Goal: Task Accomplishment & Management: Manage account settings

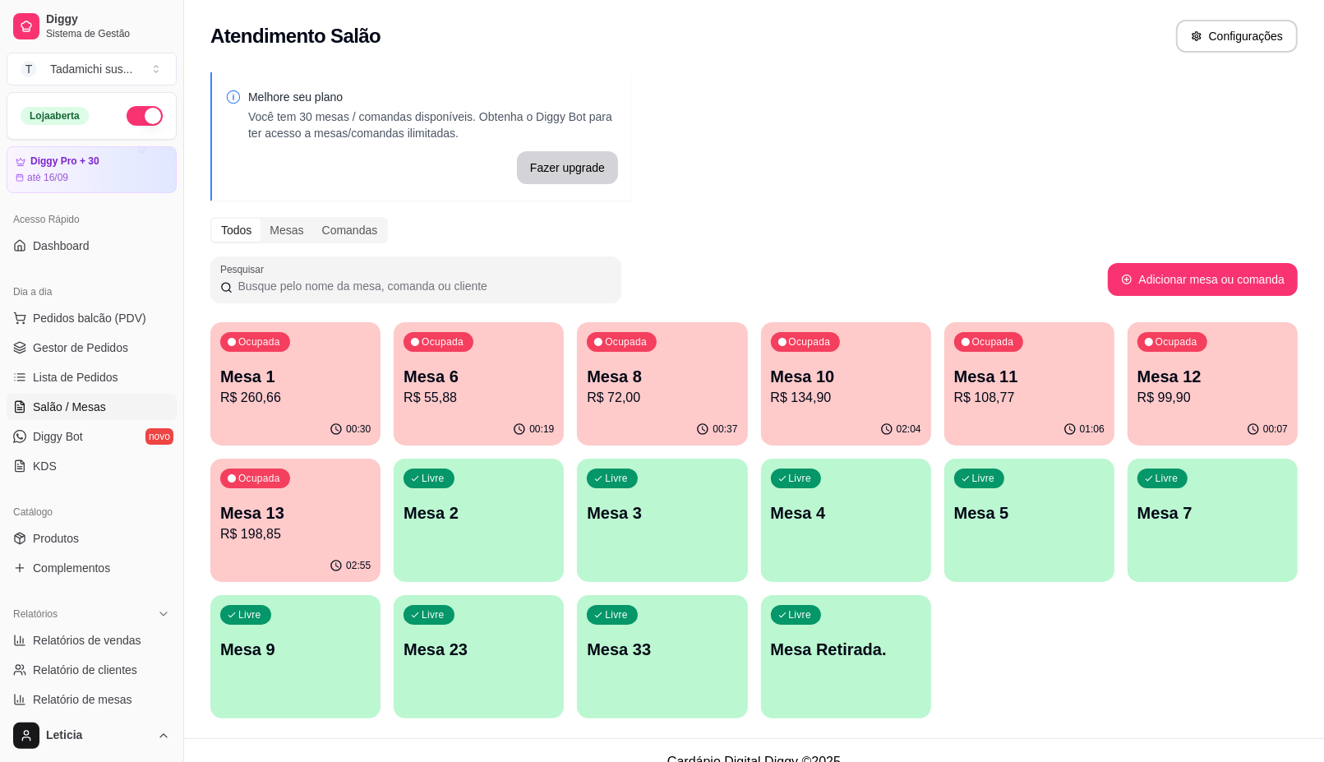
click at [645, 403] on p "R$ 72,00" at bounding box center [662, 398] width 150 height 20
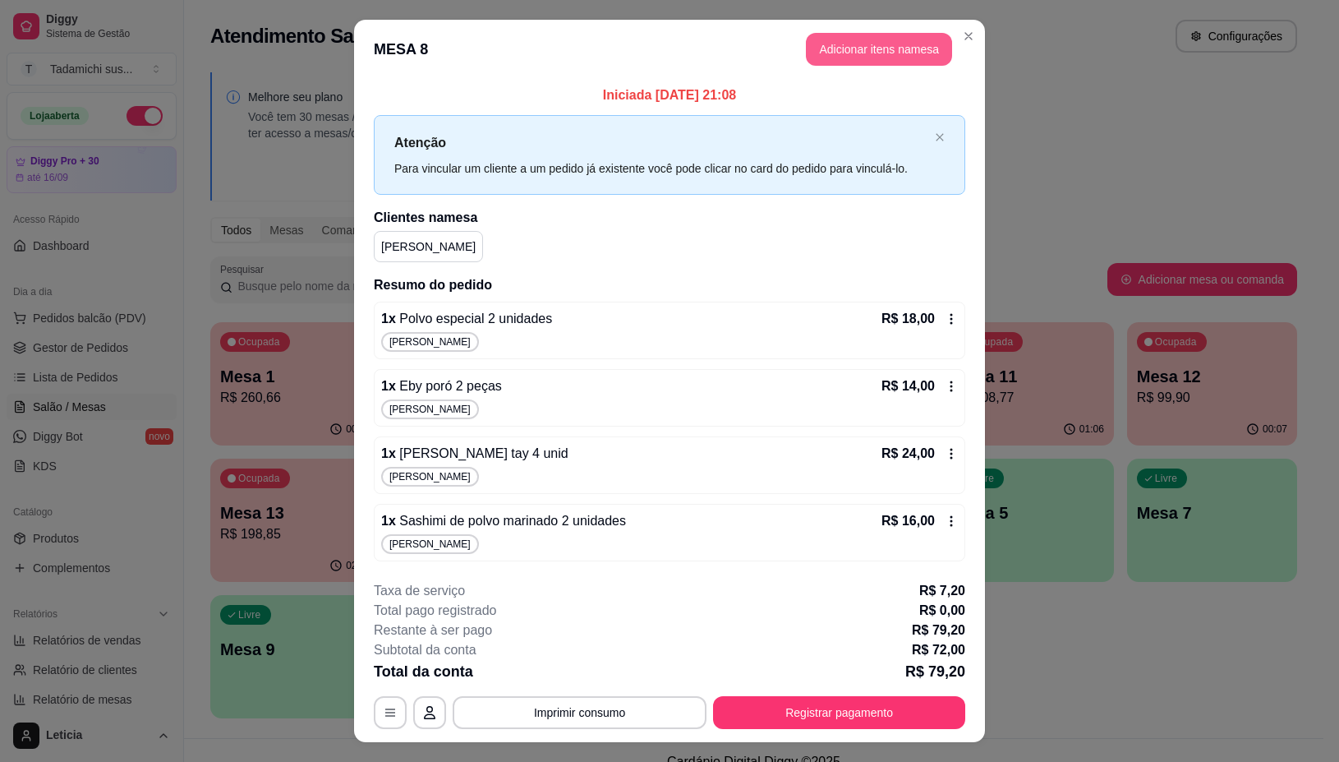
click at [886, 50] on button "Adicionar itens na mesa" at bounding box center [879, 49] width 146 height 33
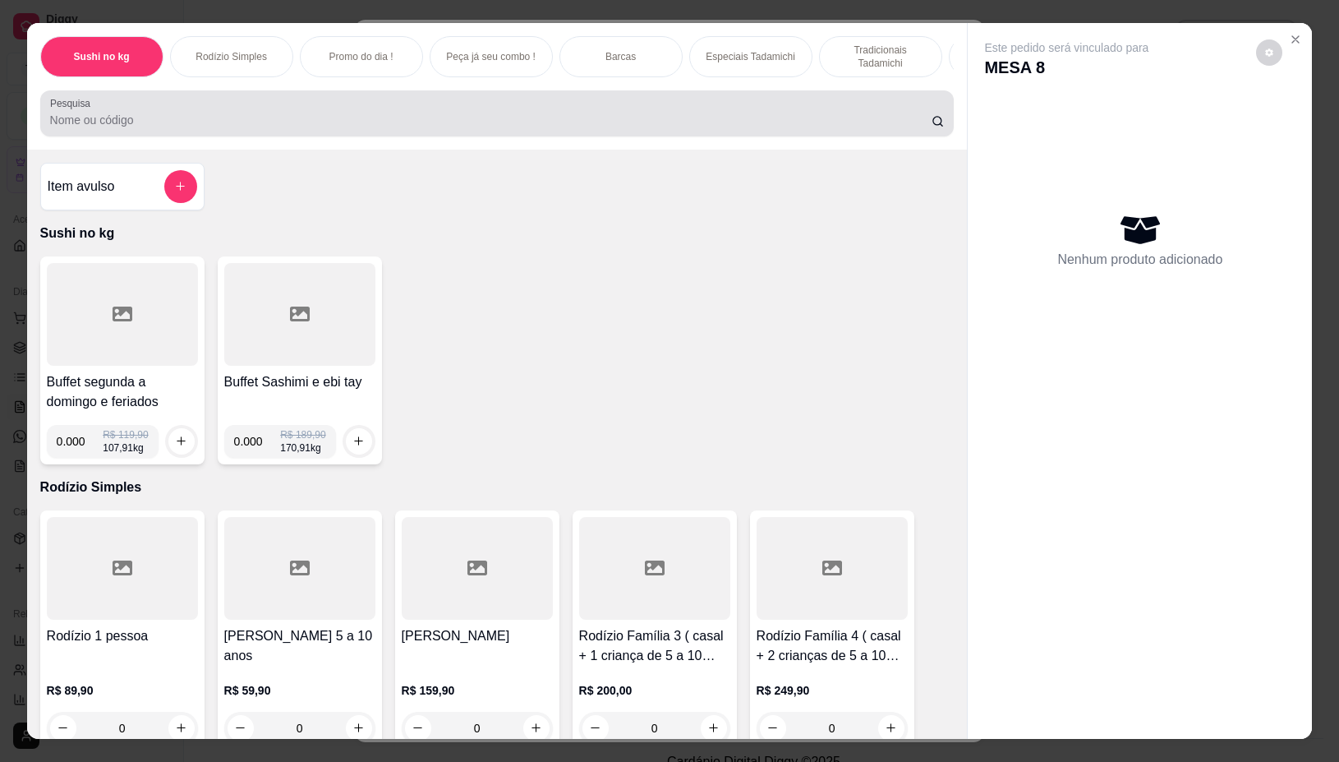
click at [523, 127] on input "Pesquisa" at bounding box center [491, 120] width 882 height 16
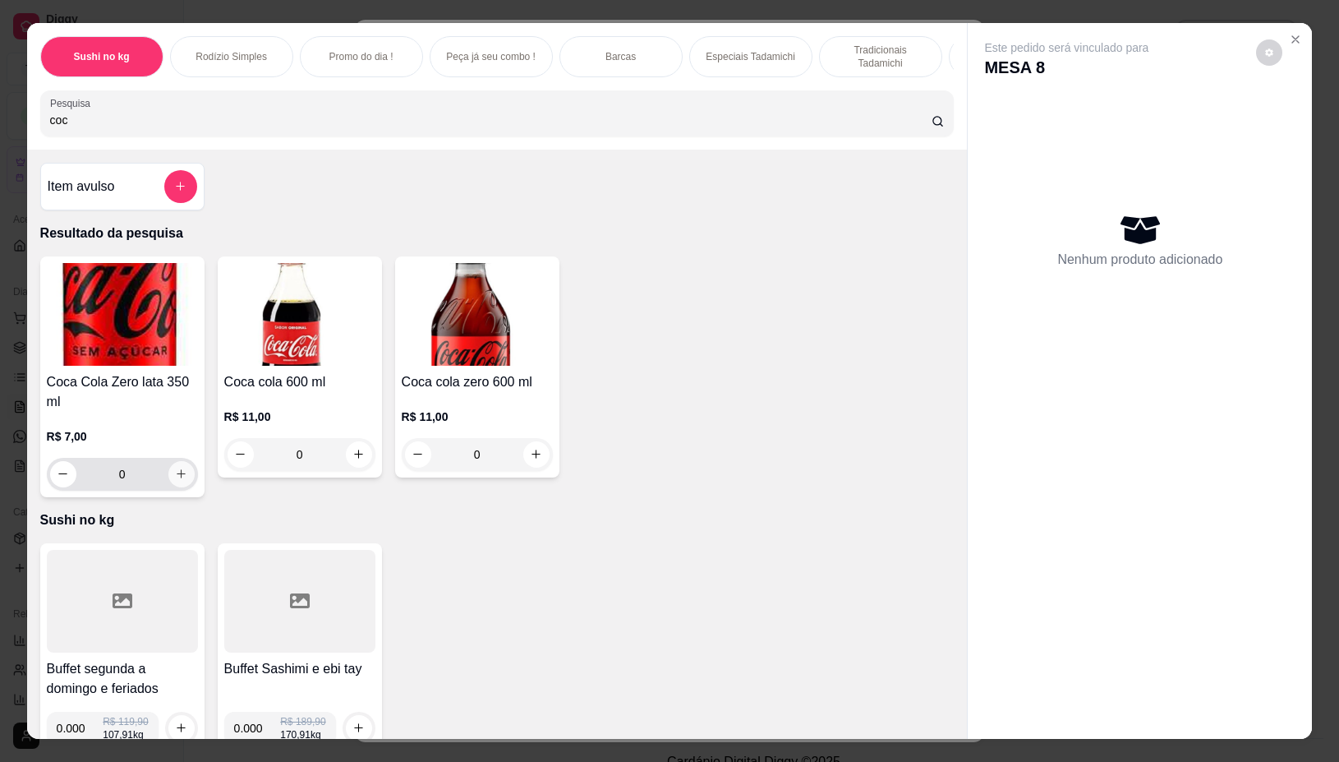
type input "coc"
click at [177, 479] on icon "increase-product-quantity" at bounding box center [181, 474] width 9 height 9
type input "1"
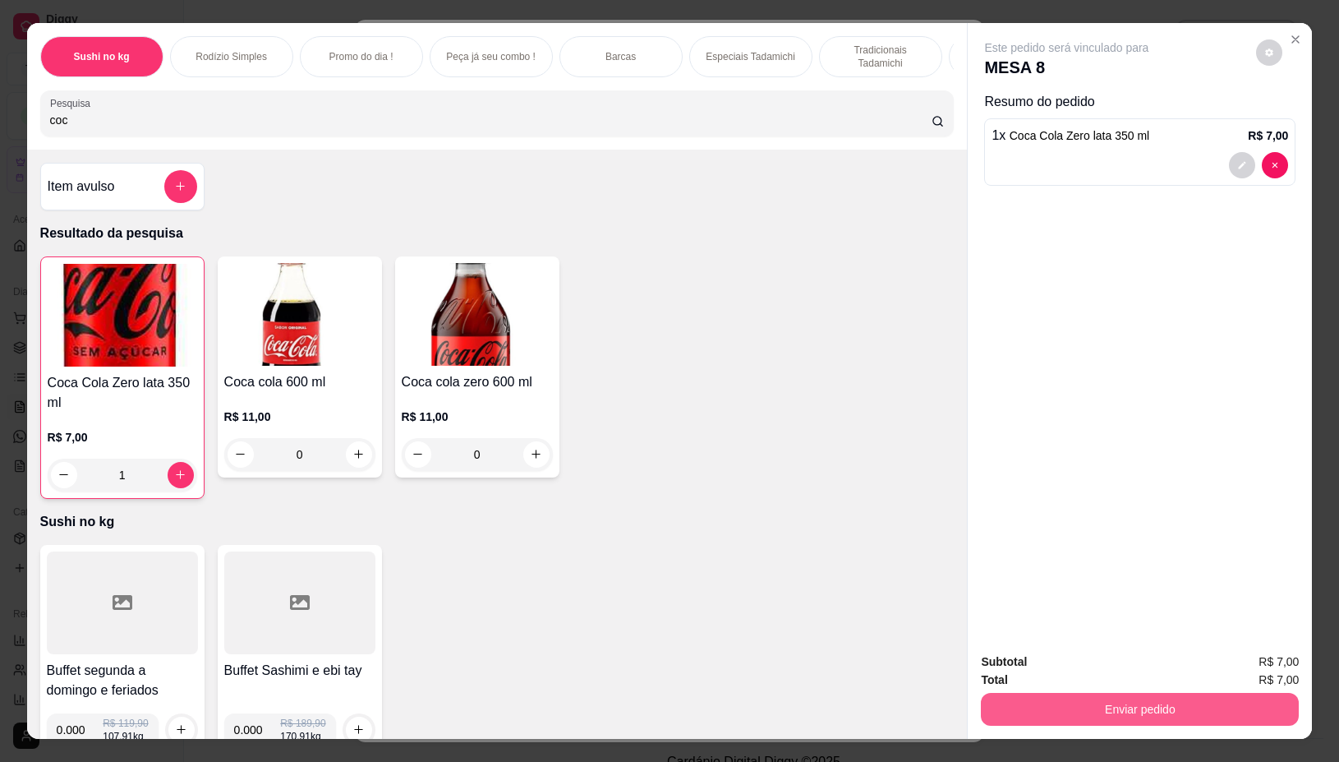
click at [1225, 704] on button "Enviar pedido" at bounding box center [1140, 709] width 318 height 33
click at [1126, 661] on button "Não registrar e enviar pedido" at bounding box center [1084, 661] width 171 height 31
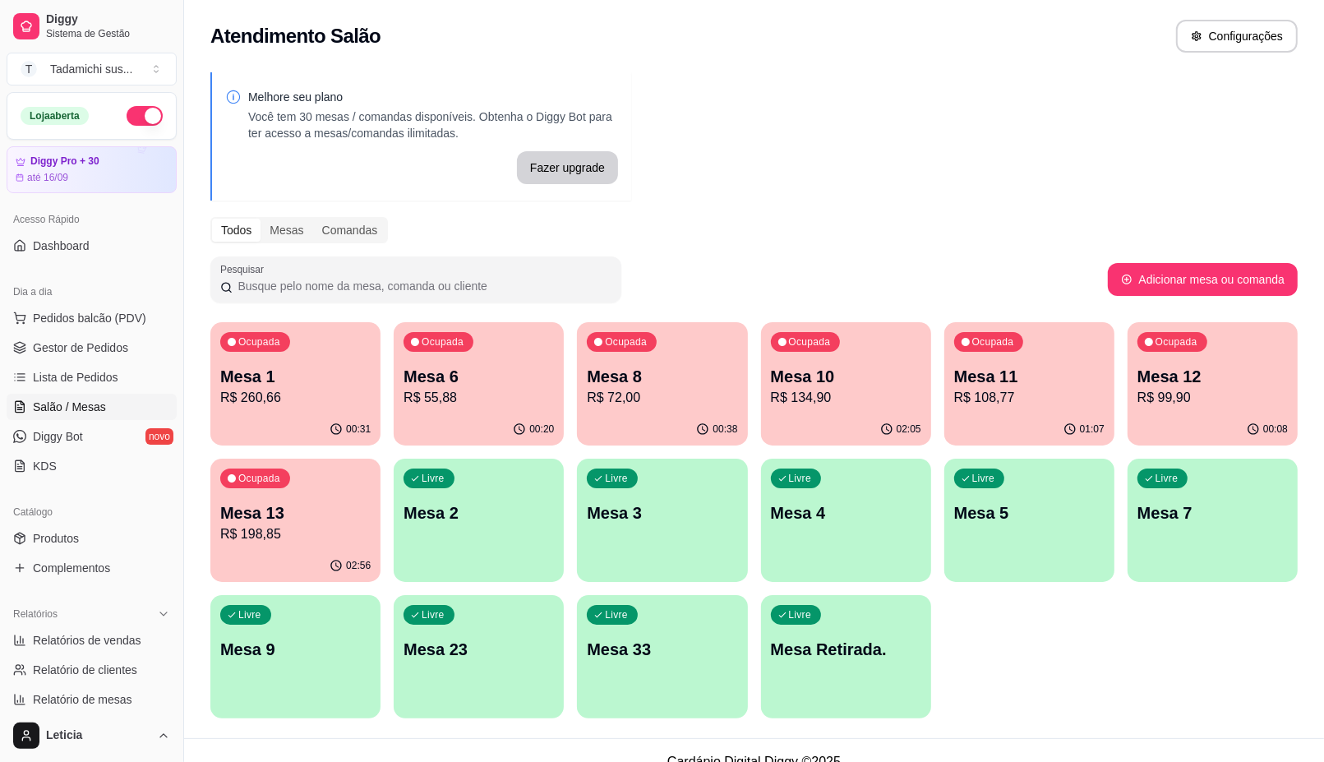
click at [1085, 397] on p "R$ 108,77" at bounding box center [1029, 398] width 150 height 20
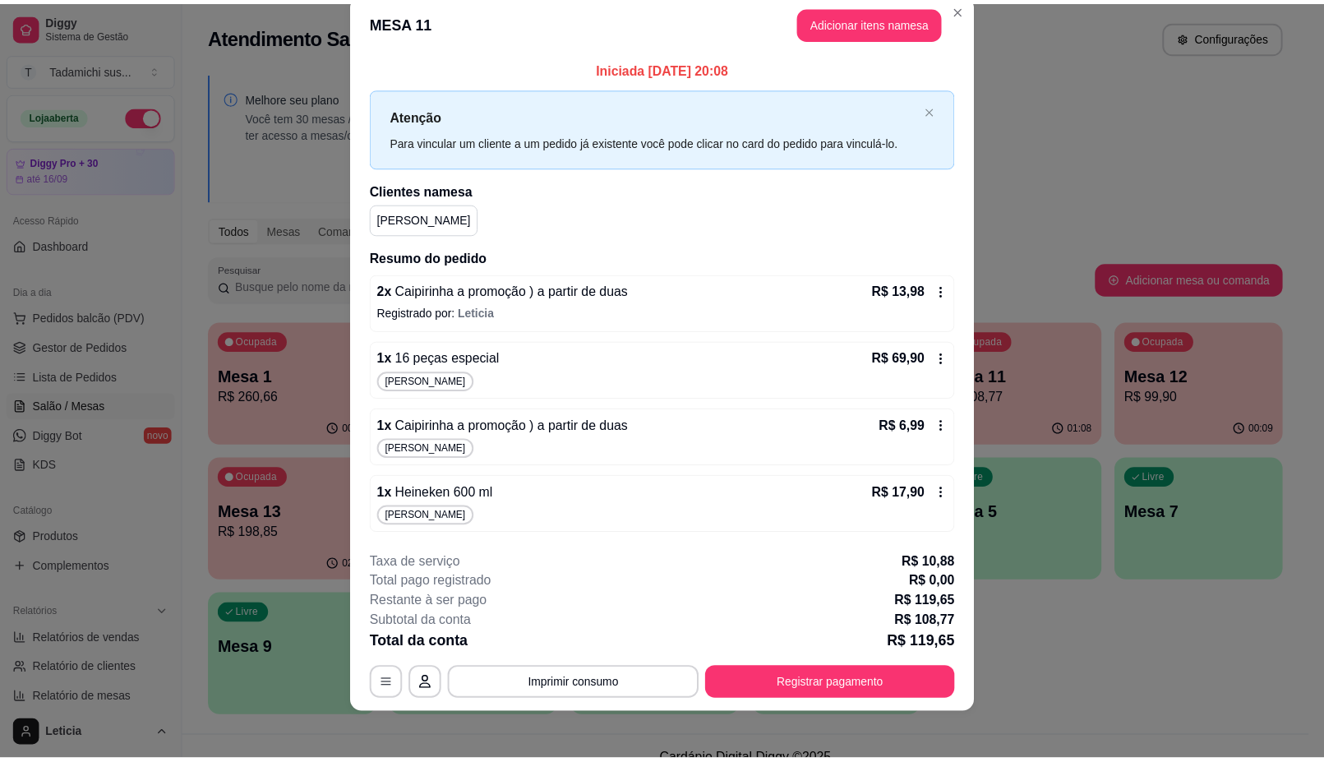
scroll to position [34, 0]
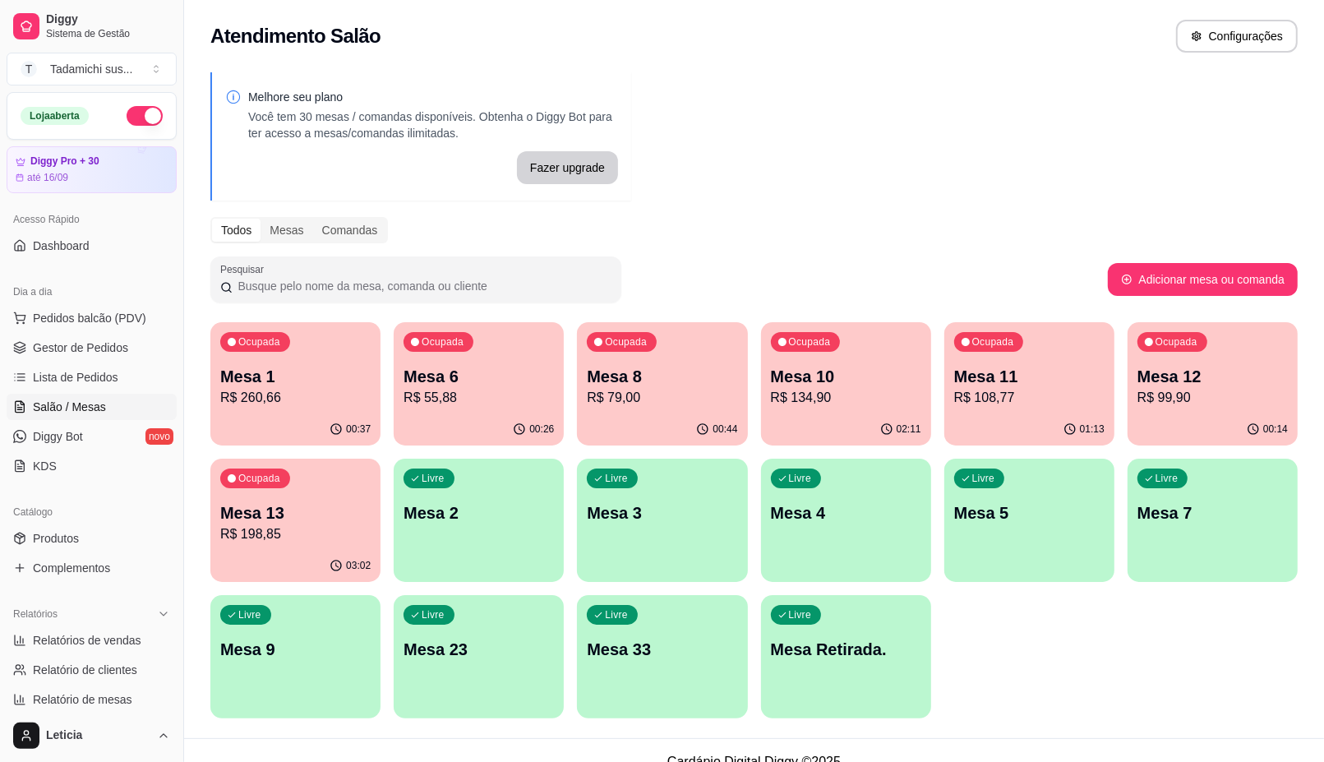
click at [602, 361] on div "Ocupada Mesa 8 R$ 79,00" at bounding box center [662, 367] width 170 height 91
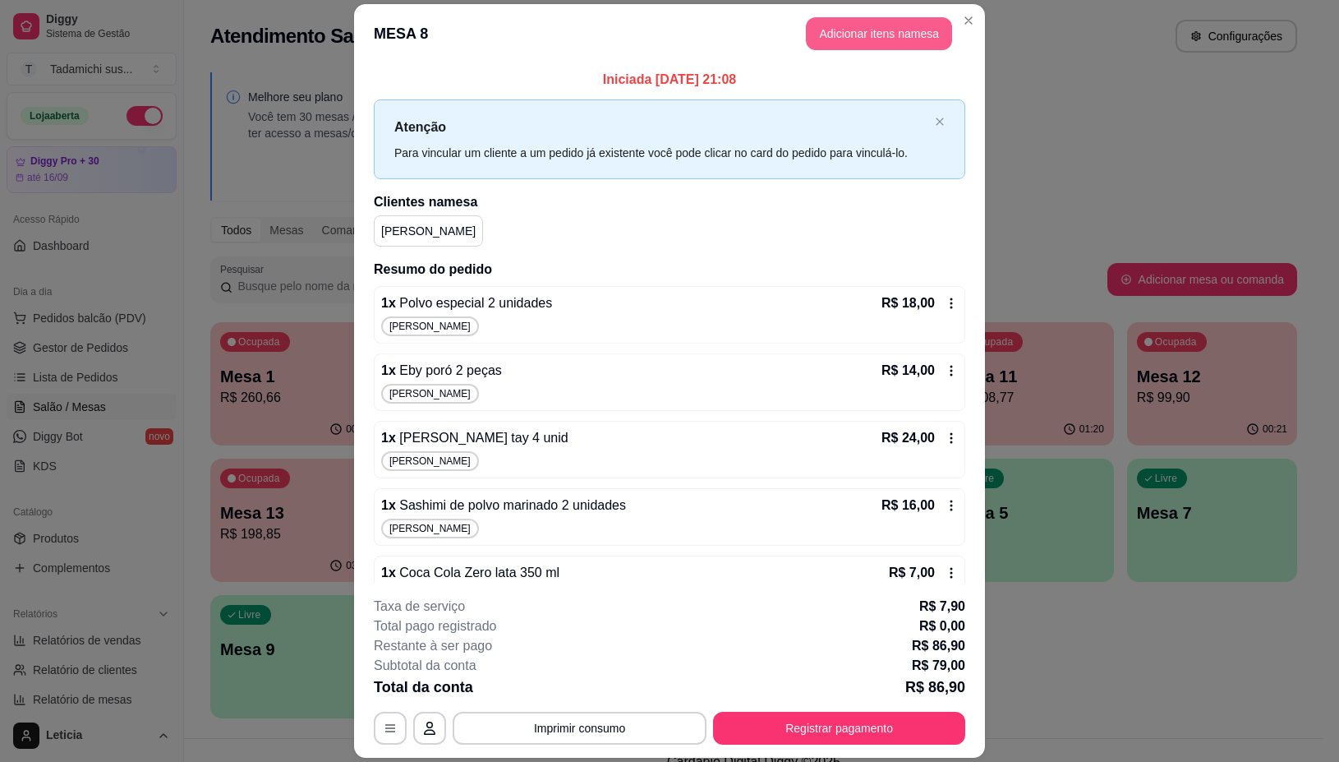
click at [852, 39] on button "Adicionar itens na mesa" at bounding box center [879, 33] width 146 height 33
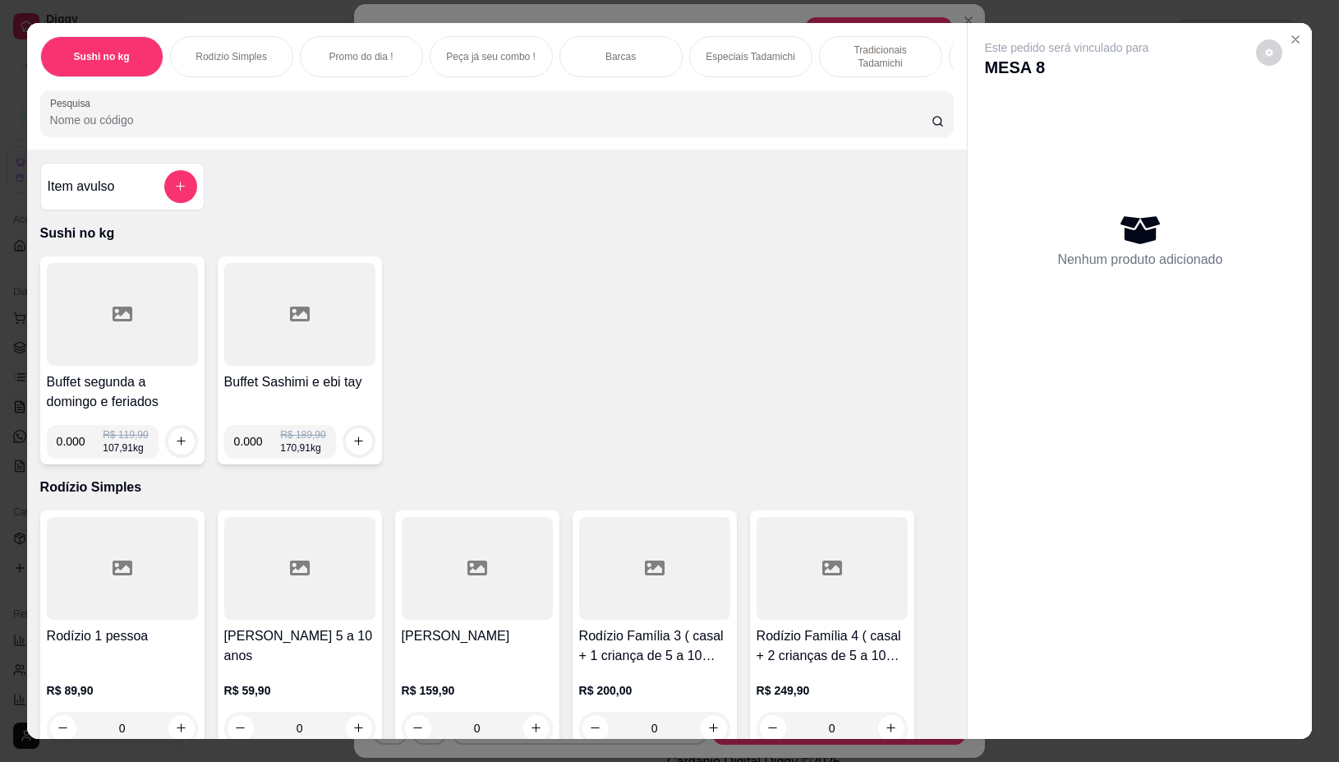
click at [513, 119] on input "Pesquisa" at bounding box center [491, 120] width 882 height 16
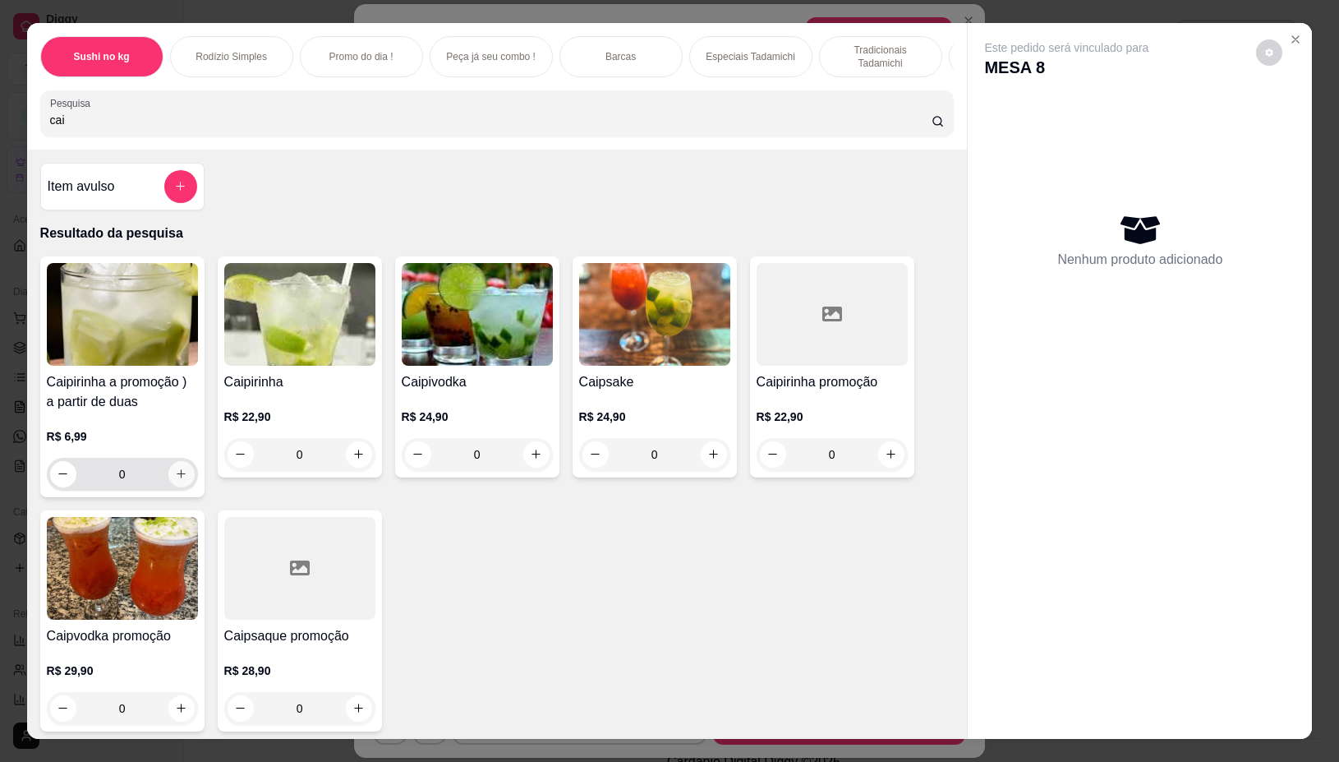
type input "cai"
click at [177, 479] on icon "increase-product-quantity" at bounding box center [181, 474] width 9 height 9
type input "1"
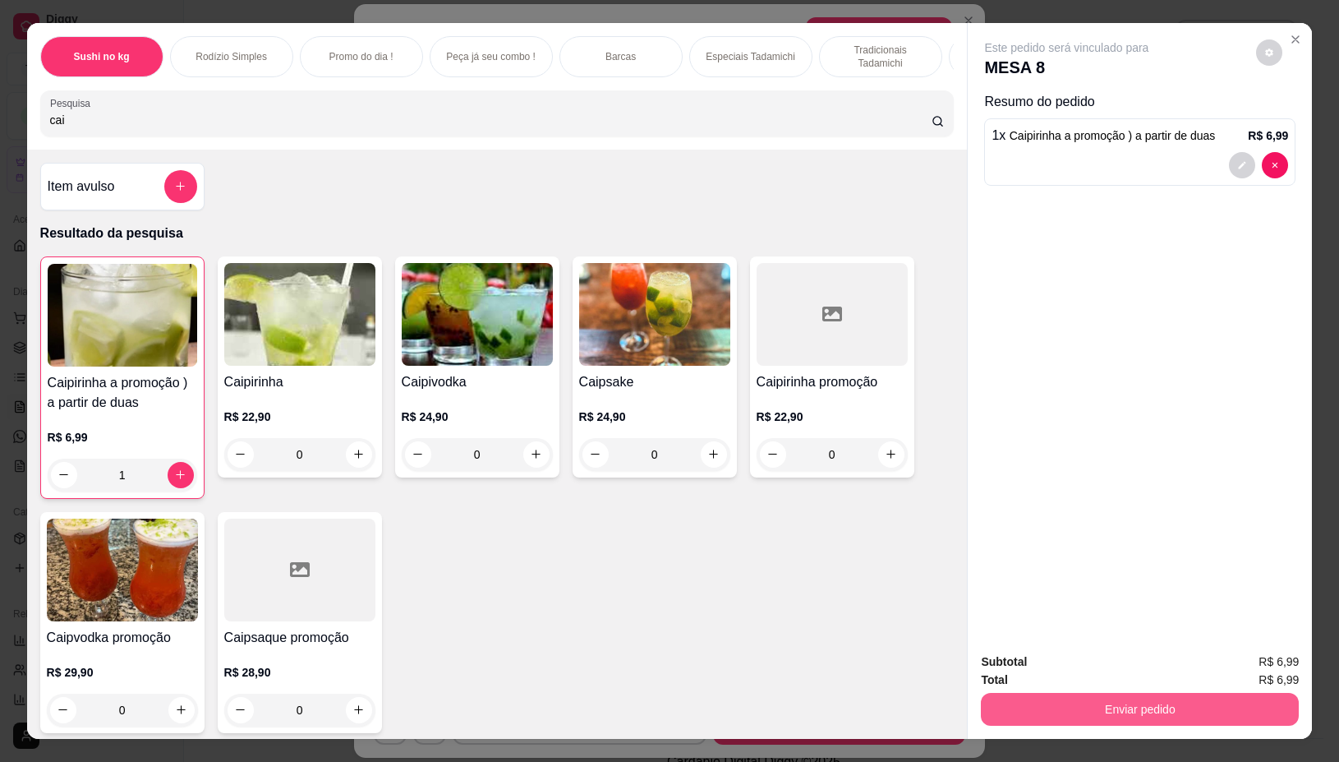
click at [1169, 698] on button "Enviar pedido" at bounding box center [1140, 709] width 318 height 33
click at [1156, 667] on button "Não registrar e enviar pedido" at bounding box center [1085, 661] width 166 height 30
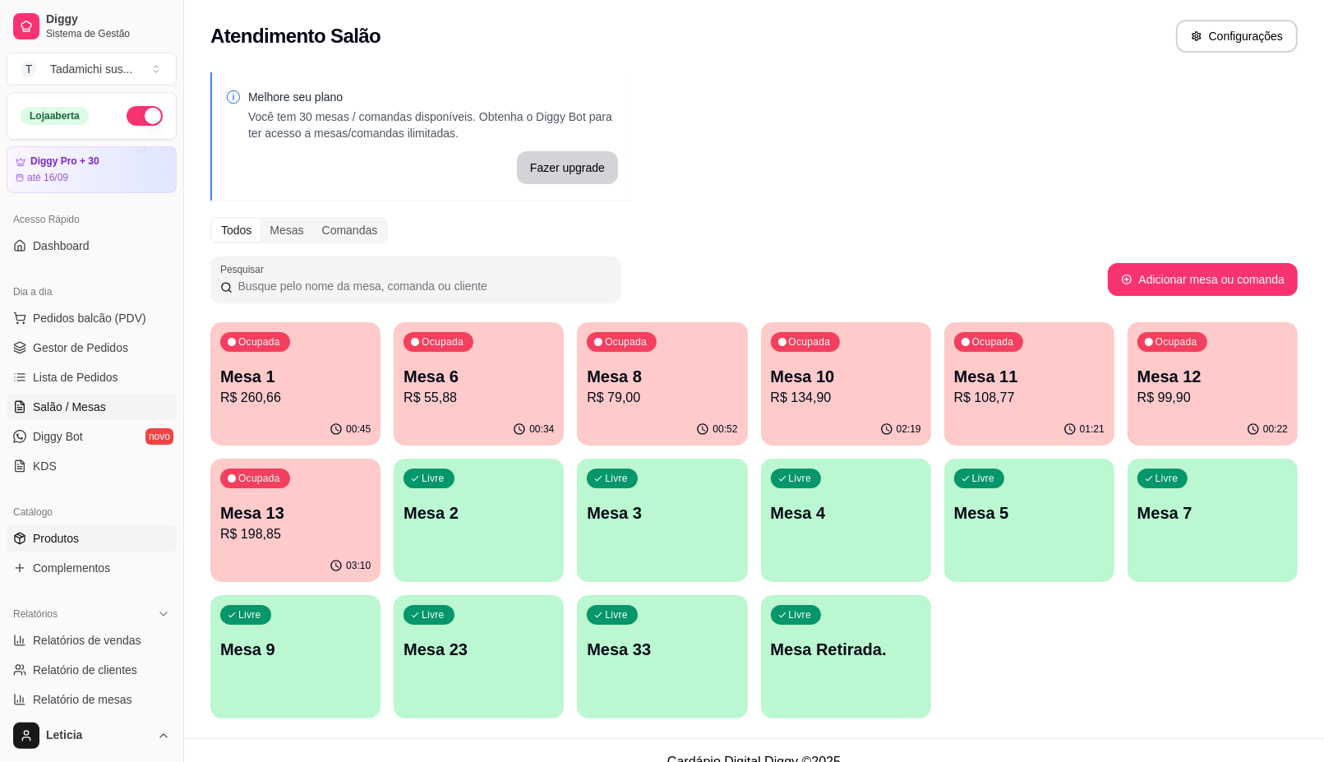
click at [48, 536] on span "Produtos" at bounding box center [56, 538] width 46 height 16
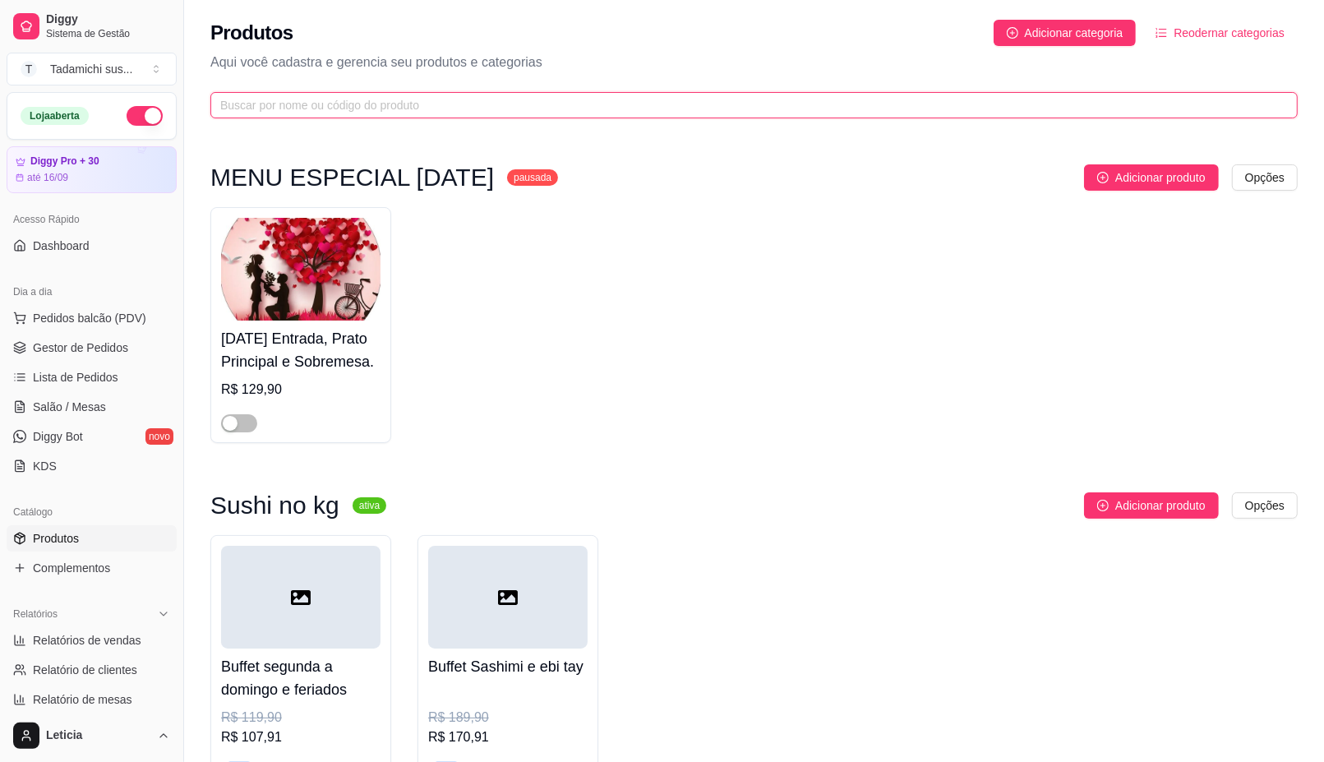
click at [386, 105] on input "text" at bounding box center [747, 105] width 1054 height 18
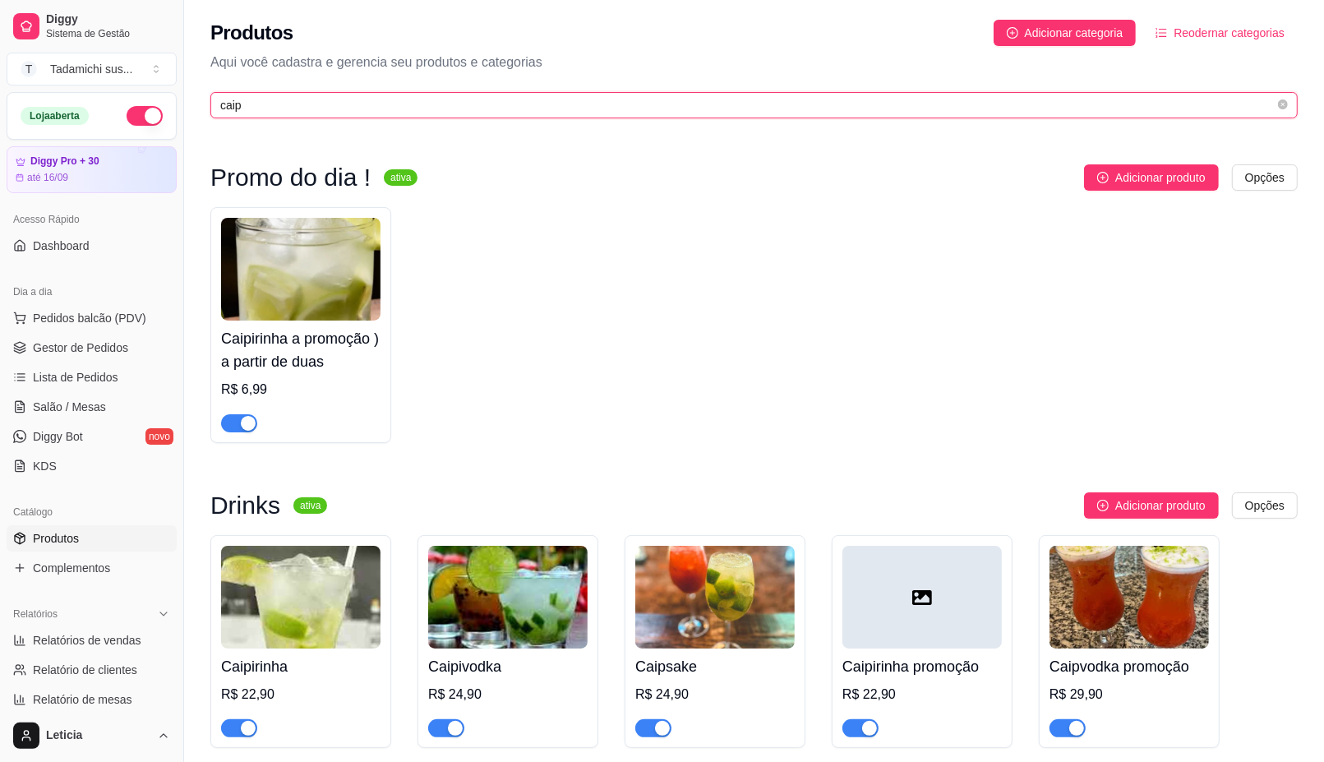
type input "caip"
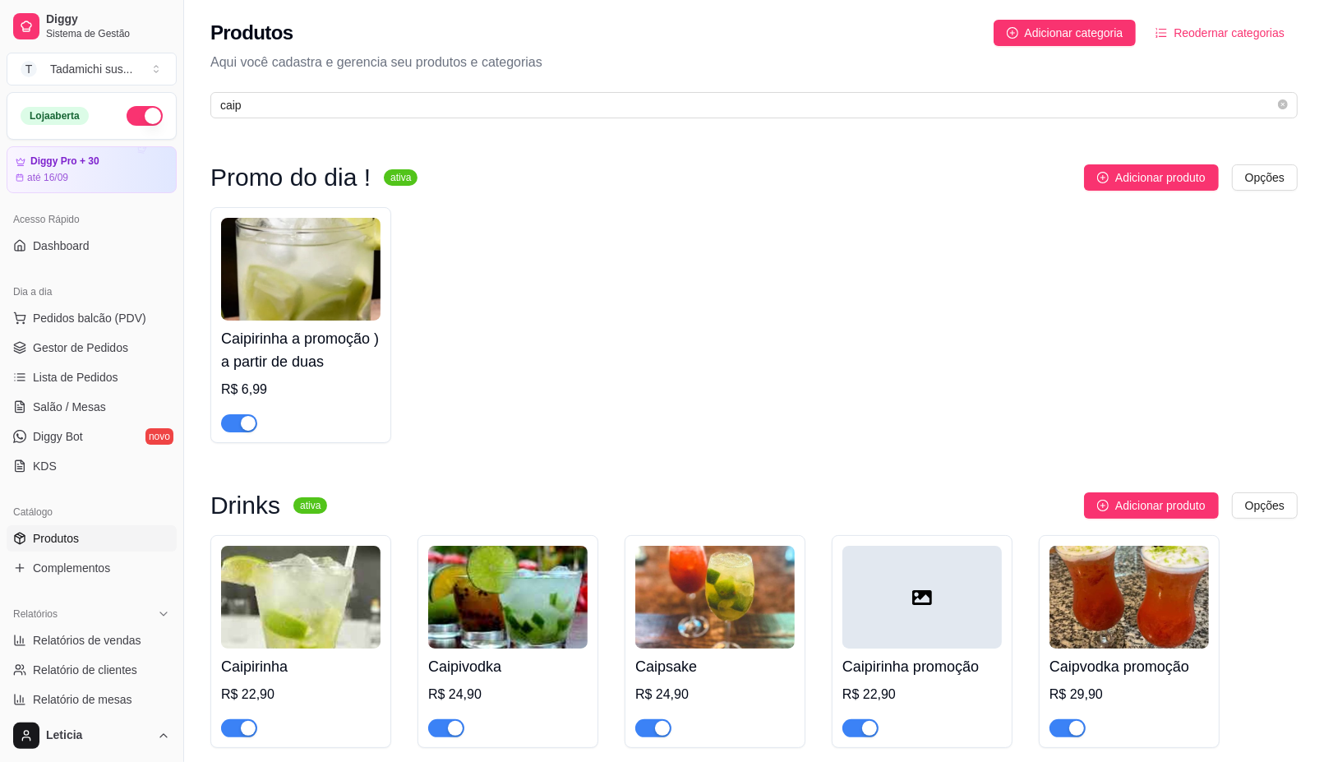
click at [236, 427] on span "button" at bounding box center [239, 423] width 36 height 18
click at [88, 409] on span "Salão / Mesas" at bounding box center [69, 406] width 73 height 16
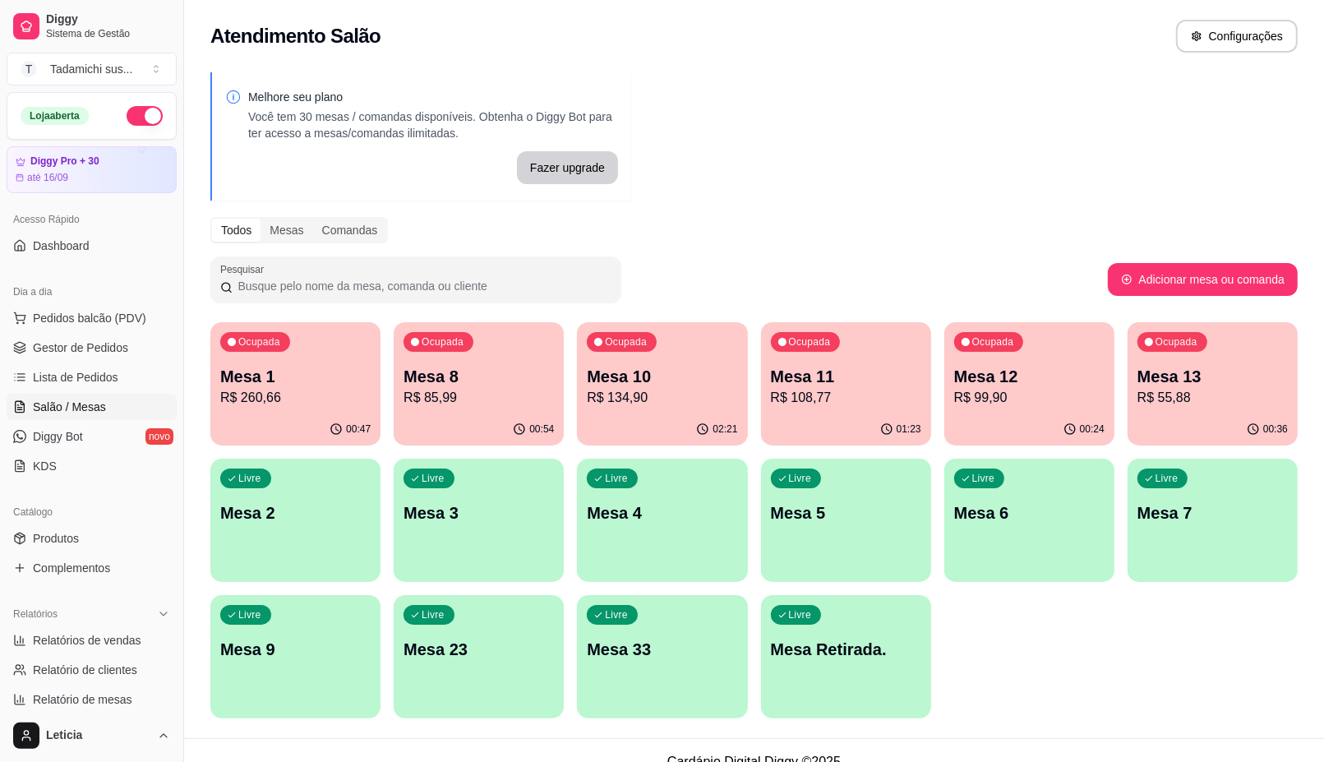
click at [1173, 388] on p "R$ 55,88" at bounding box center [1212, 398] width 150 height 20
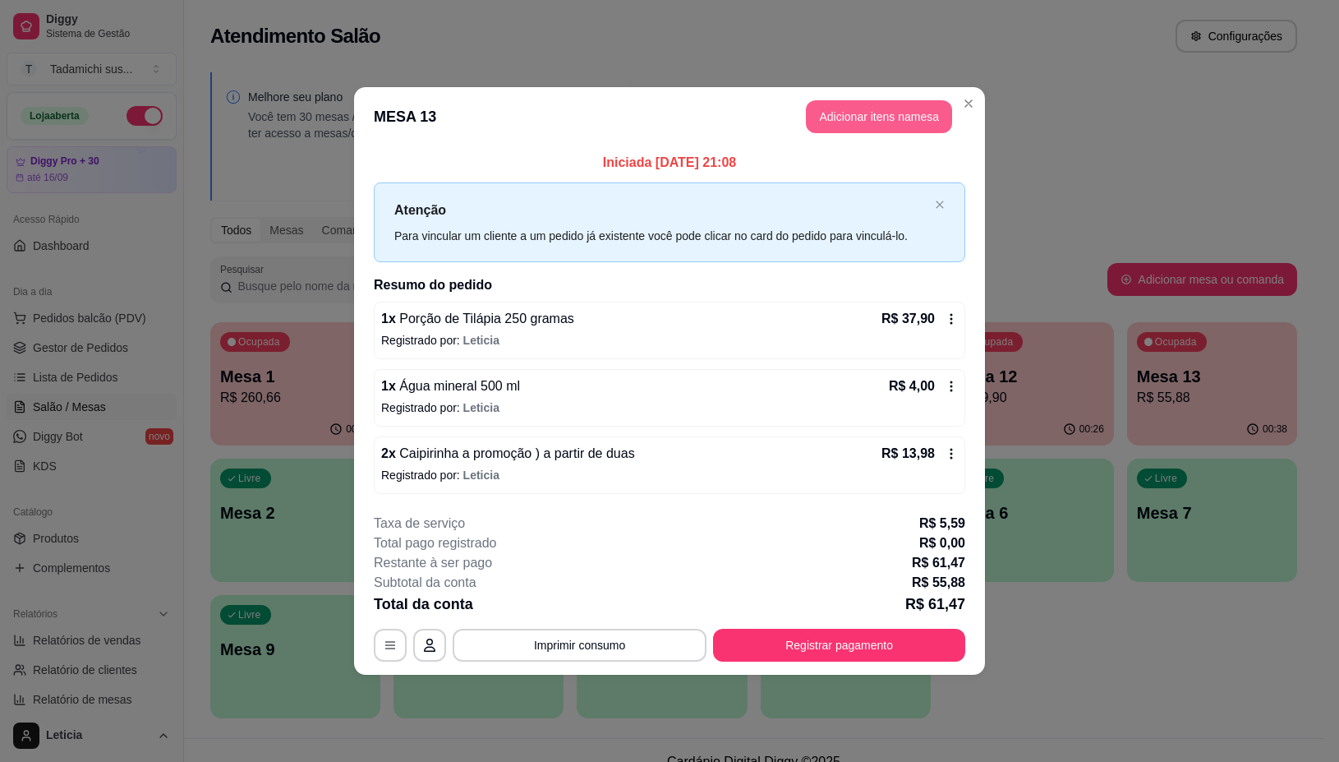
click at [905, 107] on button "Adicionar itens na mesa" at bounding box center [879, 116] width 146 height 33
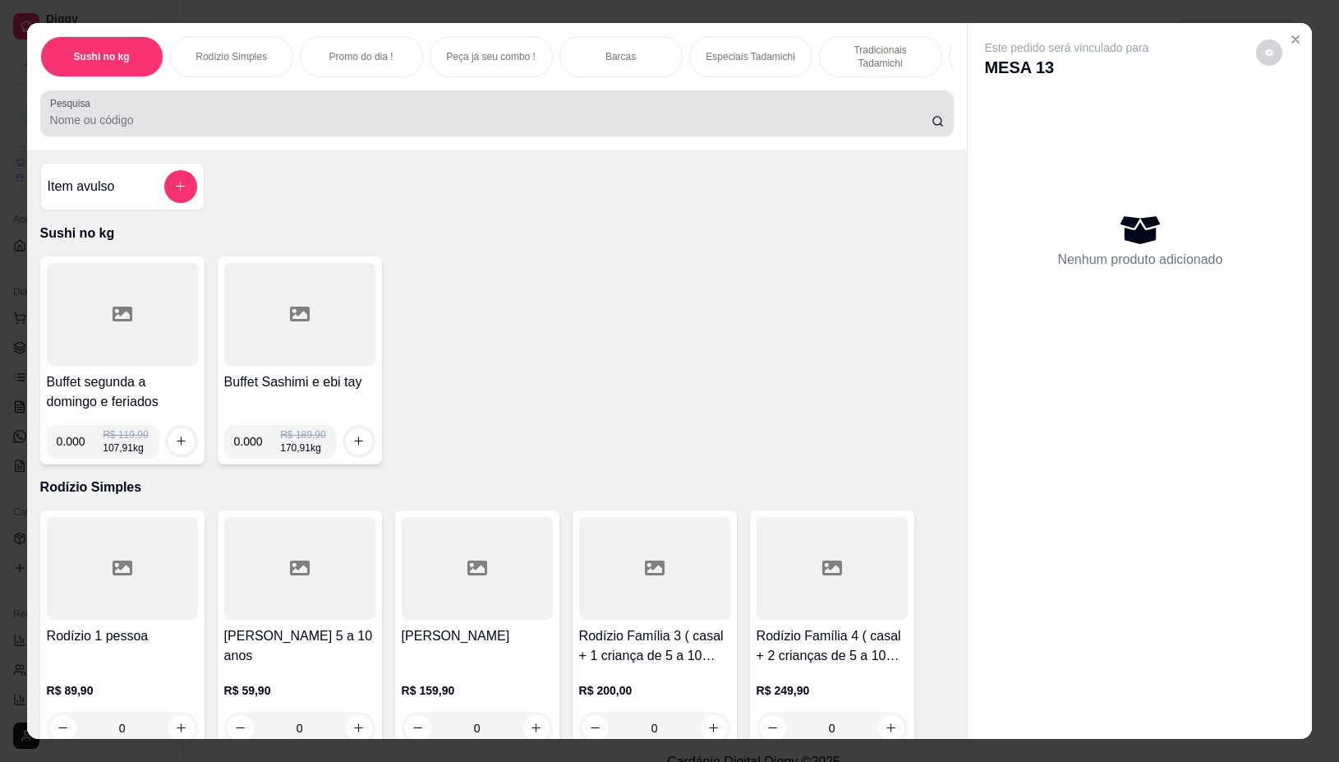
click at [709, 128] on input "Pesquisa" at bounding box center [491, 120] width 882 height 16
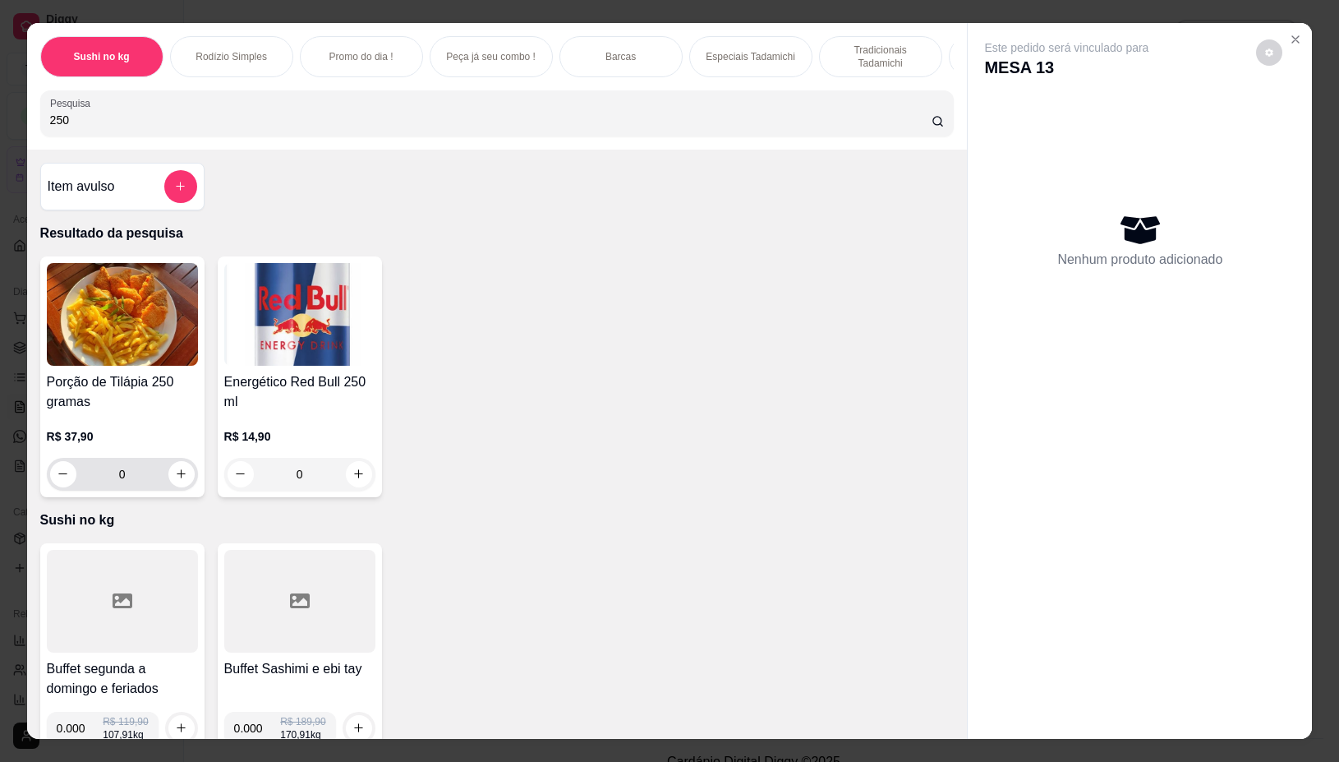
type input "250"
click at [168, 473] on button "increase-product-quantity" at bounding box center [181, 474] width 26 height 26
click at [170, 475] on button "increase-product-quantity" at bounding box center [181, 474] width 26 height 26
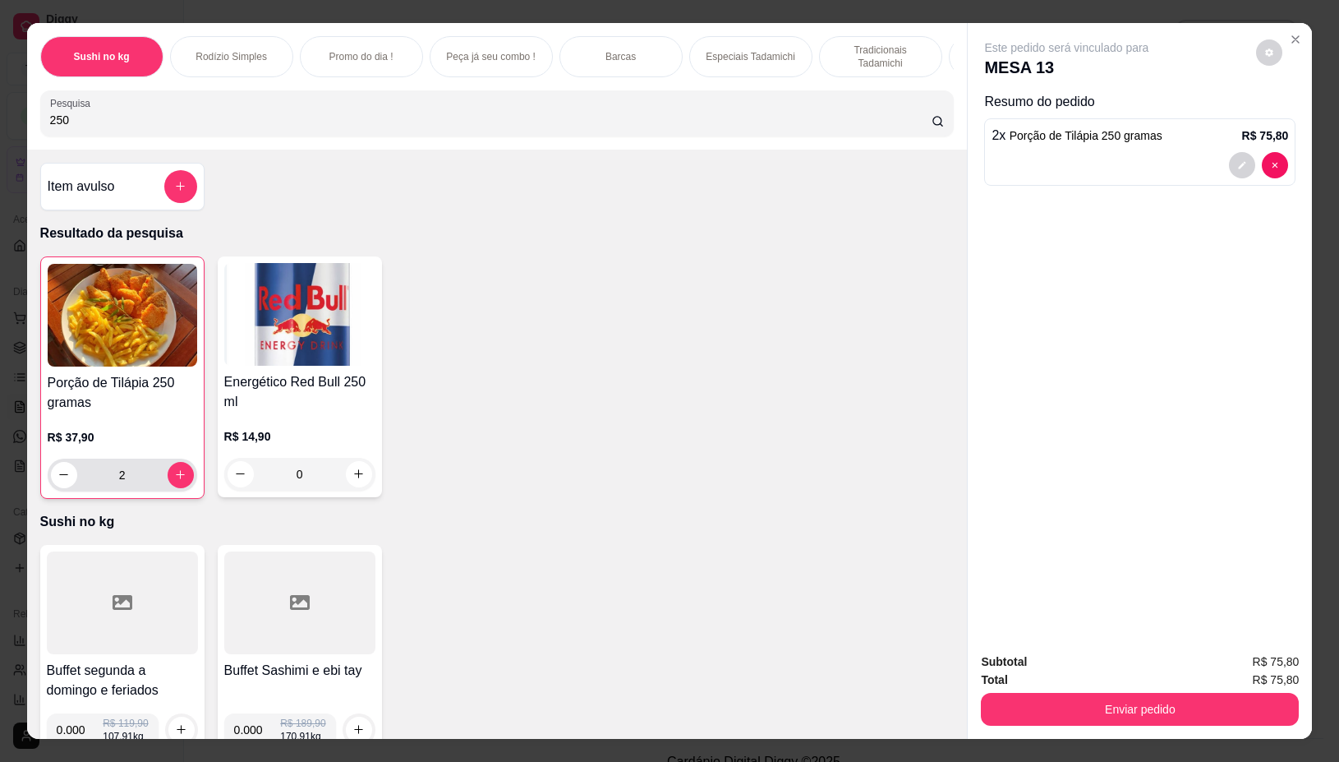
type input "2"
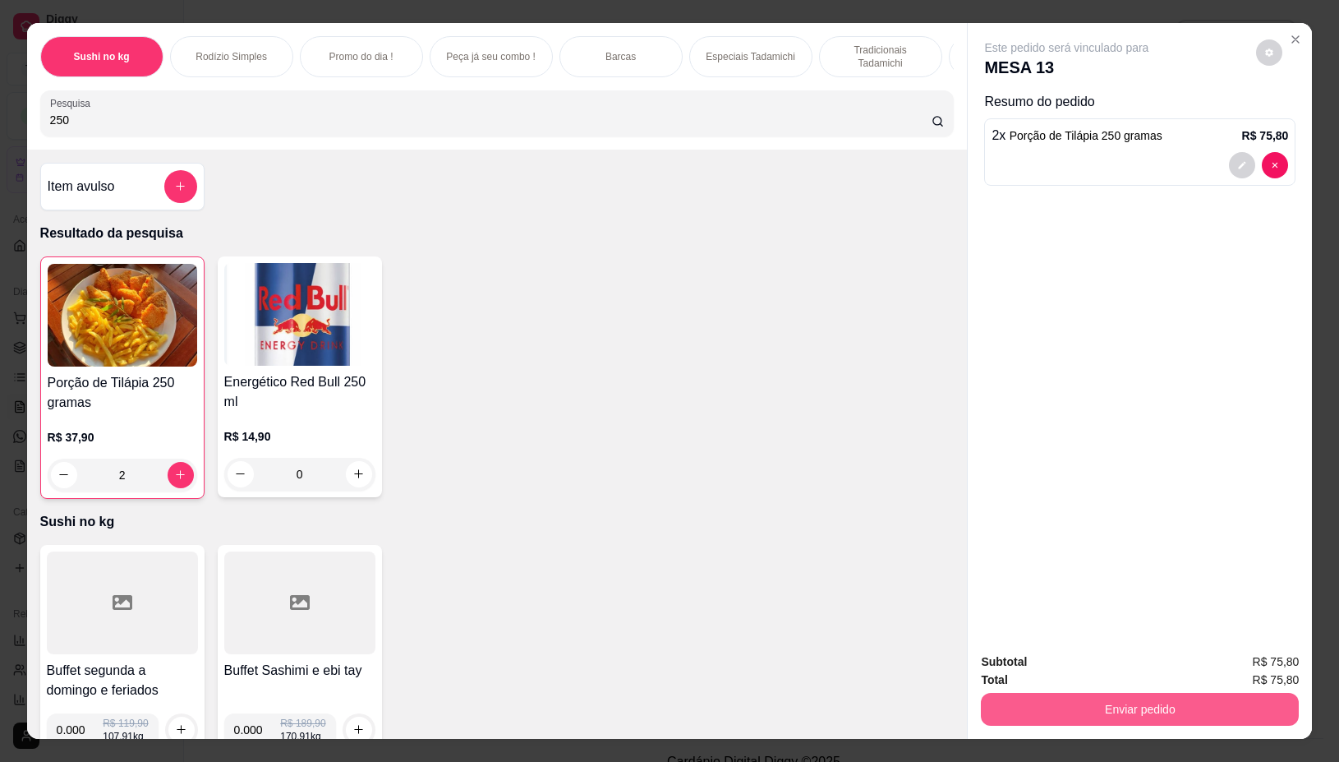
click at [1177, 702] on button "Enviar pedido" at bounding box center [1140, 709] width 318 height 33
click at [1123, 646] on button "Não registrar e enviar pedido" at bounding box center [1084, 661] width 171 height 31
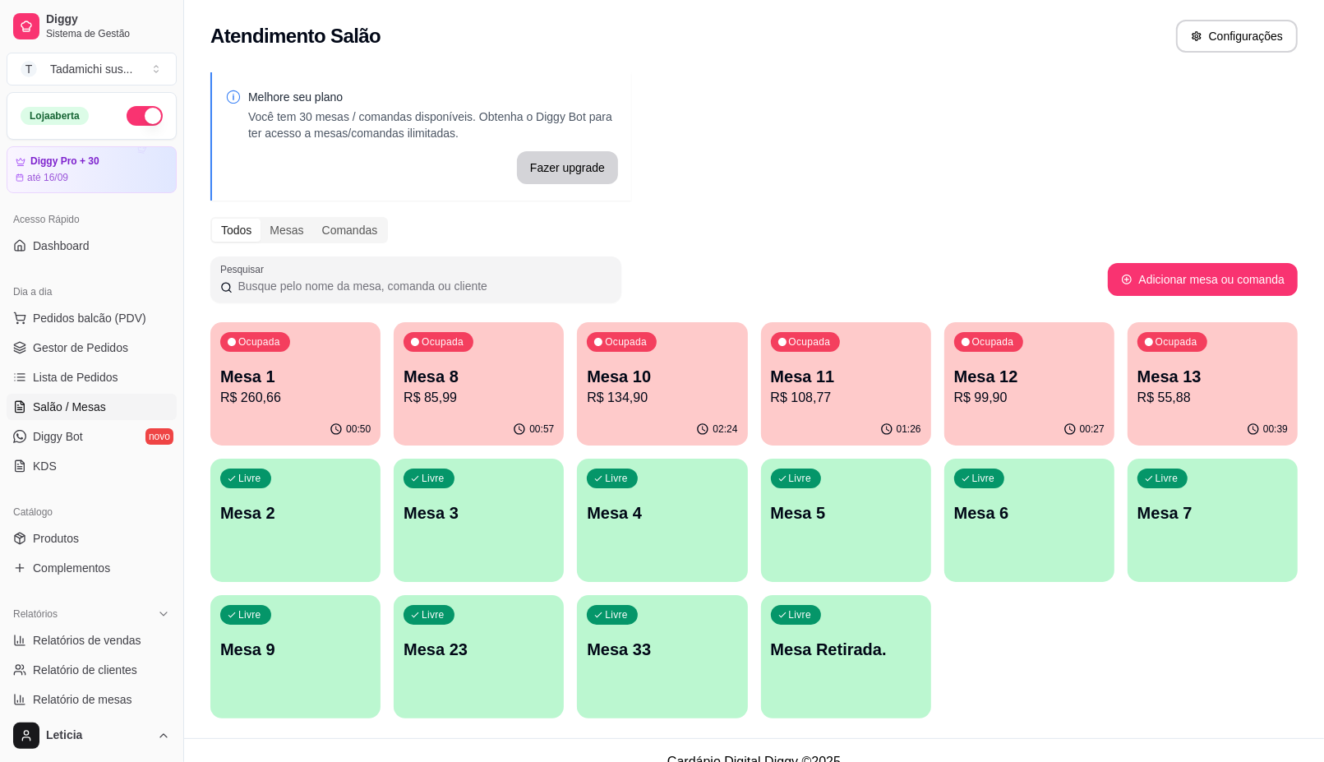
click at [857, 693] on div "Livre Mesa Retirada." at bounding box center [846, 647] width 170 height 104
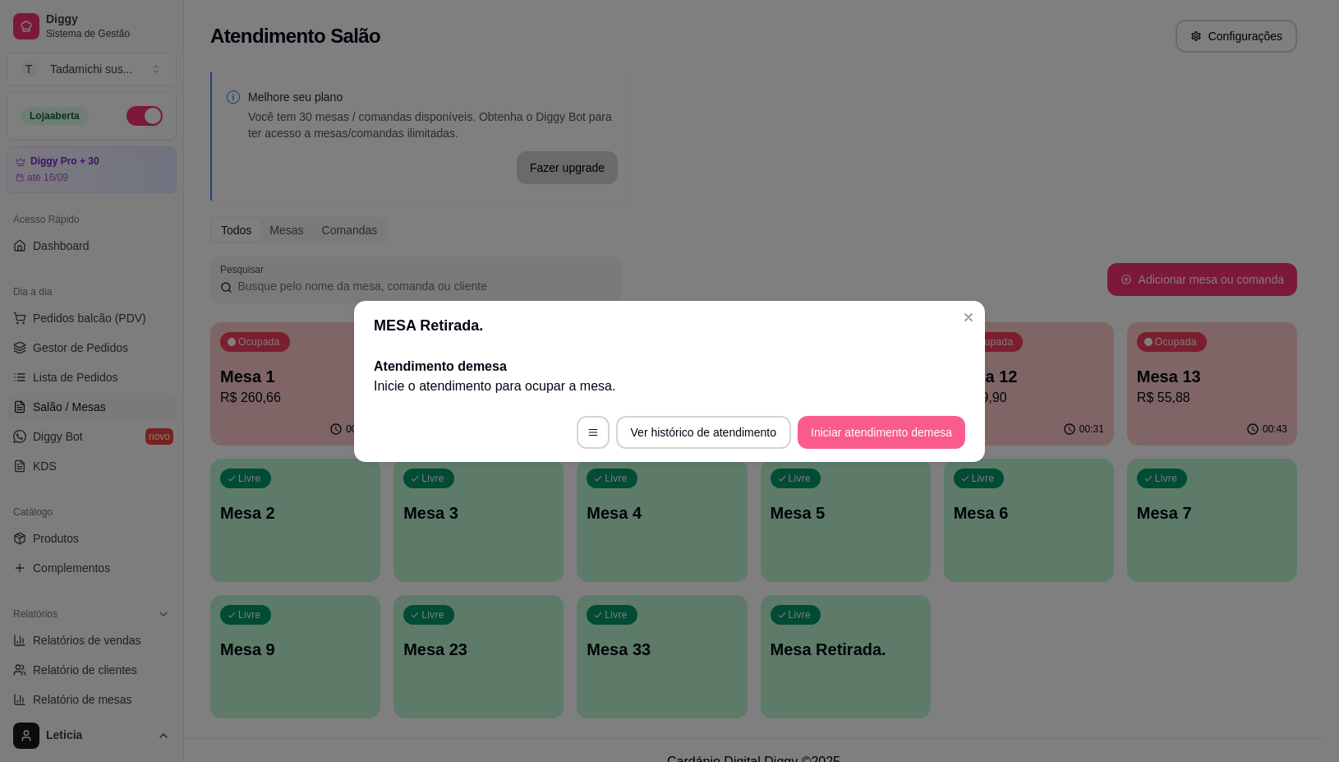
click at [827, 428] on button "Iniciar atendimento de mesa" at bounding box center [882, 432] width 168 height 33
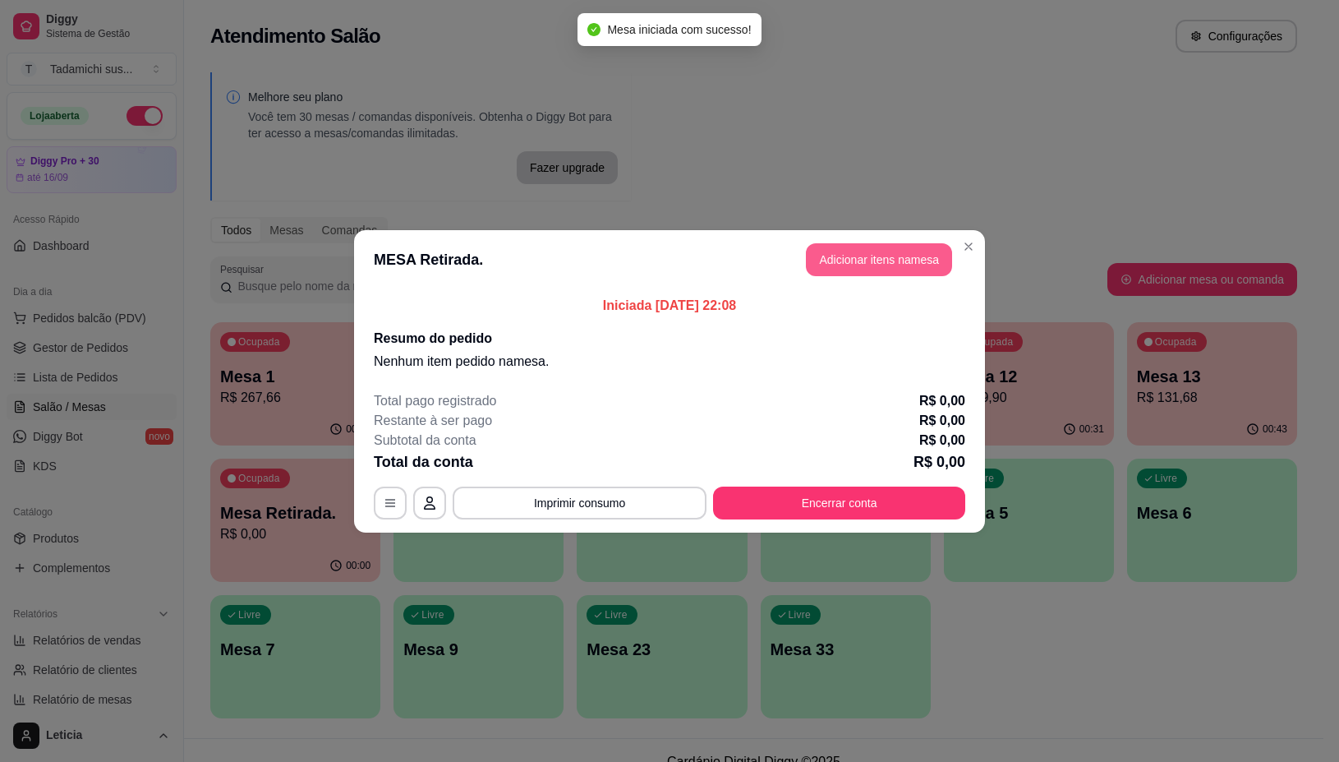
click at [859, 269] on button "Adicionar itens na mesa" at bounding box center [879, 259] width 146 height 33
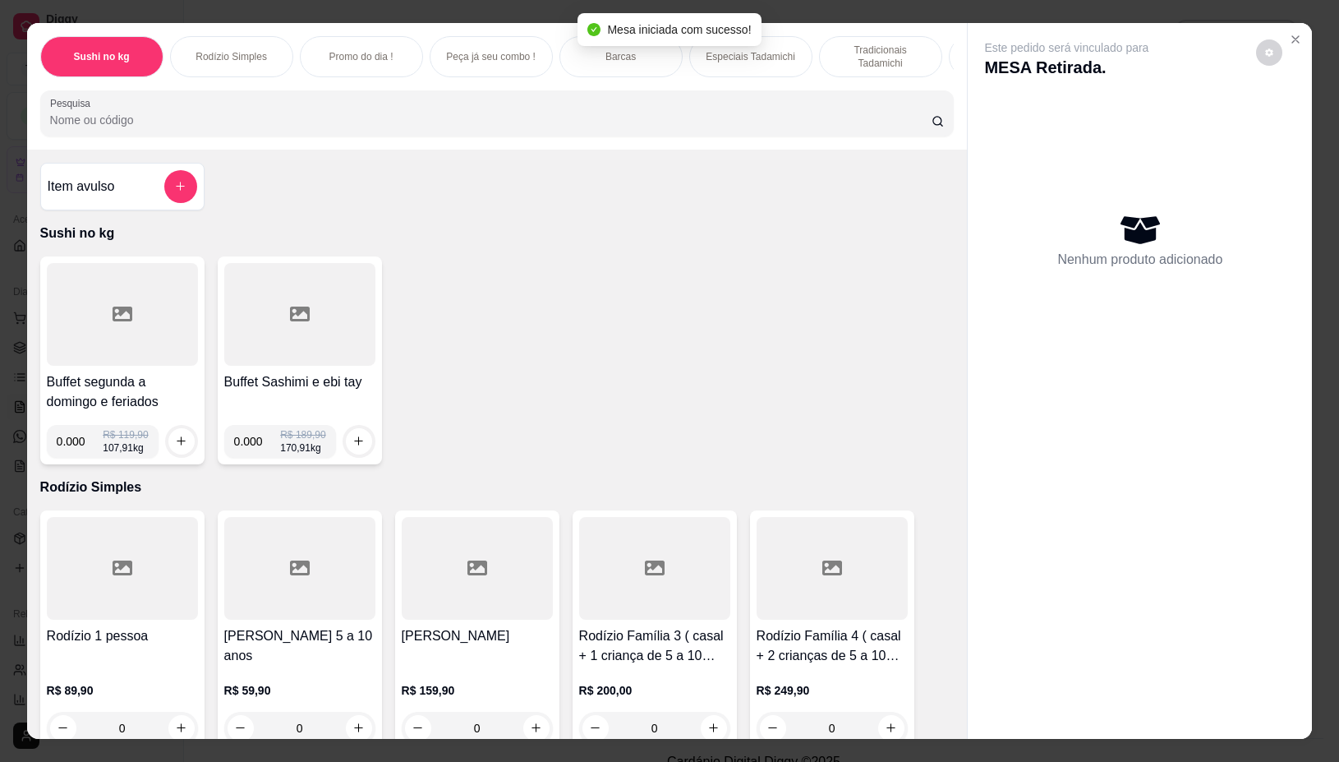
click at [696, 128] on input "Pesquisa" at bounding box center [491, 120] width 882 height 16
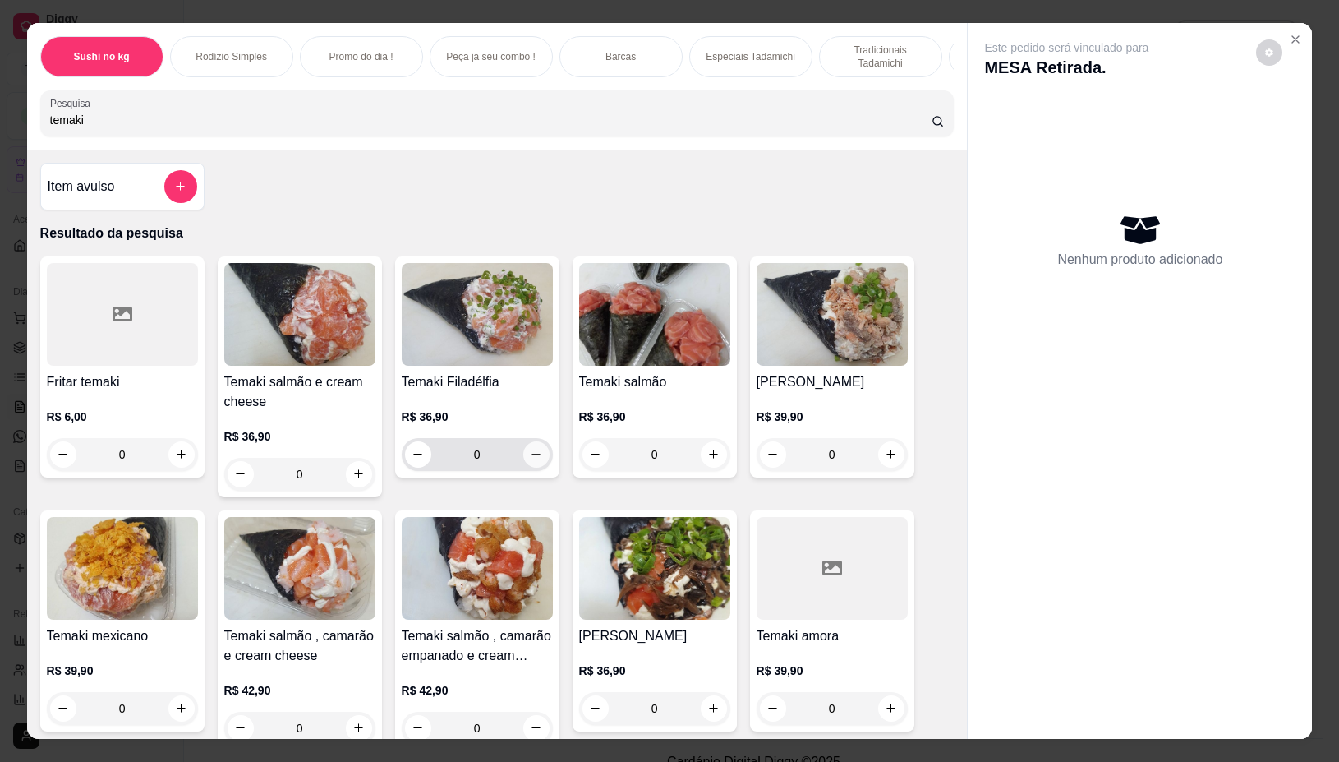
type input "temaki"
click at [526, 454] on button "increase-product-quantity" at bounding box center [536, 454] width 26 height 26
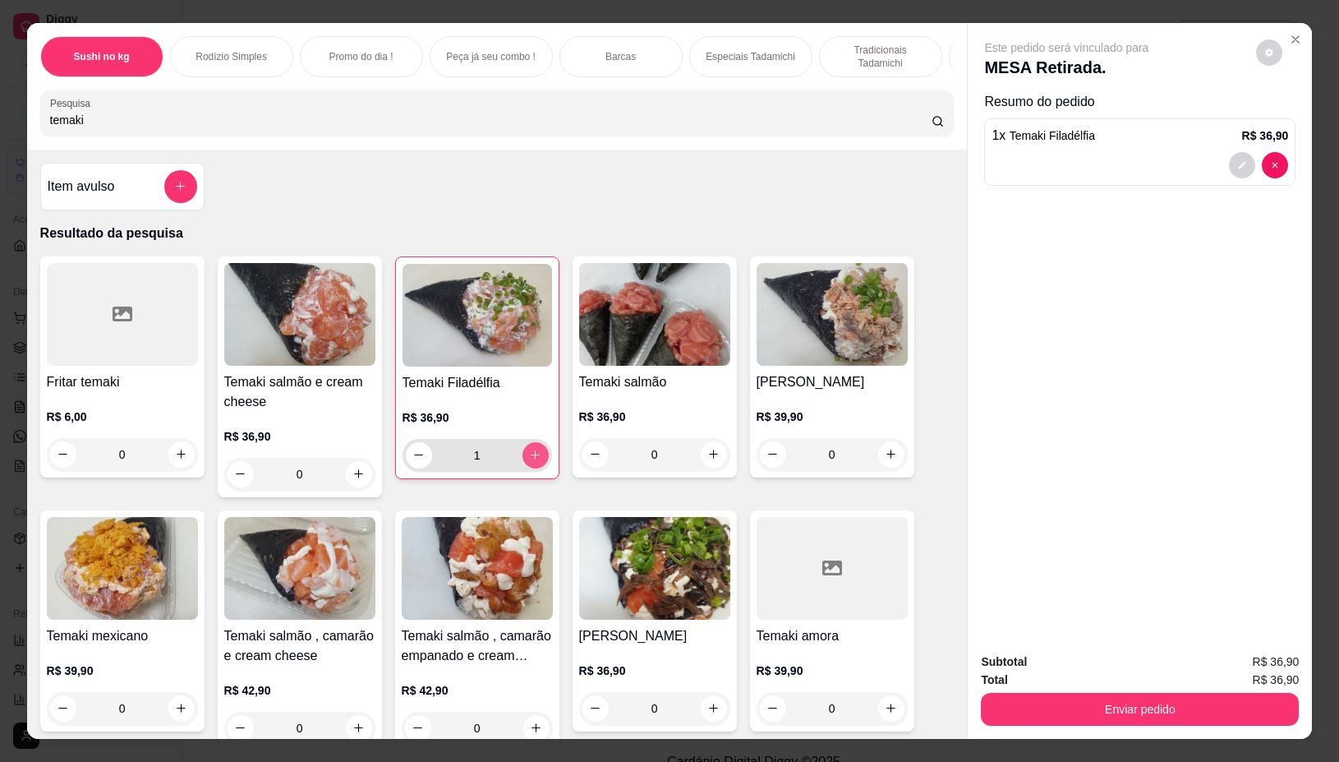
type input "1"
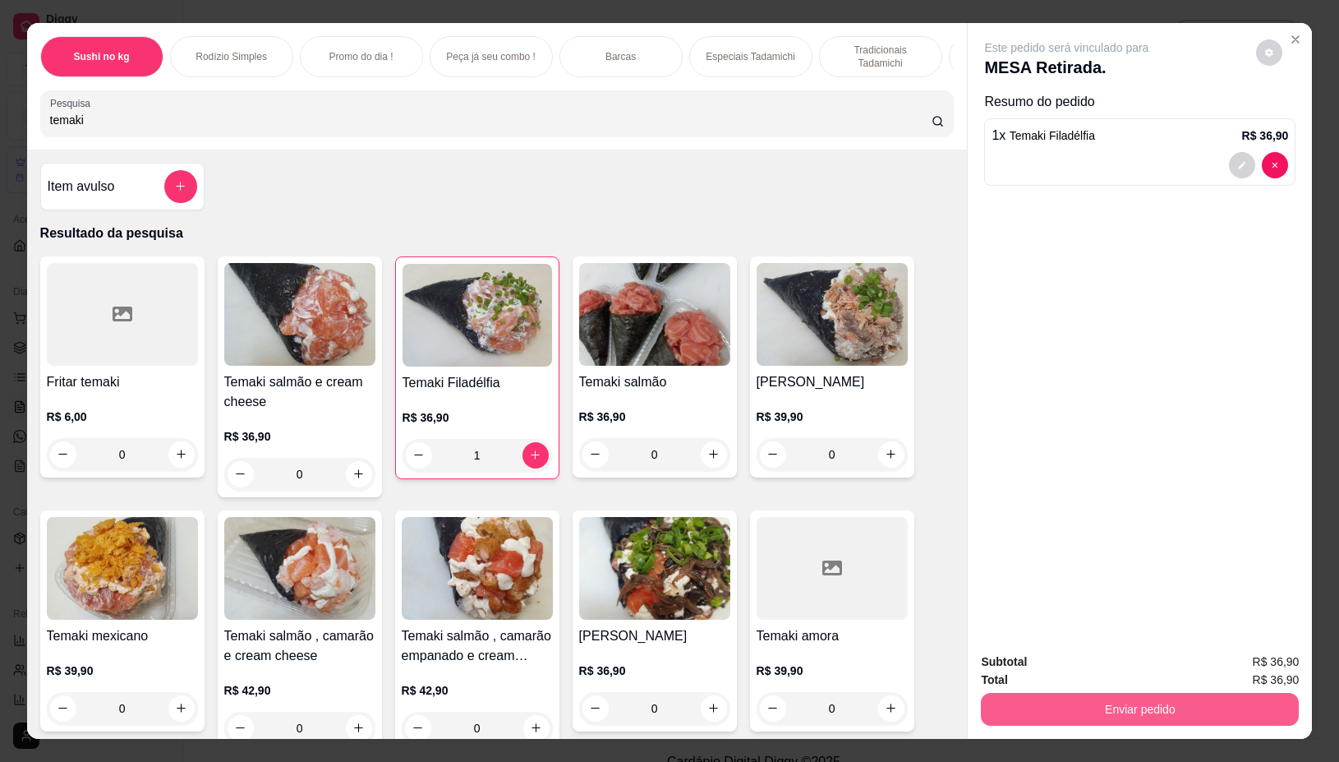
click at [1062, 693] on button "Enviar pedido" at bounding box center [1140, 709] width 318 height 33
click at [1057, 660] on button "Não registrar e enviar pedido" at bounding box center [1084, 661] width 171 height 31
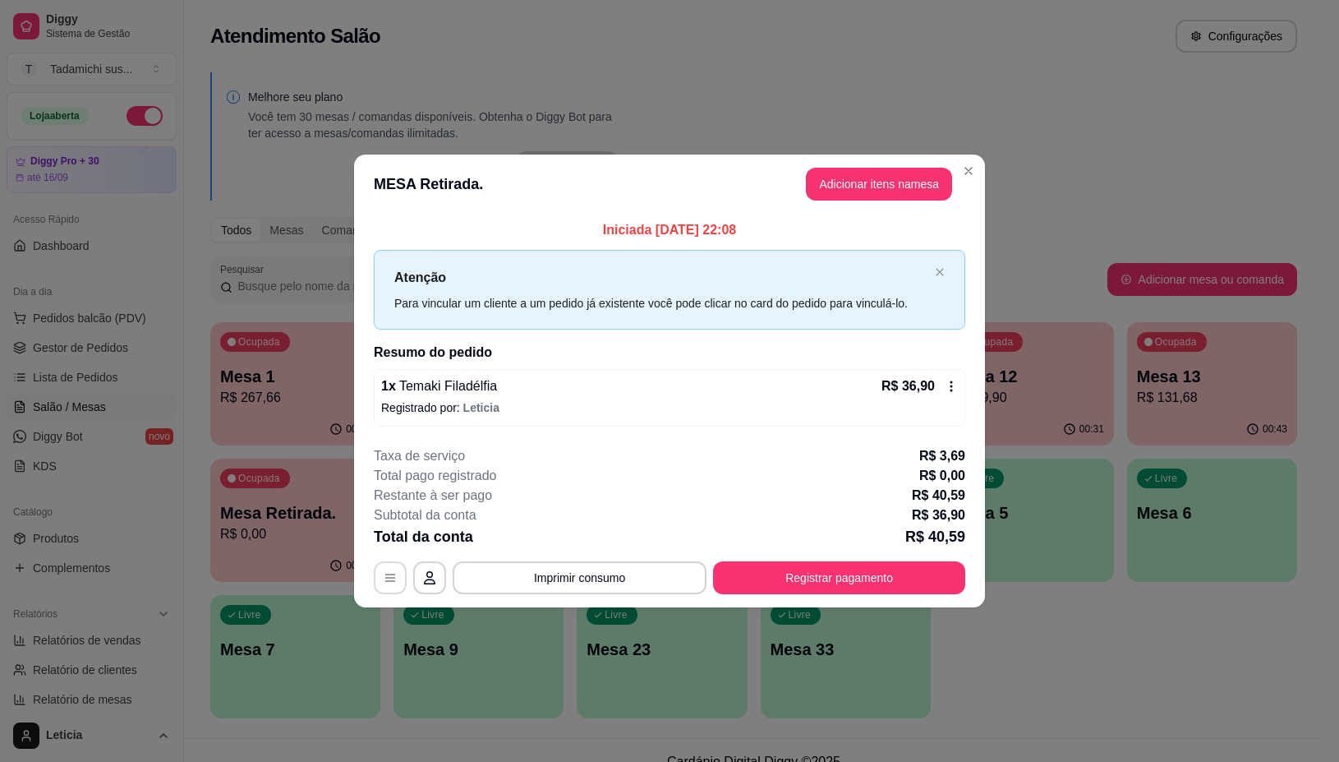
click at [393, 565] on button "button" at bounding box center [390, 577] width 33 height 33
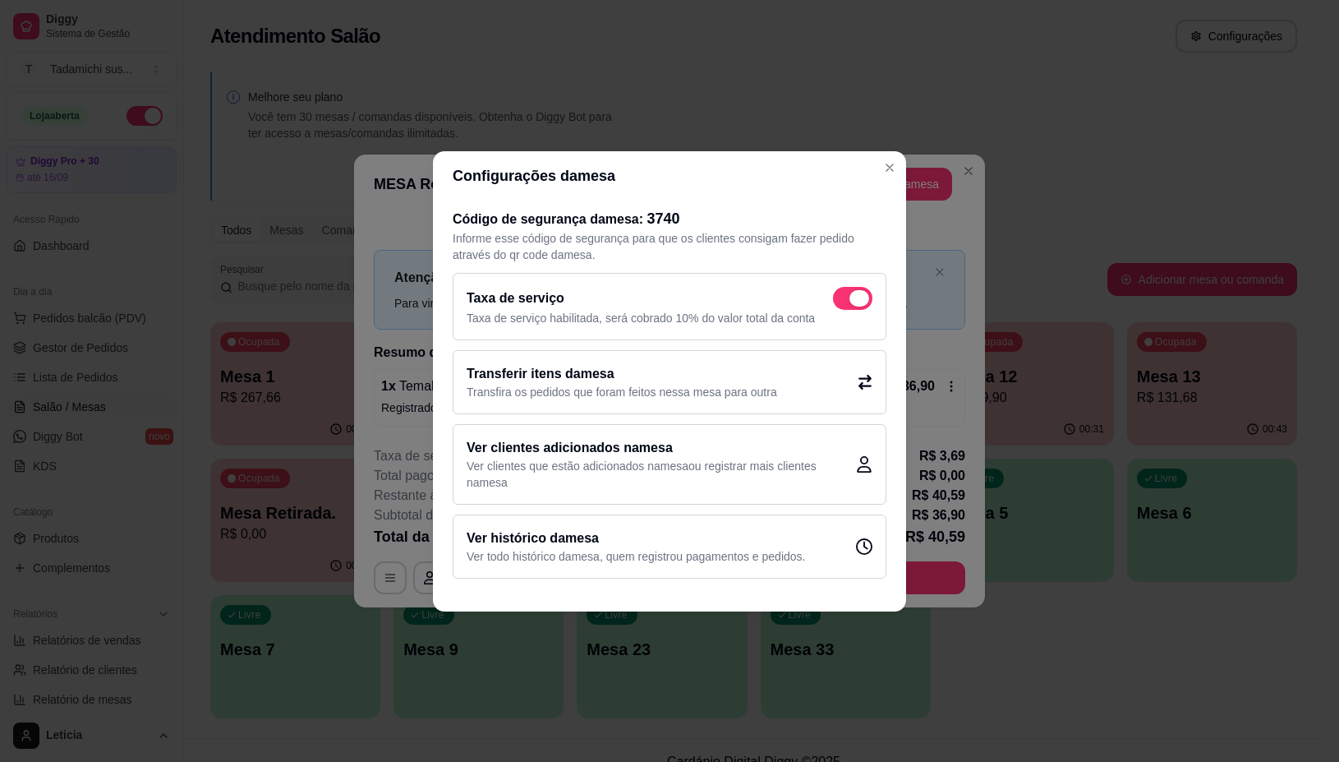
click at [856, 292] on span at bounding box center [860, 298] width 20 height 16
click at [843, 301] on input "checkbox" at bounding box center [837, 306] width 11 height 11
checkbox input "false"
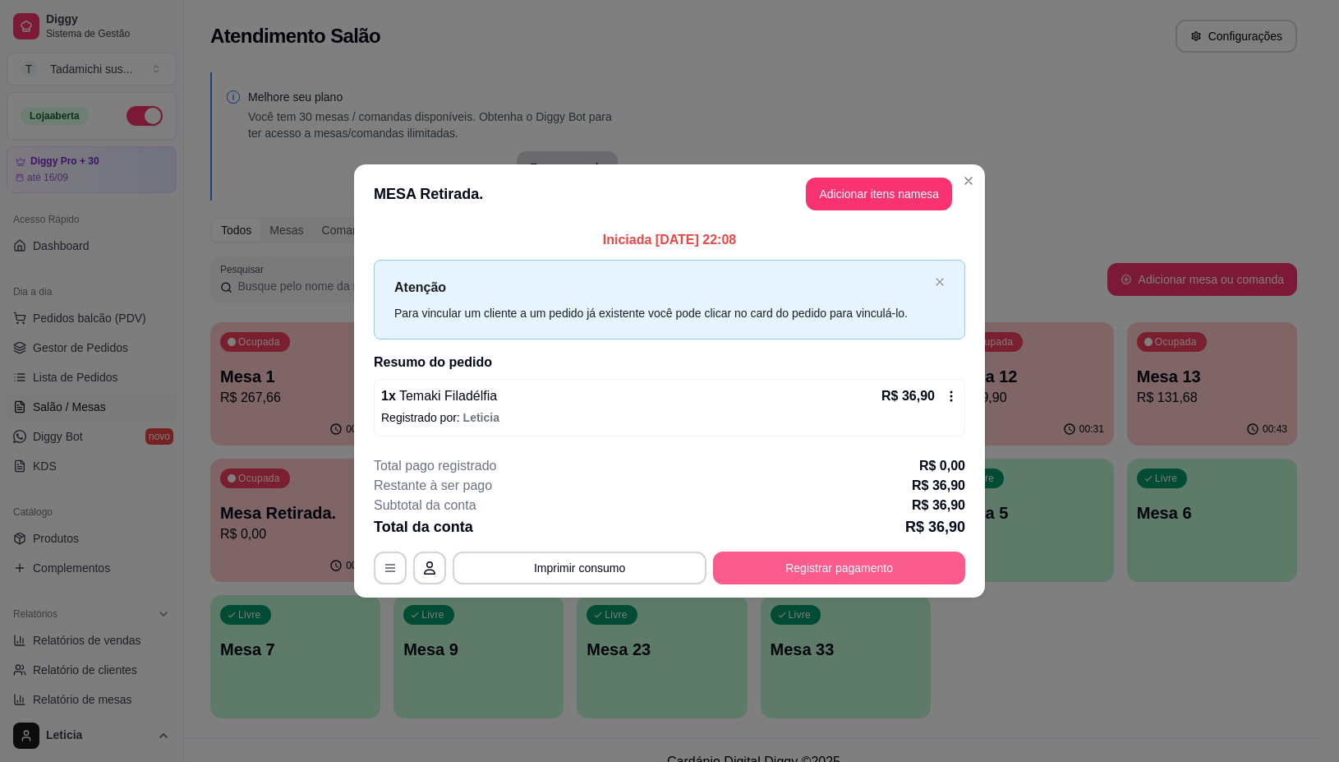
click at [854, 560] on button "Registrar pagamento" at bounding box center [839, 567] width 252 height 33
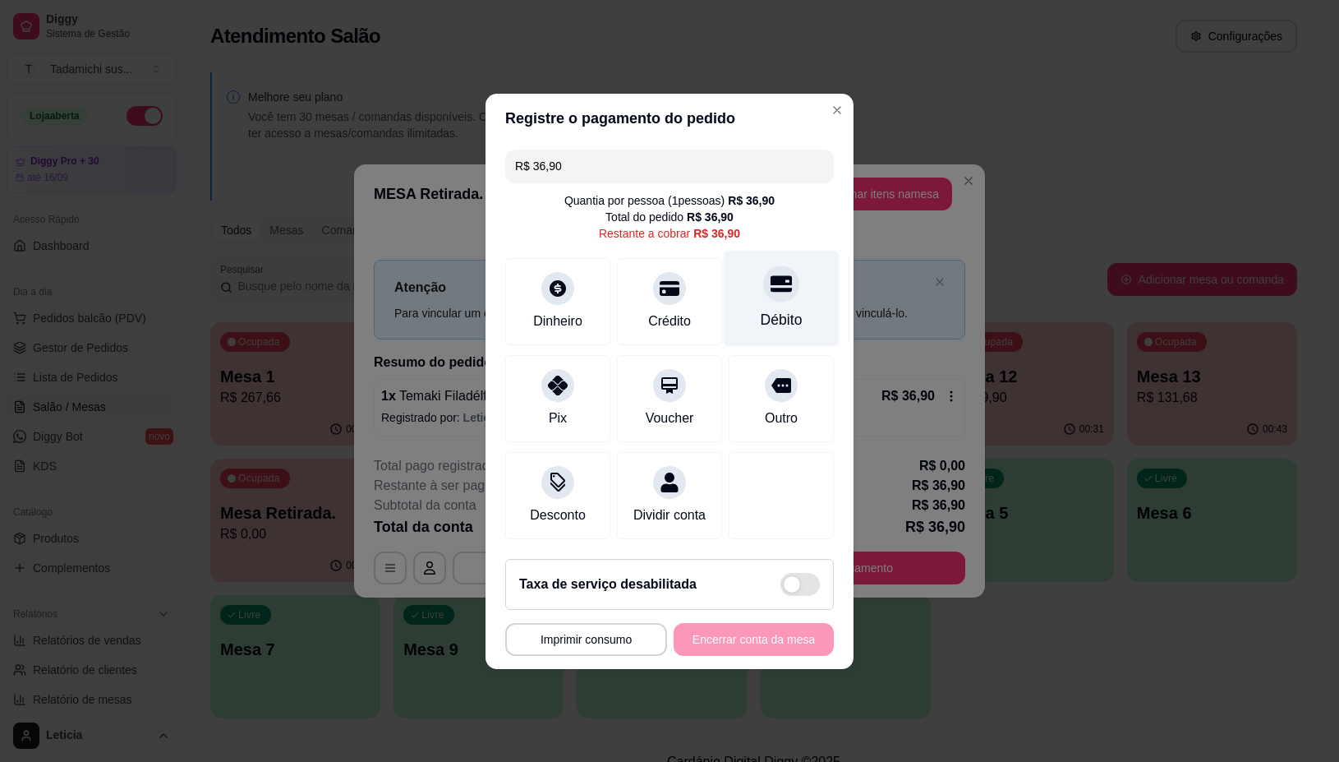
click at [763, 285] on div at bounding box center [781, 283] width 36 height 36
type input "R$ 0,00"
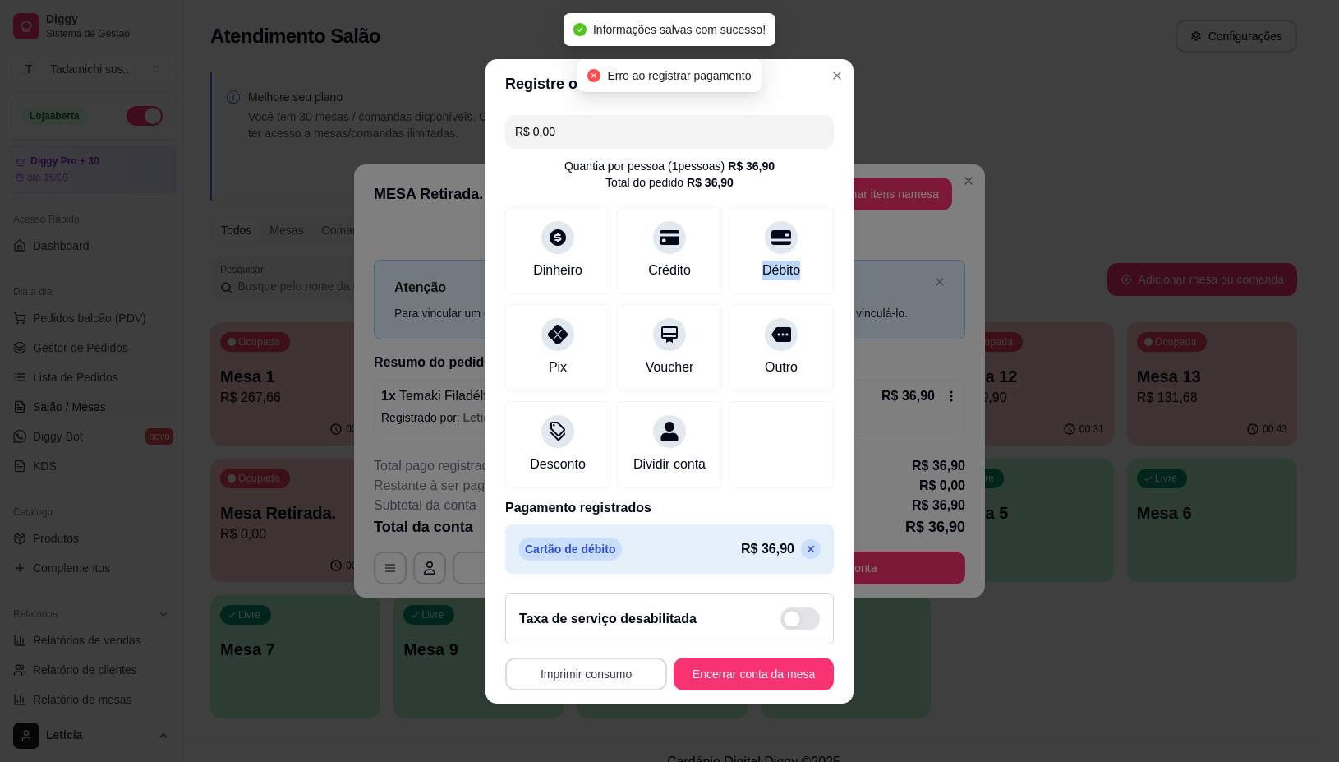
click at [587, 679] on button "Imprimir consumo" at bounding box center [586, 673] width 162 height 33
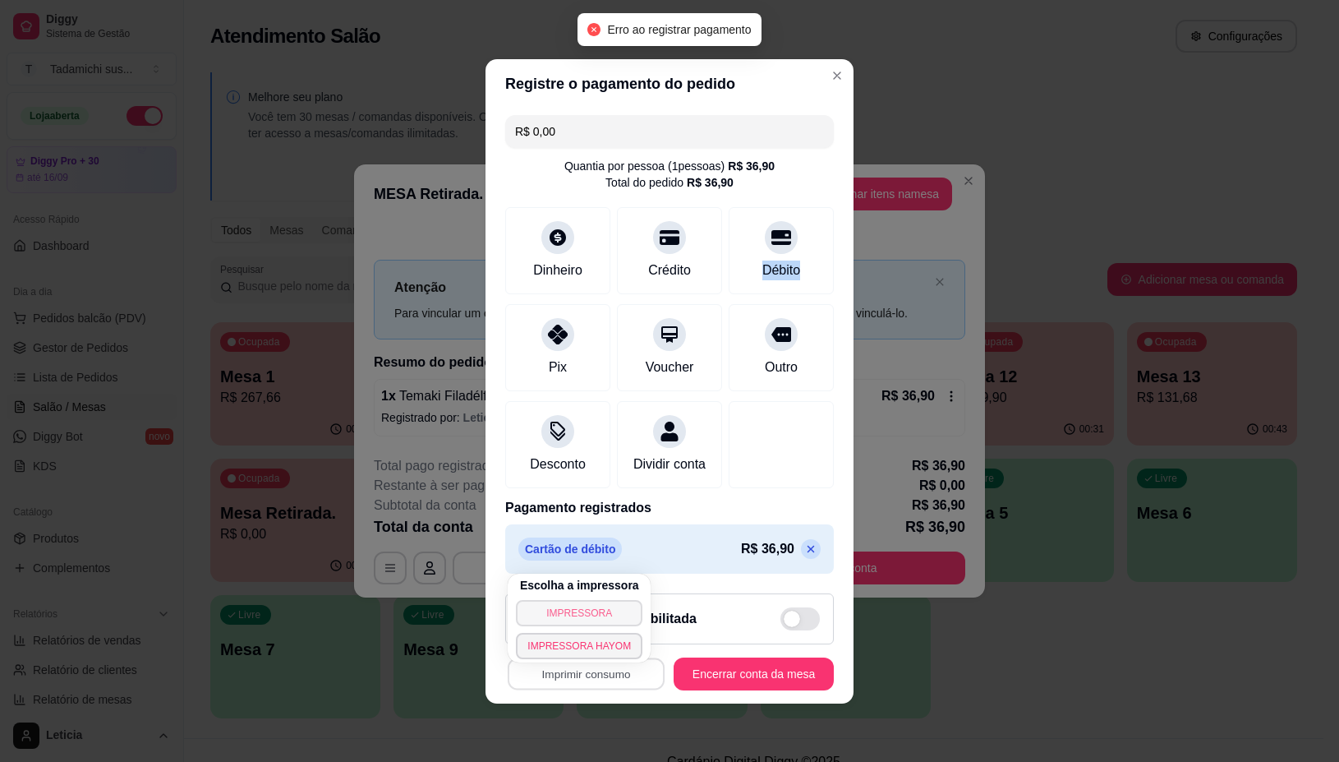
click at [560, 608] on button "IMPRESSORA" at bounding box center [579, 613] width 127 height 26
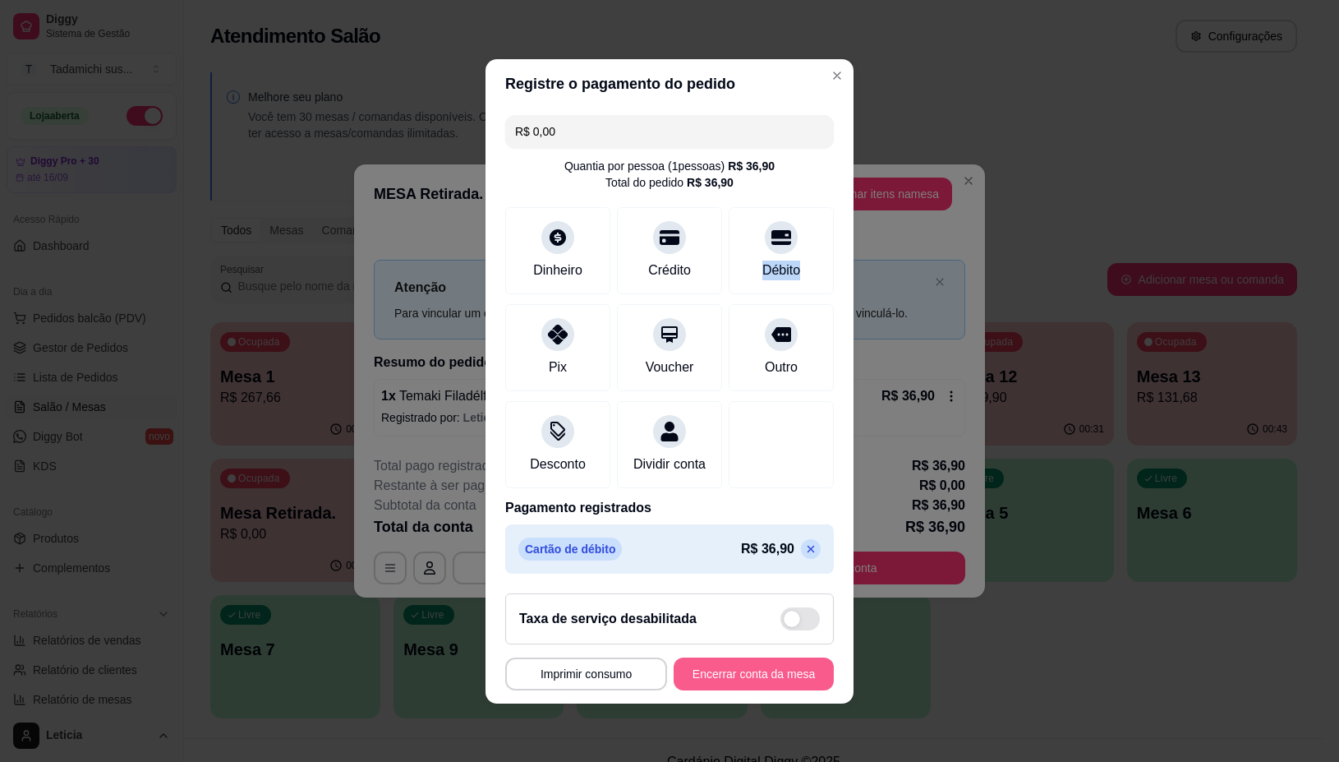
click at [765, 682] on button "Encerrar conta da mesa" at bounding box center [754, 673] width 160 height 33
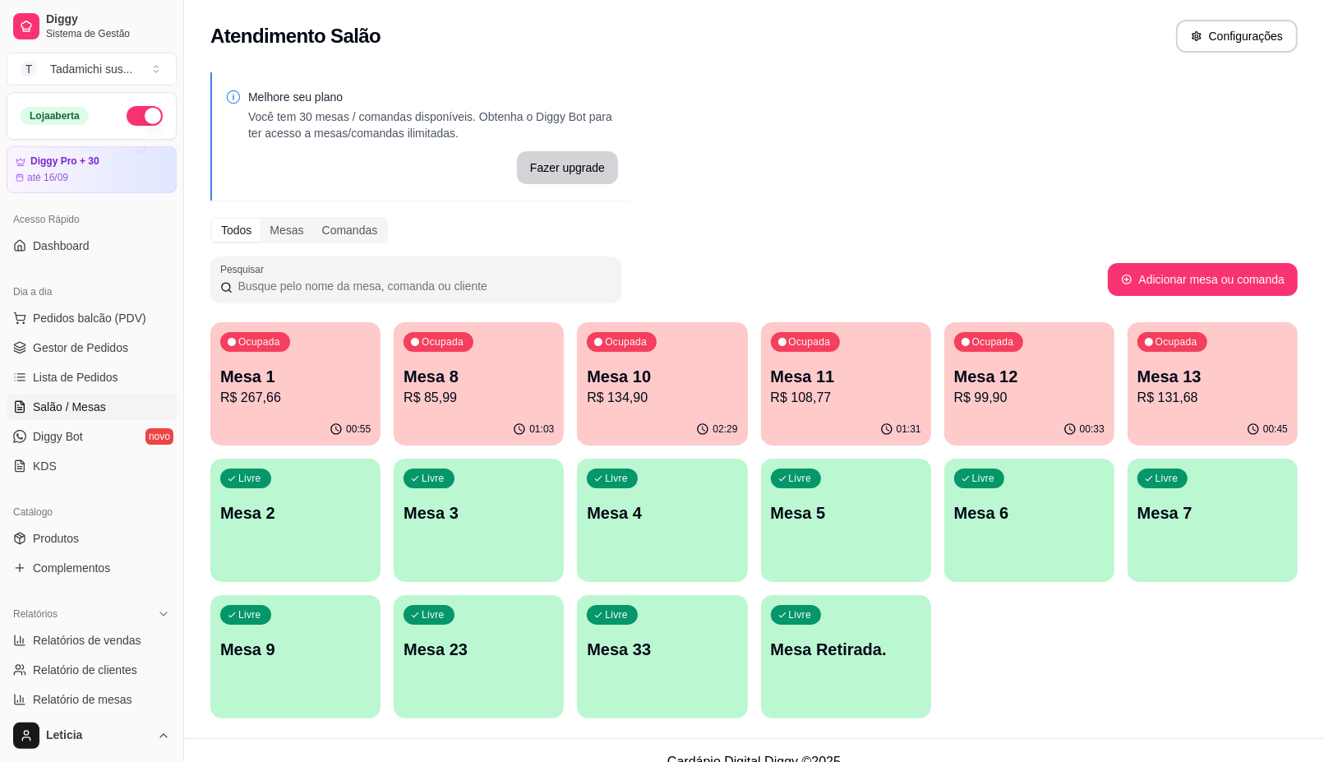
click at [1052, 401] on p "R$ 99,90" at bounding box center [1029, 398] width 150 height 20
click at [970, 367] on p "Mesa 12" at bounding box center [1029, 376] width 150 height 23
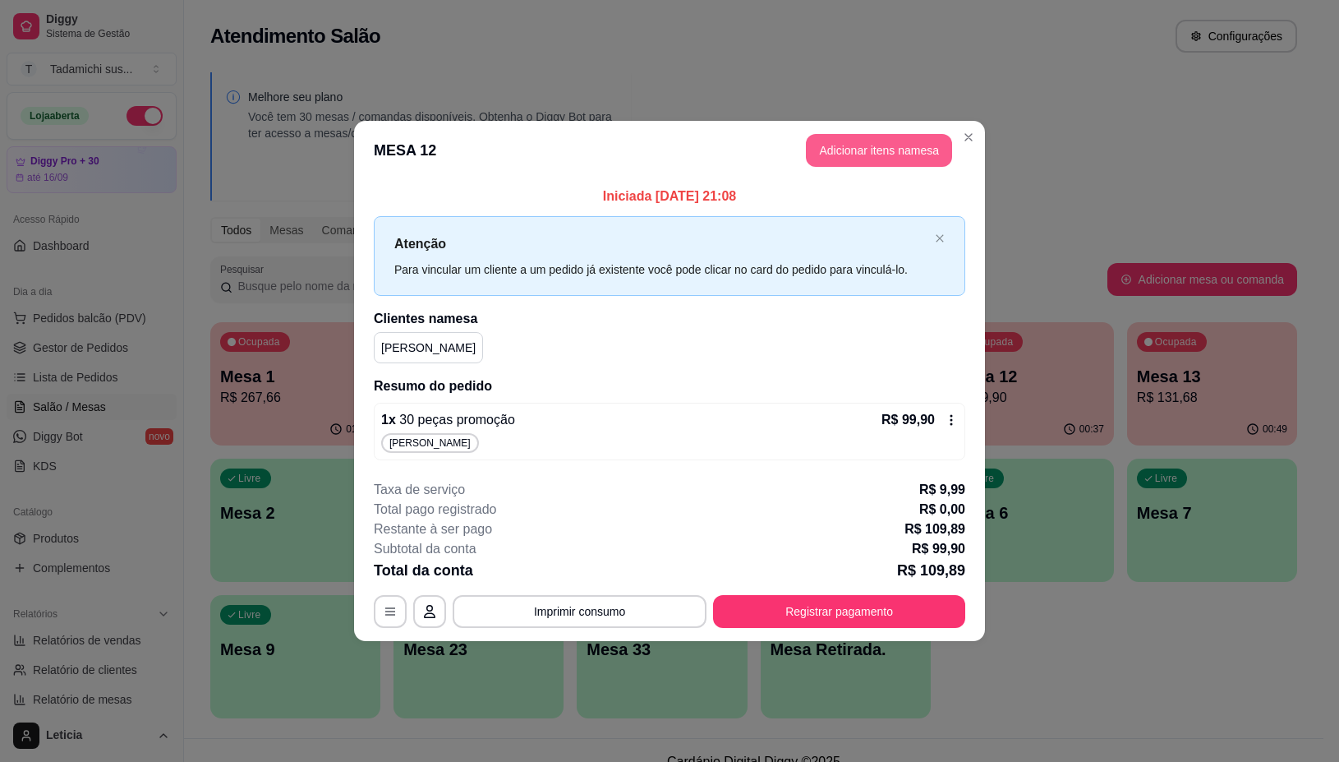
click at [868, 163] on button "Adicionar itens na mesa" at bounding box center [879, 150] width 146 height 33
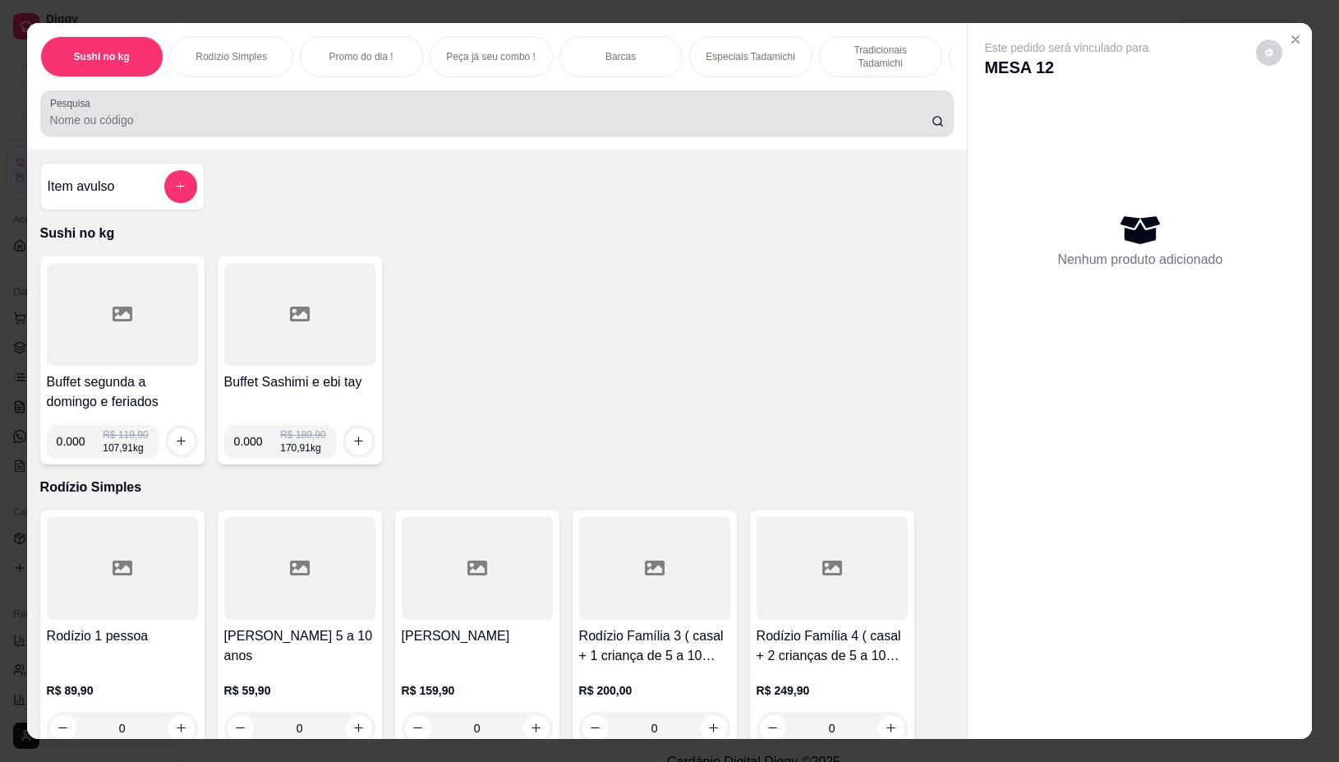
click at [785, 120] on input "Pesquisa" at bounding box center [491, 120] width 882 height 16
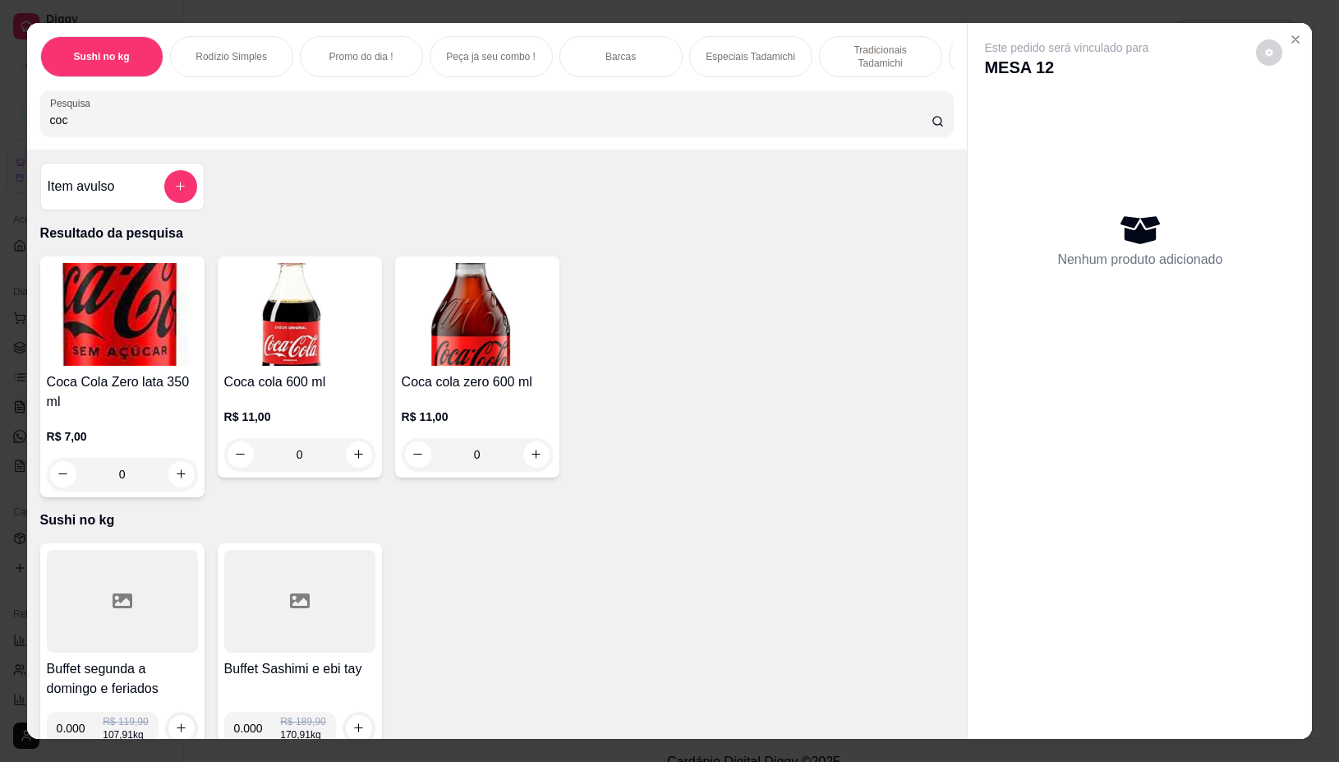
type input "coc"
click at [535, 456] on button "increase-product-quantity" at bounding box center [536, 454] width 26 height 26
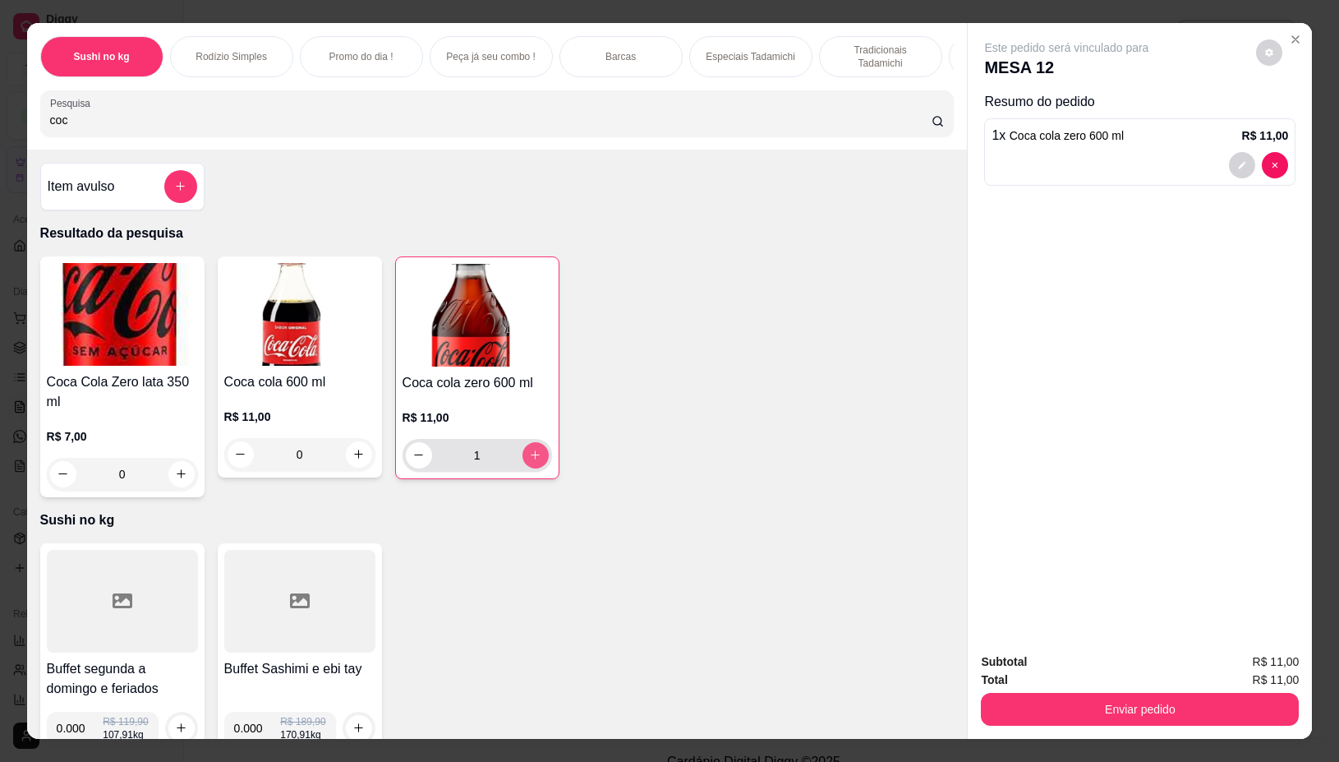
type input "1"
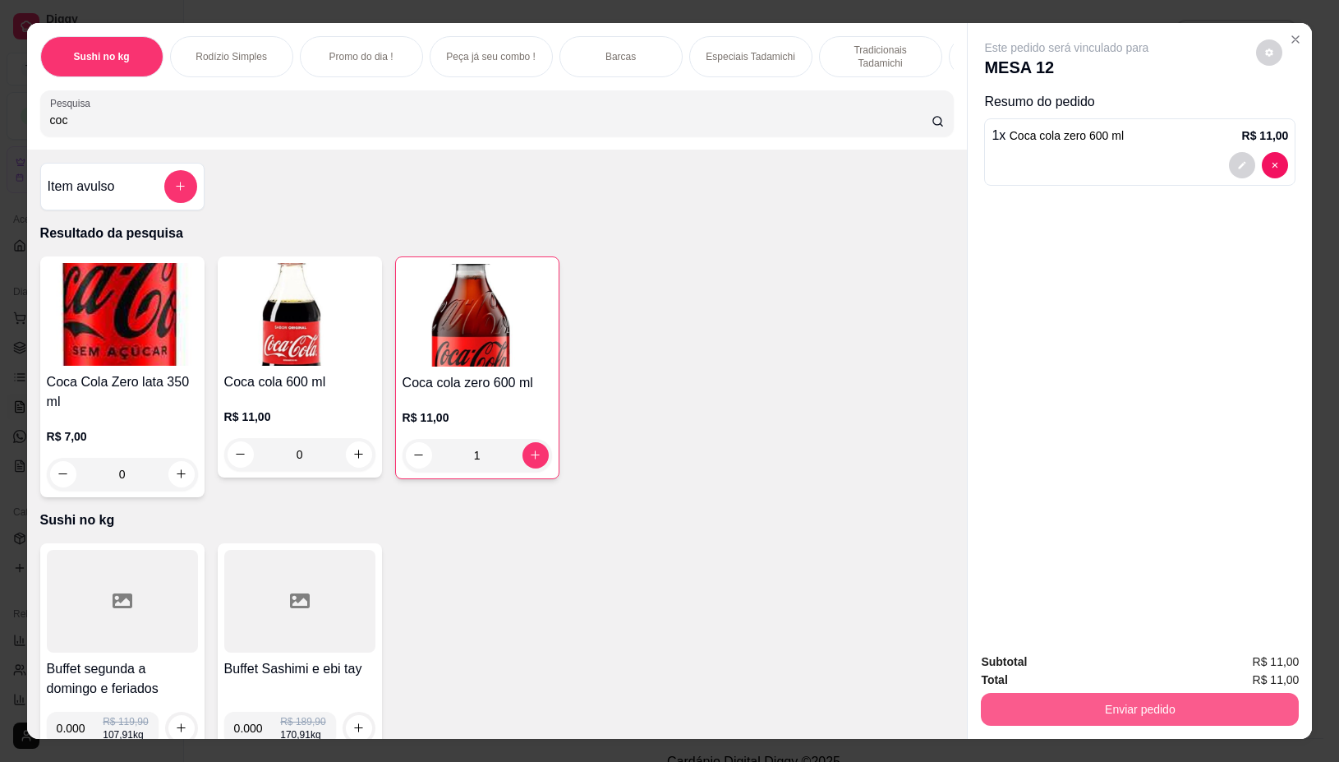
click at [1169, 713] on button "Enviar pedido" at bounding box center [1140, 709] width 318 height 33
click at [1106, 670] on button "Não registrar e enviar pedido" at bounding box center [1084, 661] width 171 height 31
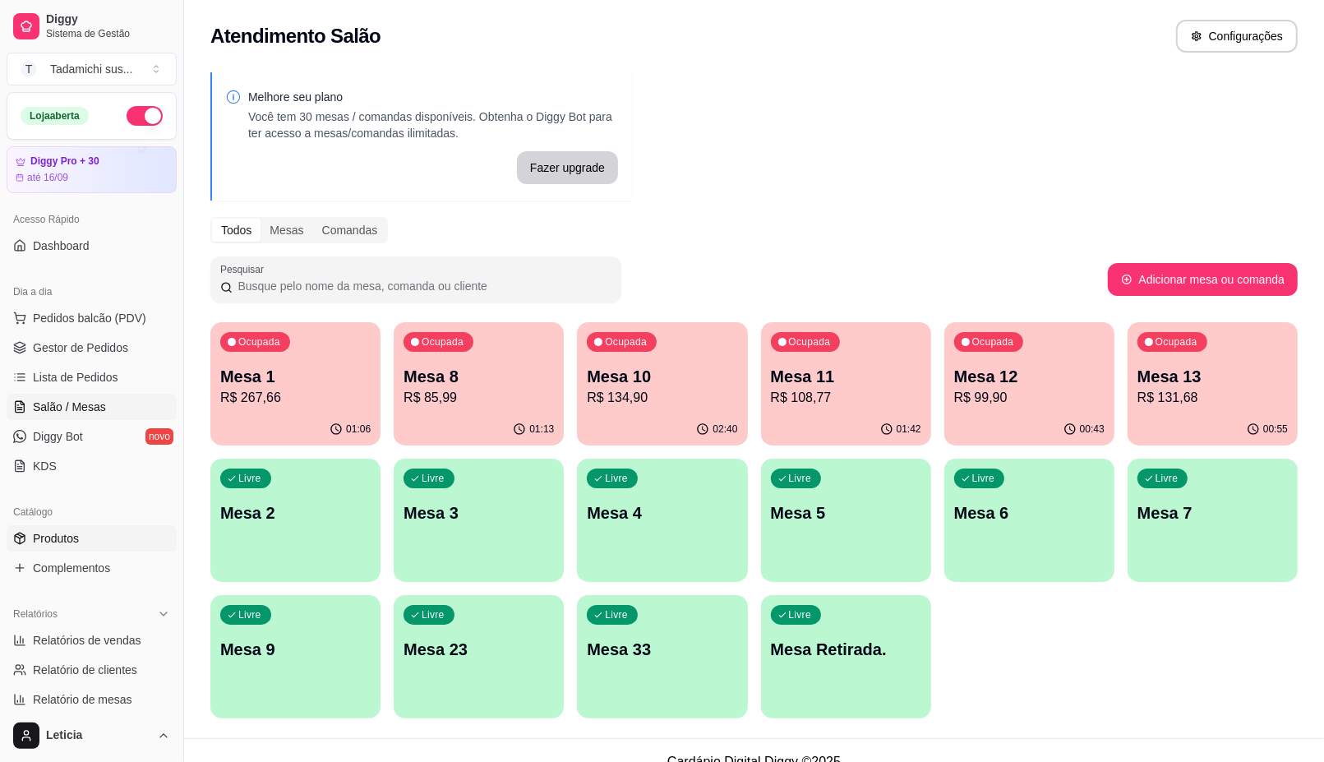
click at [71, 536] on span "Produtos" at bounding box center [56, 538] width 46 height 16
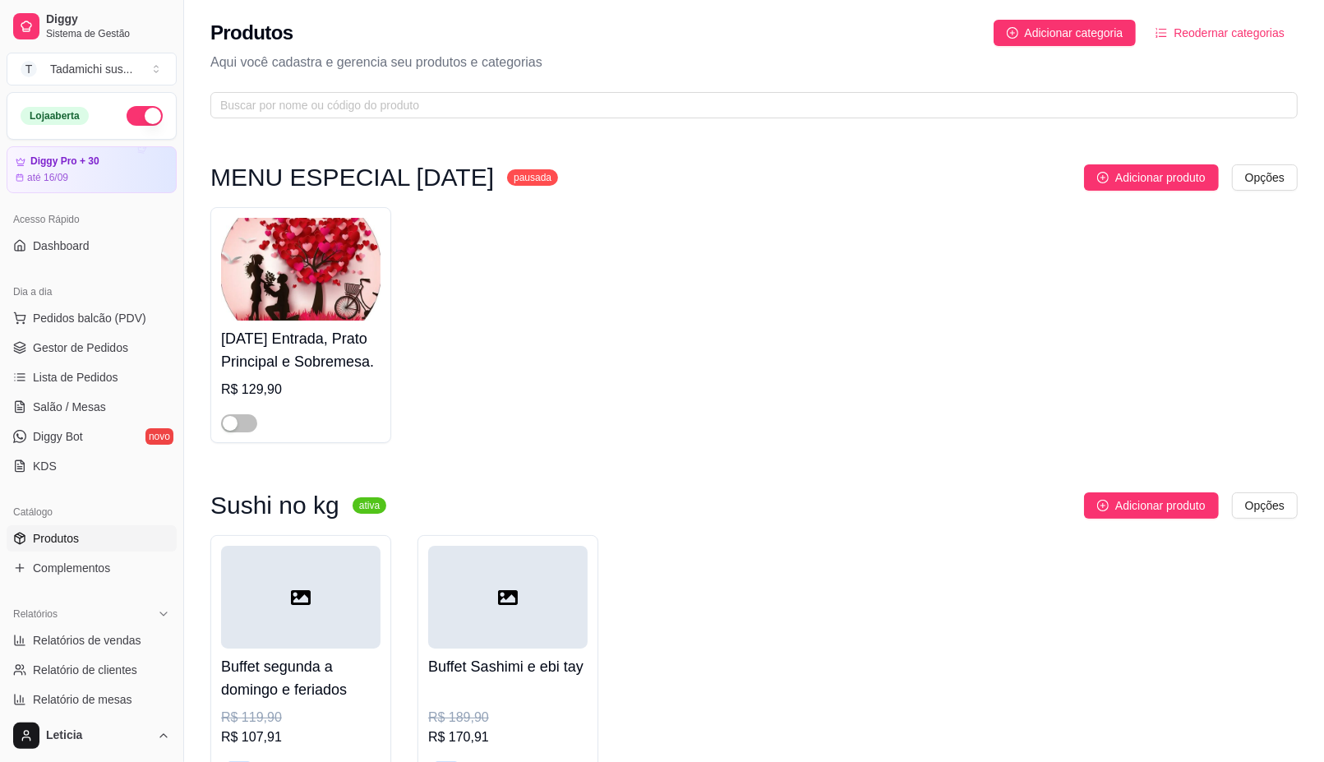
click at [71, 536] on span "Produtos" at bounding box center [56, 538] width 46 height 16
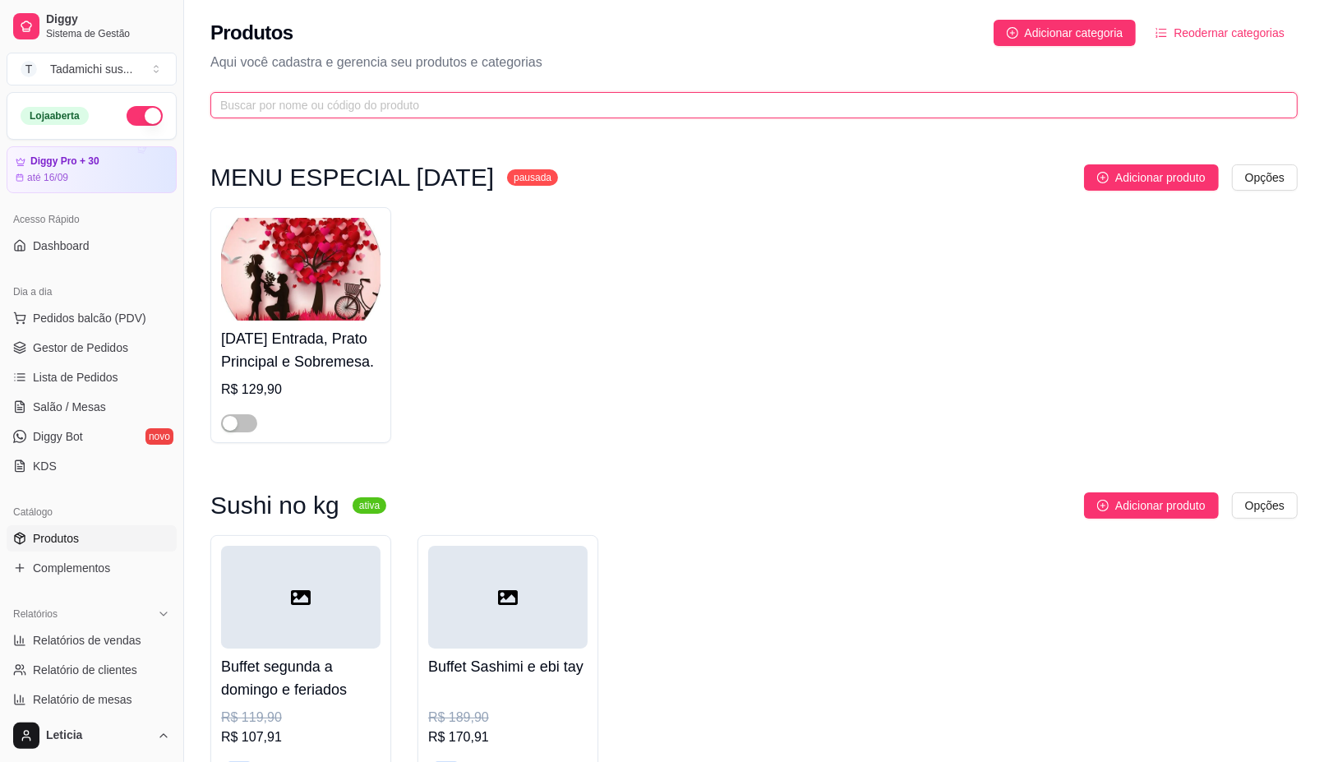
click at [416, 112] on input "text" at bounding box center [747, 105] width 1054 height 18
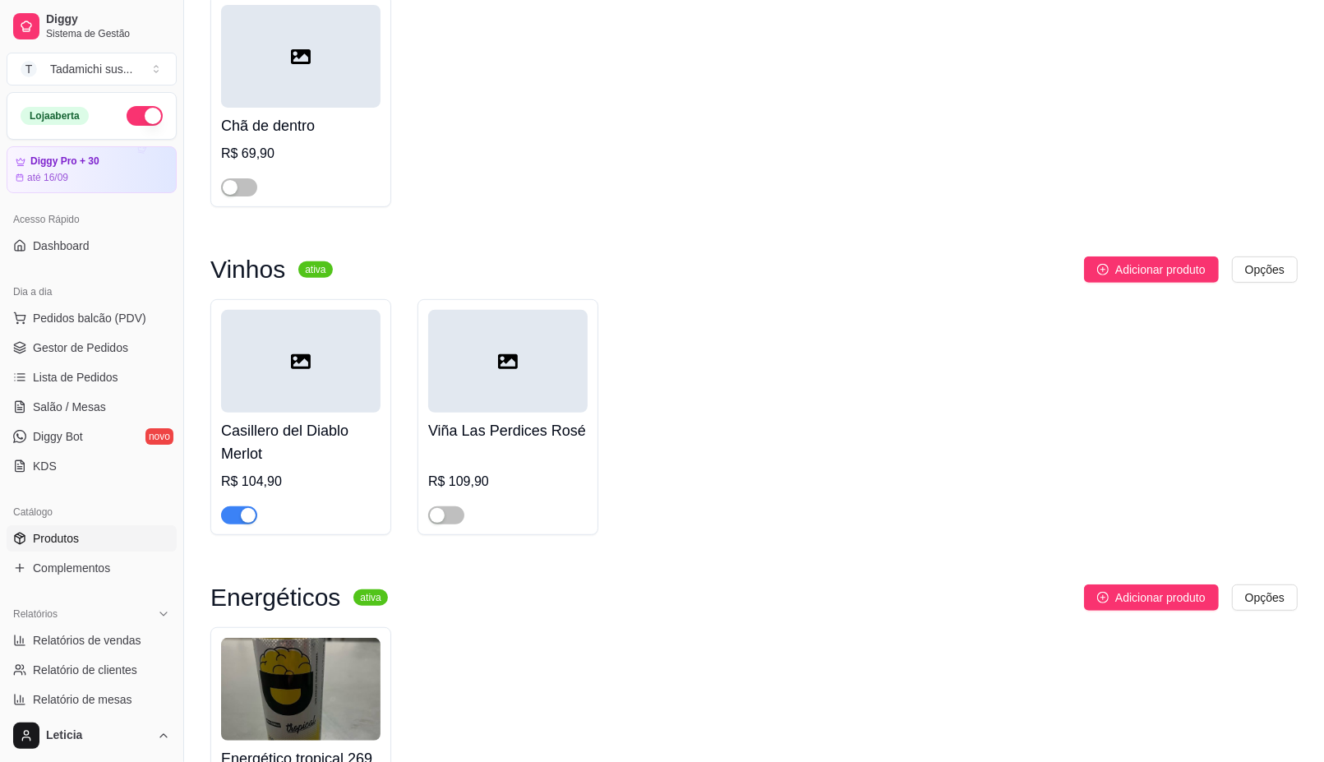
scroll to position [5712, 0]
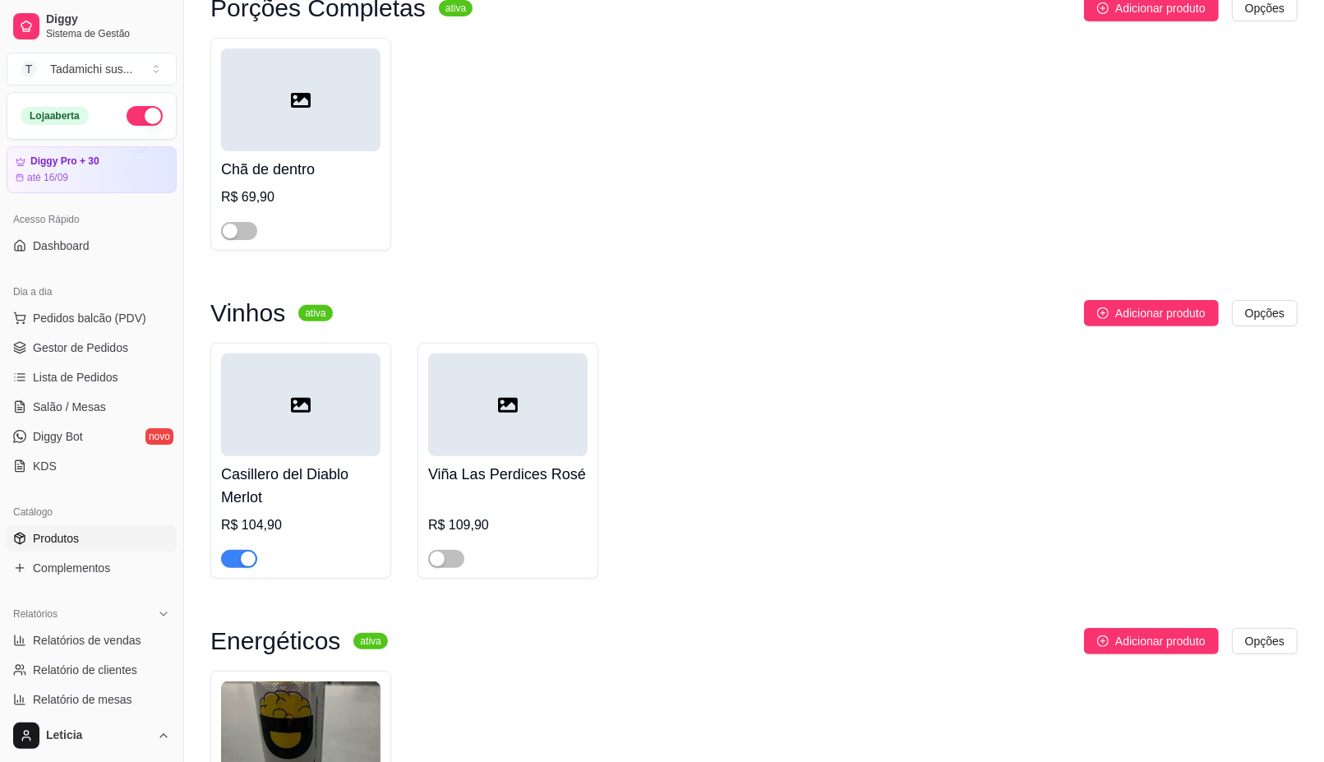
type input "ro"
click at [146, 404] on link "Salão / Mesas" at bounding box center [92, 407] width 170 height 26
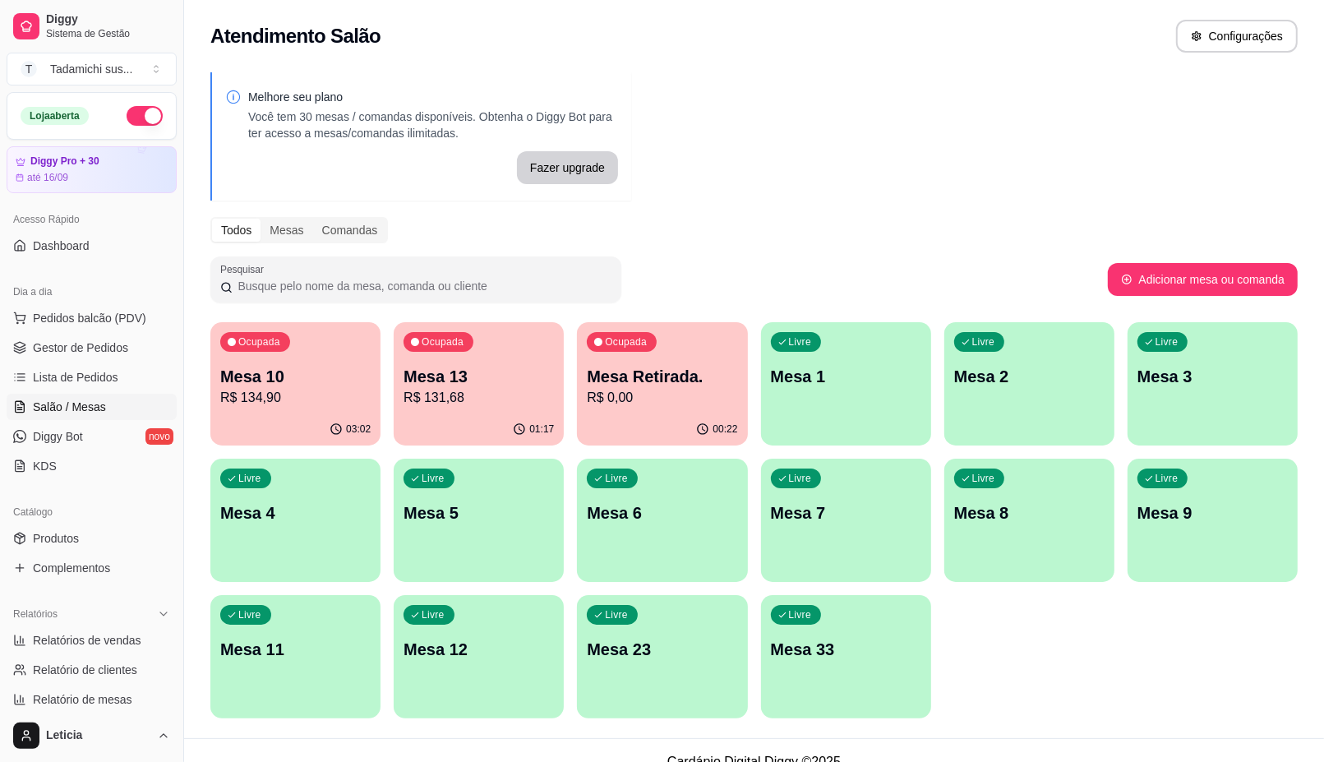
click at [495, 405] on p "R$ 131,68" at bounding box center [478, 398] width 150 height 20
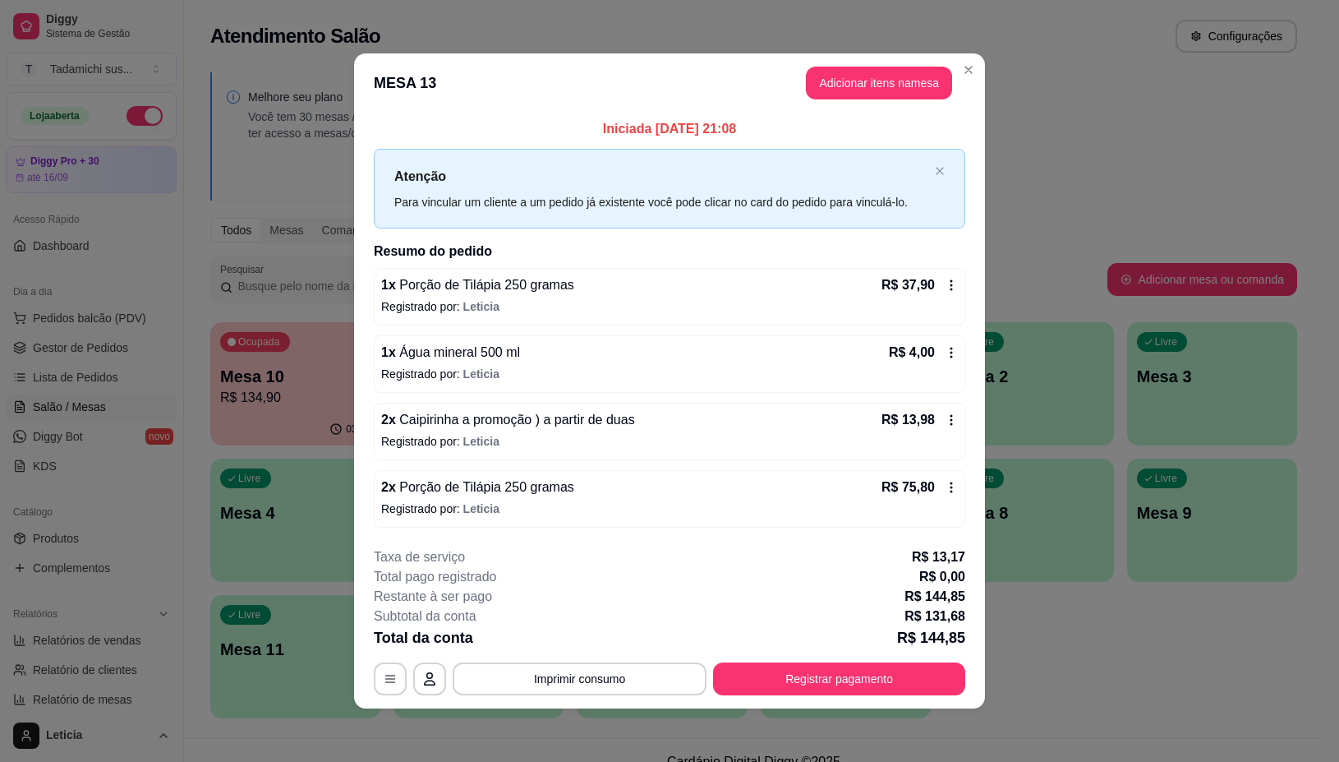
click at [949, 423] on icon at bounding box center [951, 419] width 13 height 13
click at [857, 83] on button "Adicionar itens na mesa" at bounding box center [879, 83] width 146 height 33
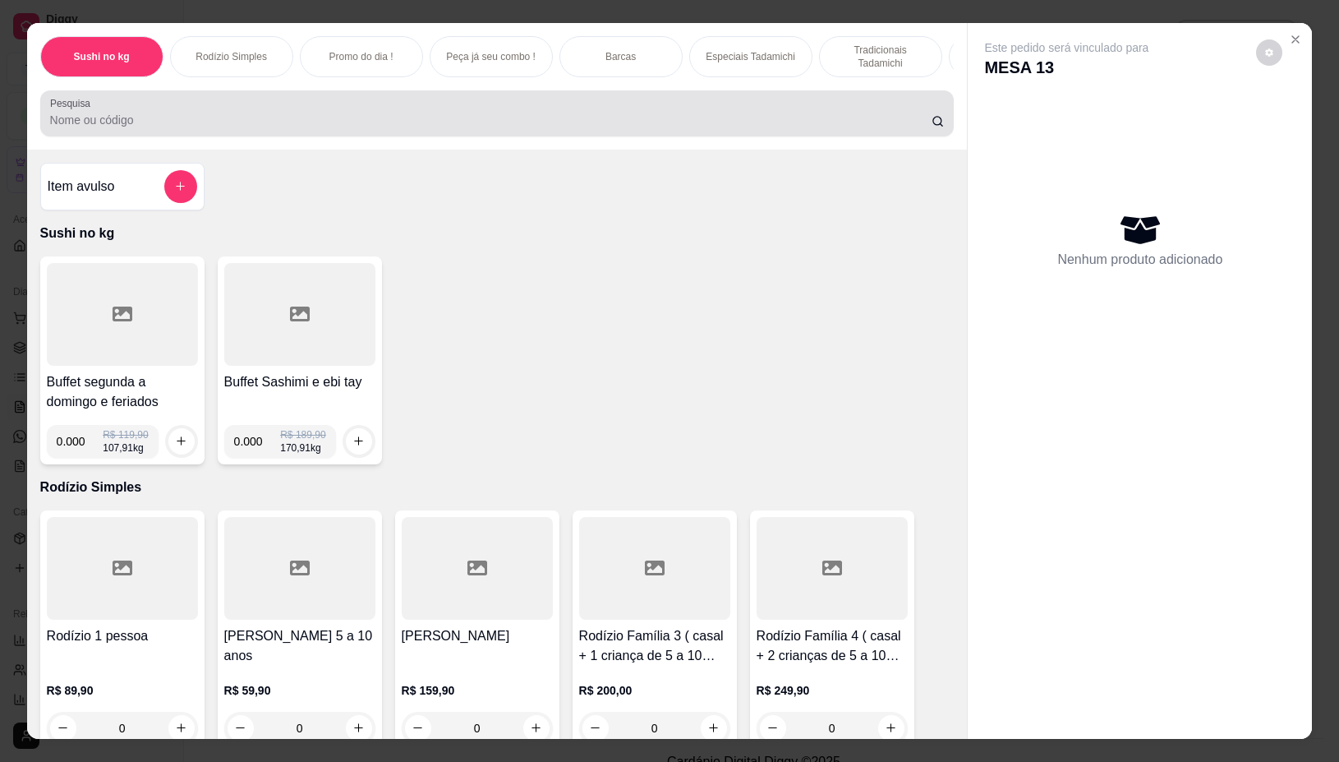
click at [530, 126] on input "Pesquisa" at bounding box center [491, 120] width 882 height 16
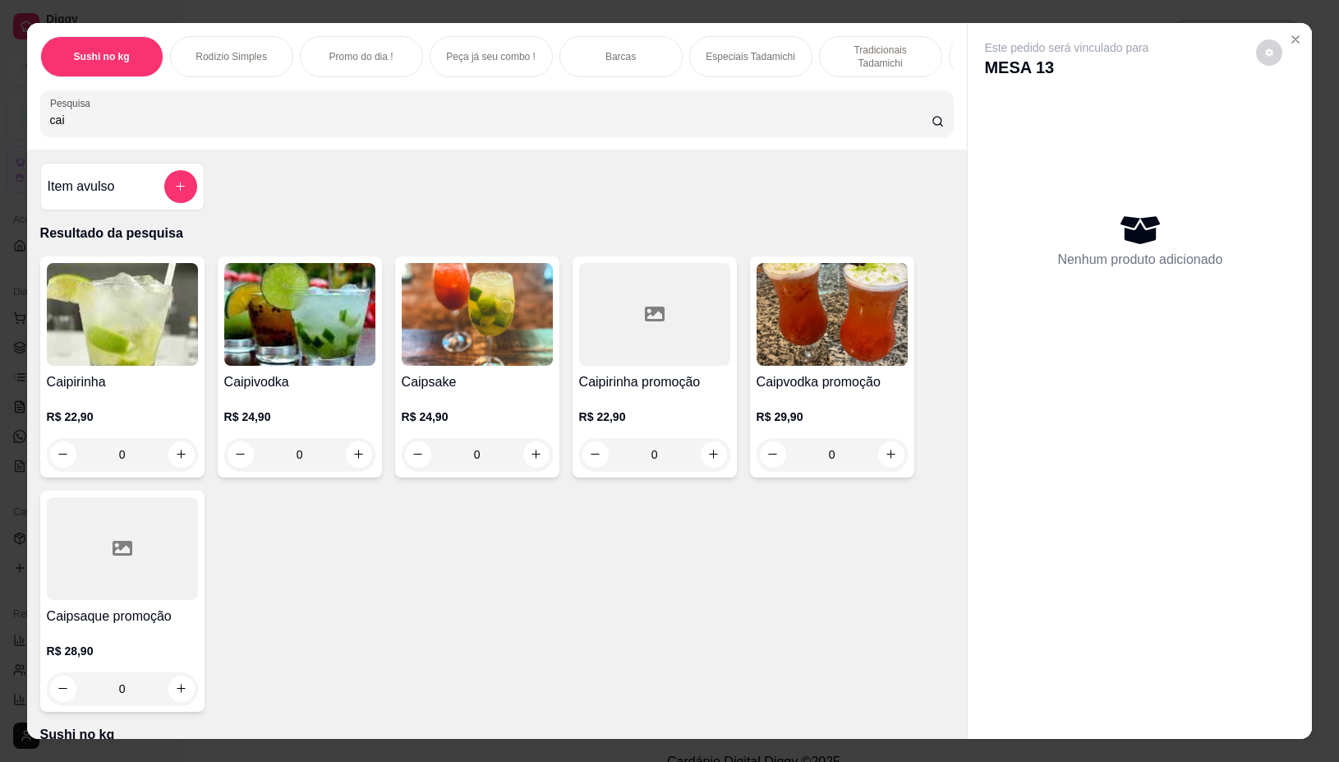
type input "cai"
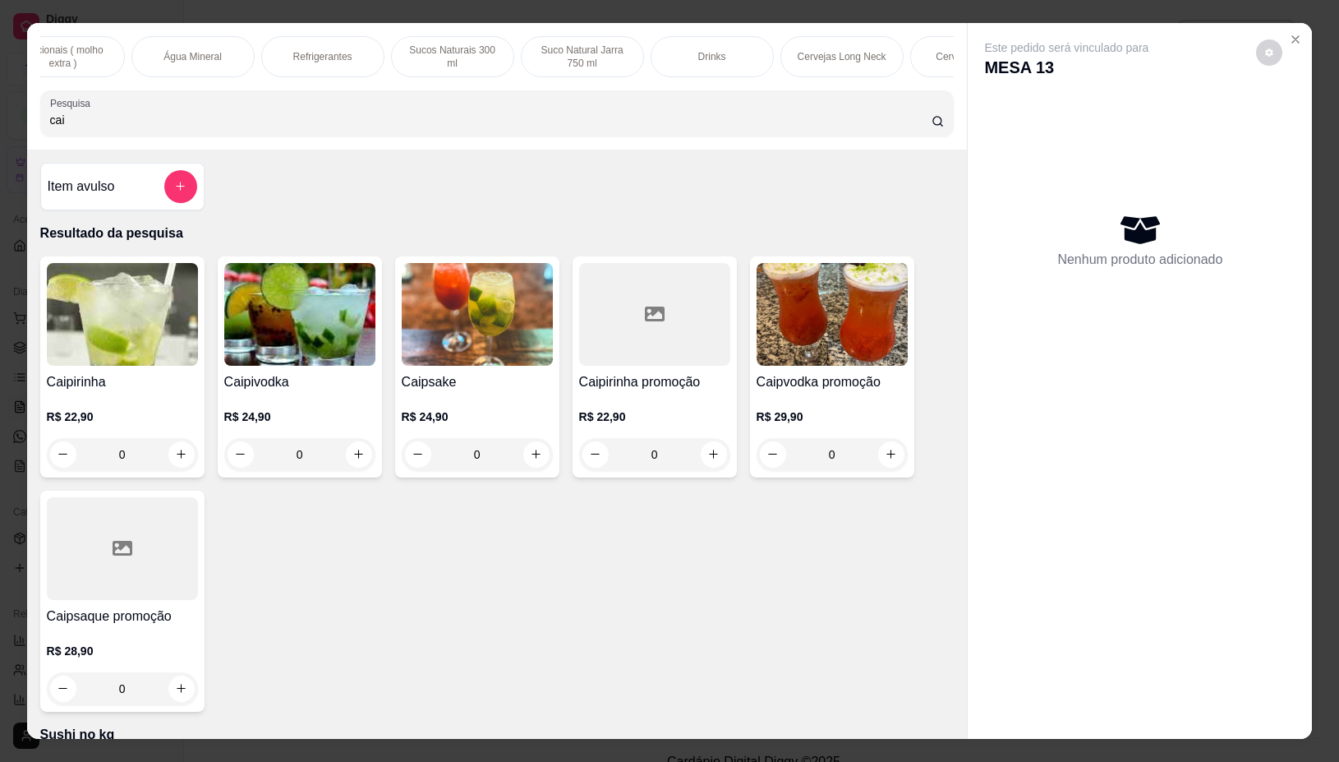
scroll to position [0, 2259]
click at [732, 46] on div "Drinks" at bounding box center [698, 56] width 123 height 41
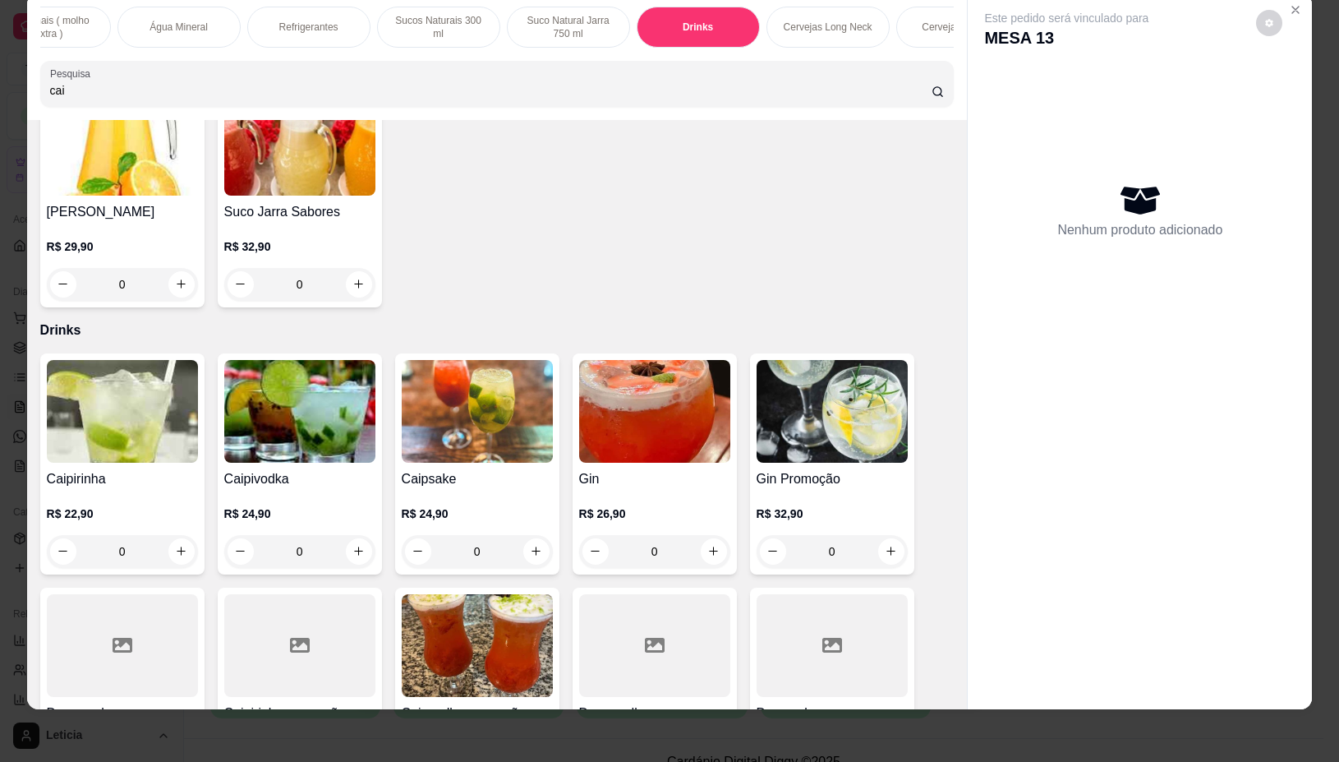
scroll to position [16629, 0]
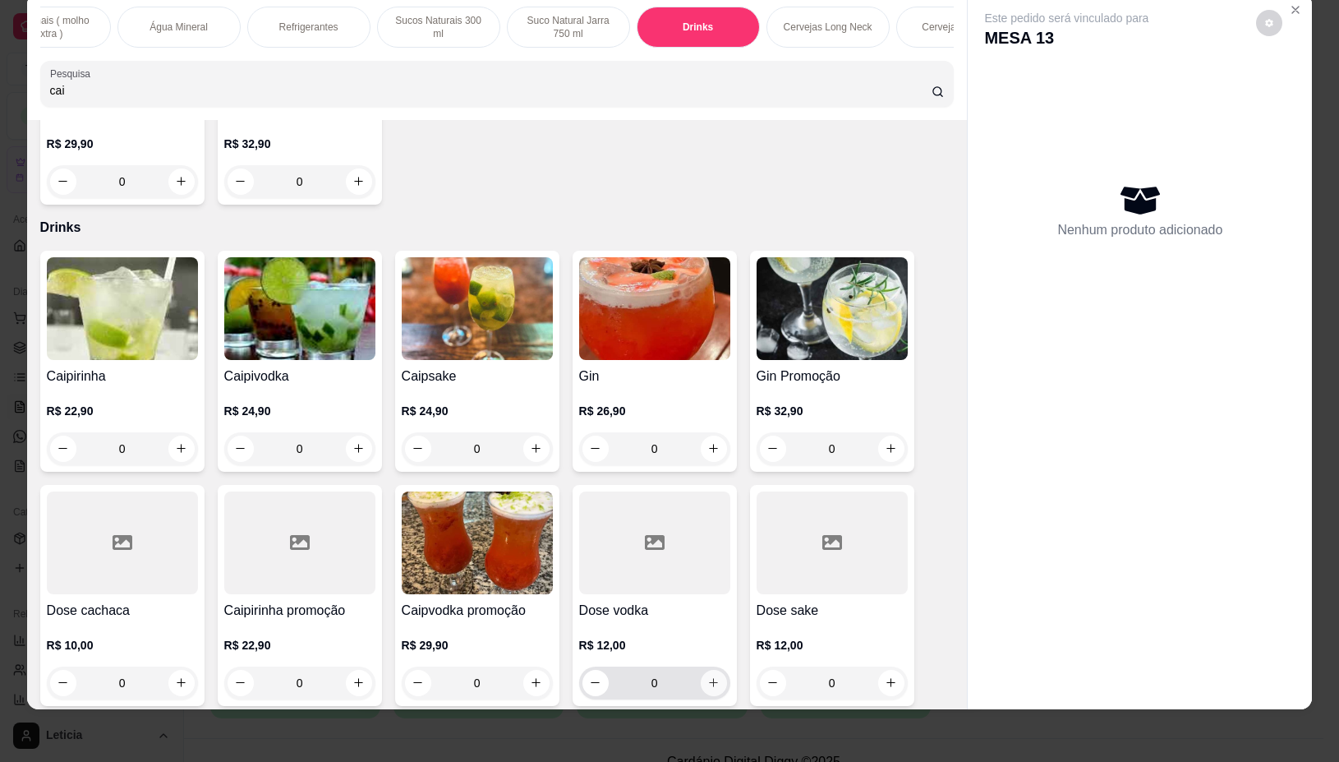
click at [709, 676] on icon "increase-product-quantity" at bounding box center [713, 682] width 12 height 12
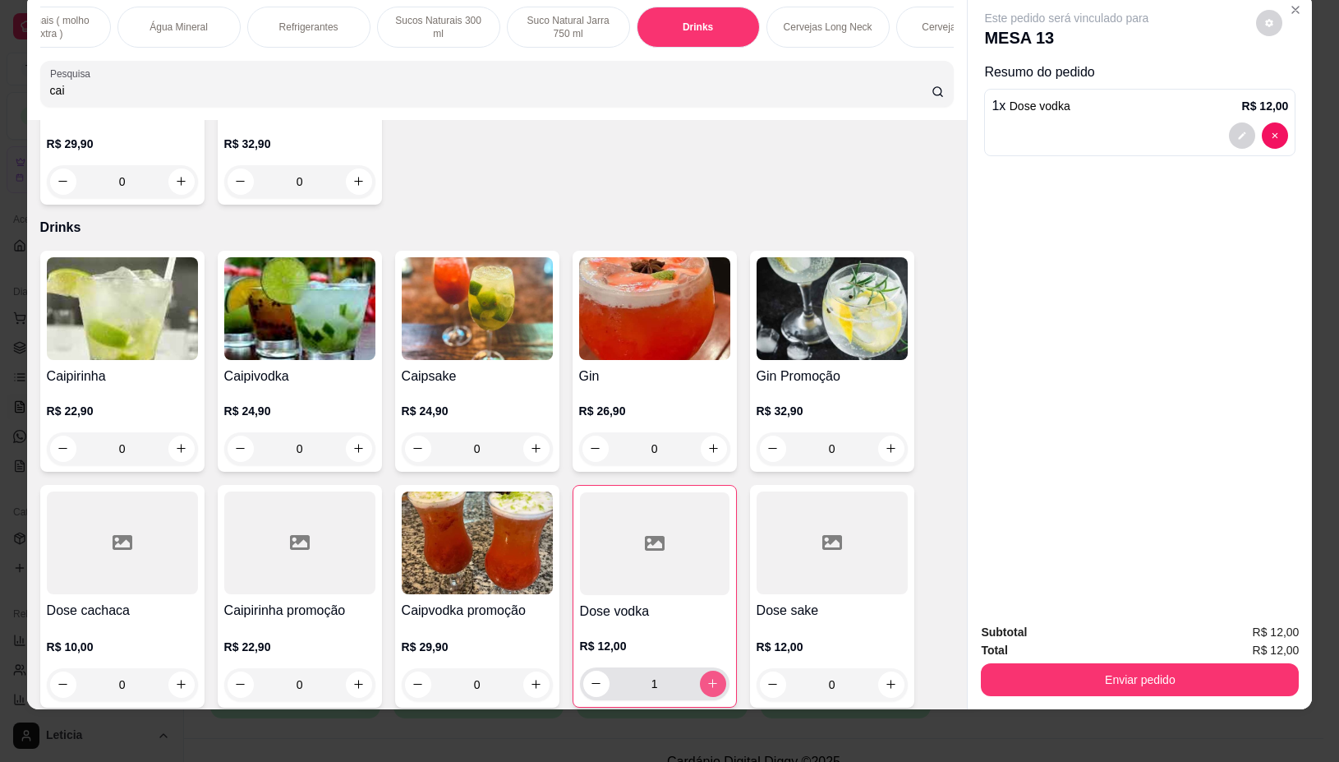
type input "1"
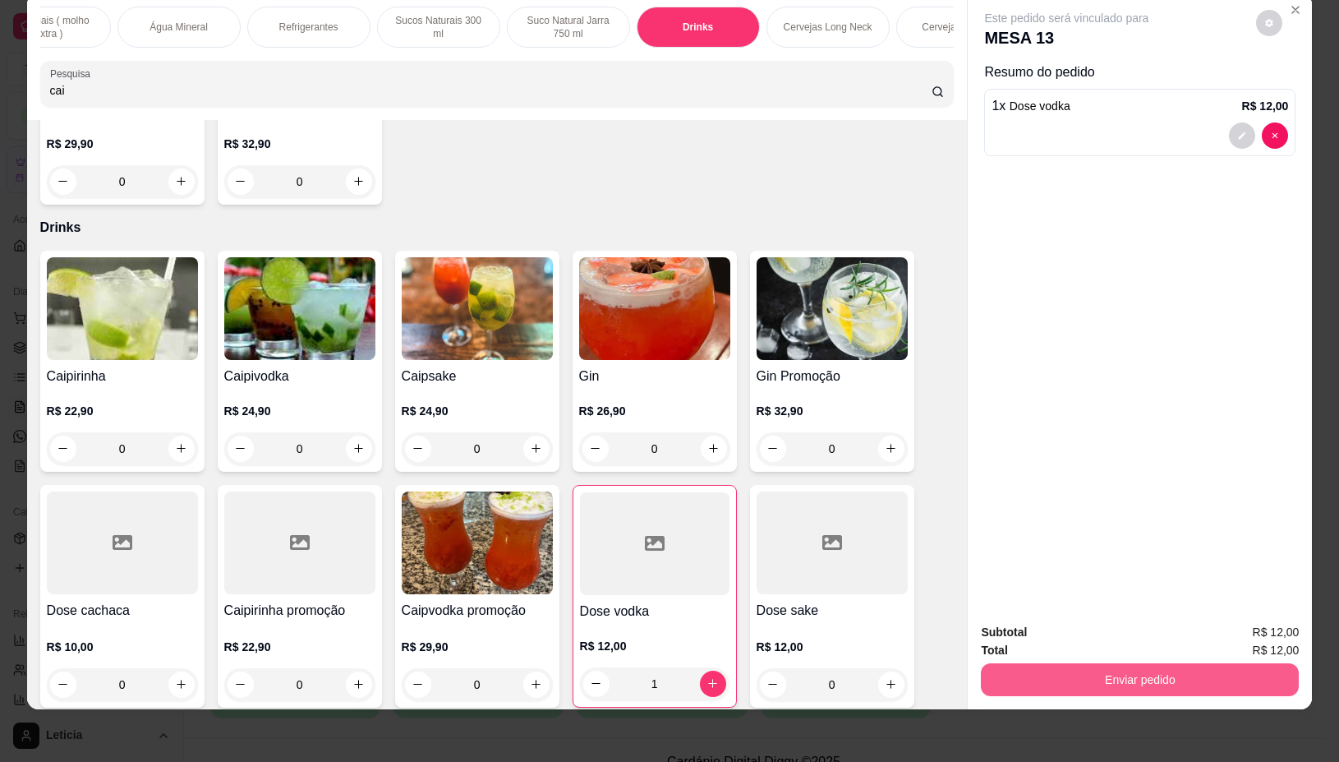
click at [1048, 663] on button "Enviar pedido" at bounding box center [1140, 679] width 318 height 33
click at [1028, 616] on button "Não registrar e enviar pedido" at bounding box center [1085, 624] width 166 height 30
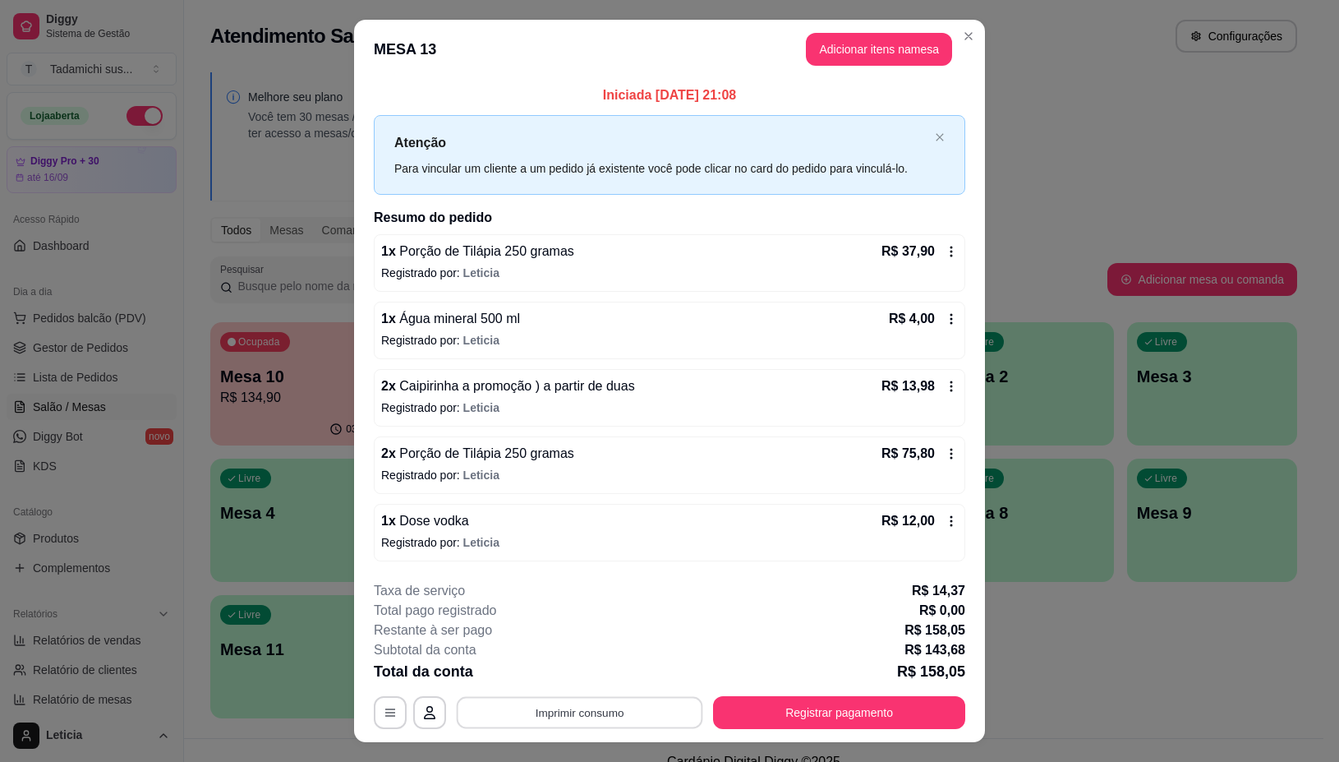
click at [679, 711] on button "Imprimir consumo" at bounding box center [580, 713] width 246 height 32
click at [609, 637] on button "IMPRESSORA" at bounding box center [576, 641] width 122 height 25
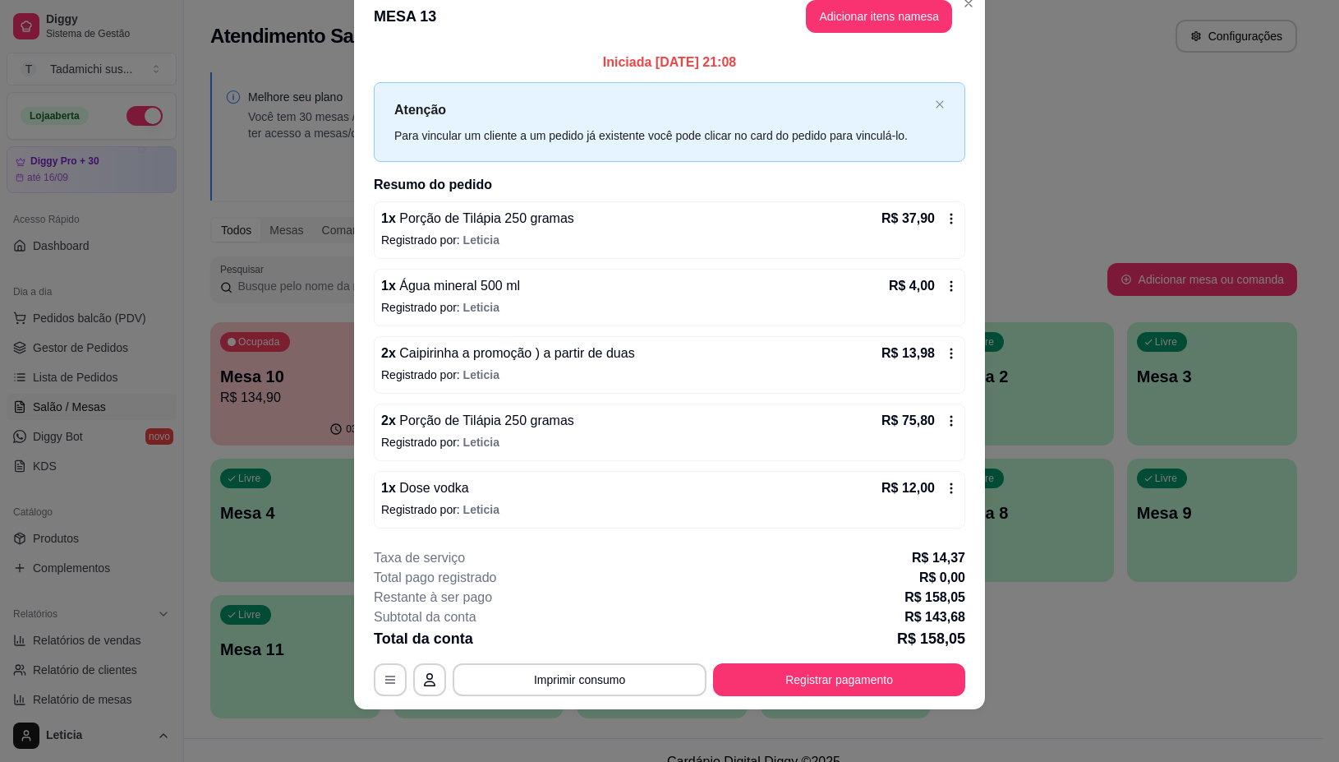
click at [945, 215] on icon at bounding box center [951, 218] width 13 height 13
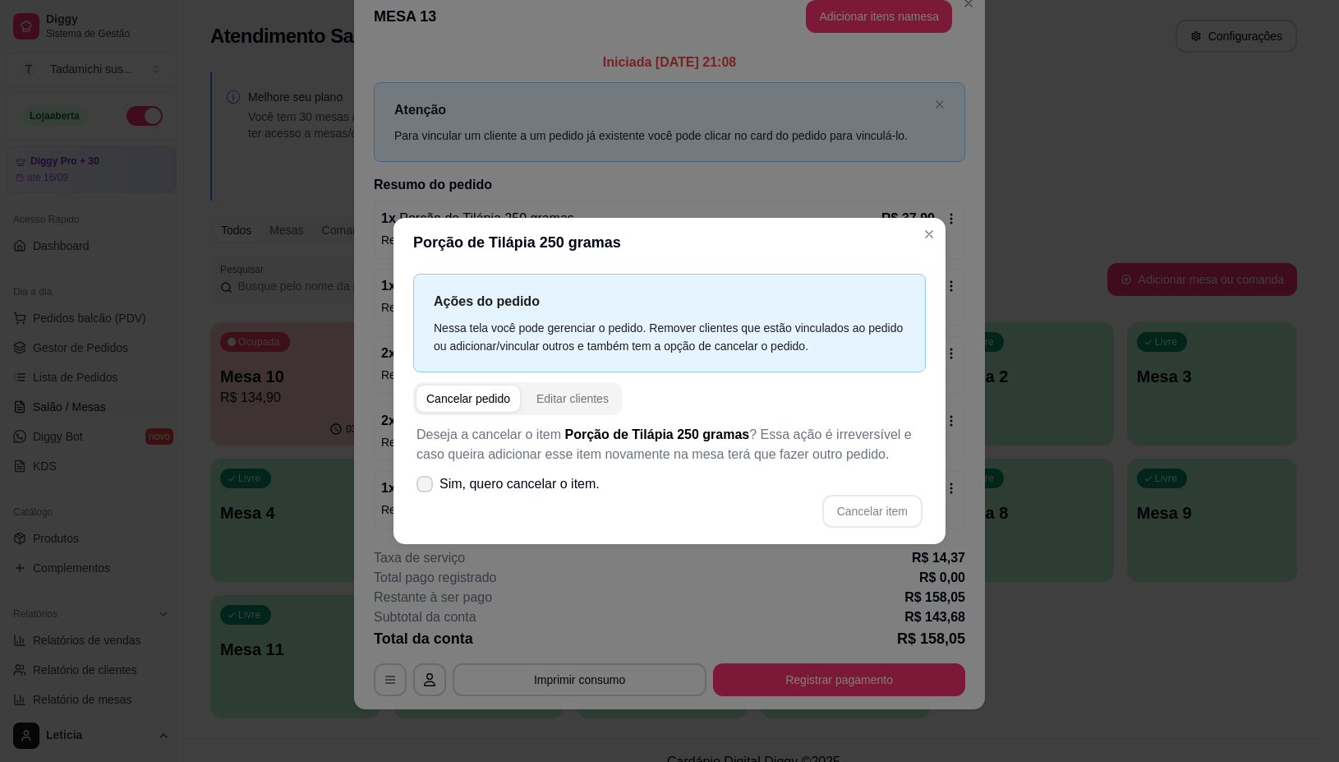
click at [464, 481] on span "Sim, quero cancelar o item." at bounding box center [520, 484] width 160 height 20
click at [426, 486] on input "Sim, quero cancelar o item." at bounding box center [421, 491] width 11 height 11
checkbox input "true"
click at [859, 515] on button "Cancelar item" at bounding box center [872, 511] width 100 height 33
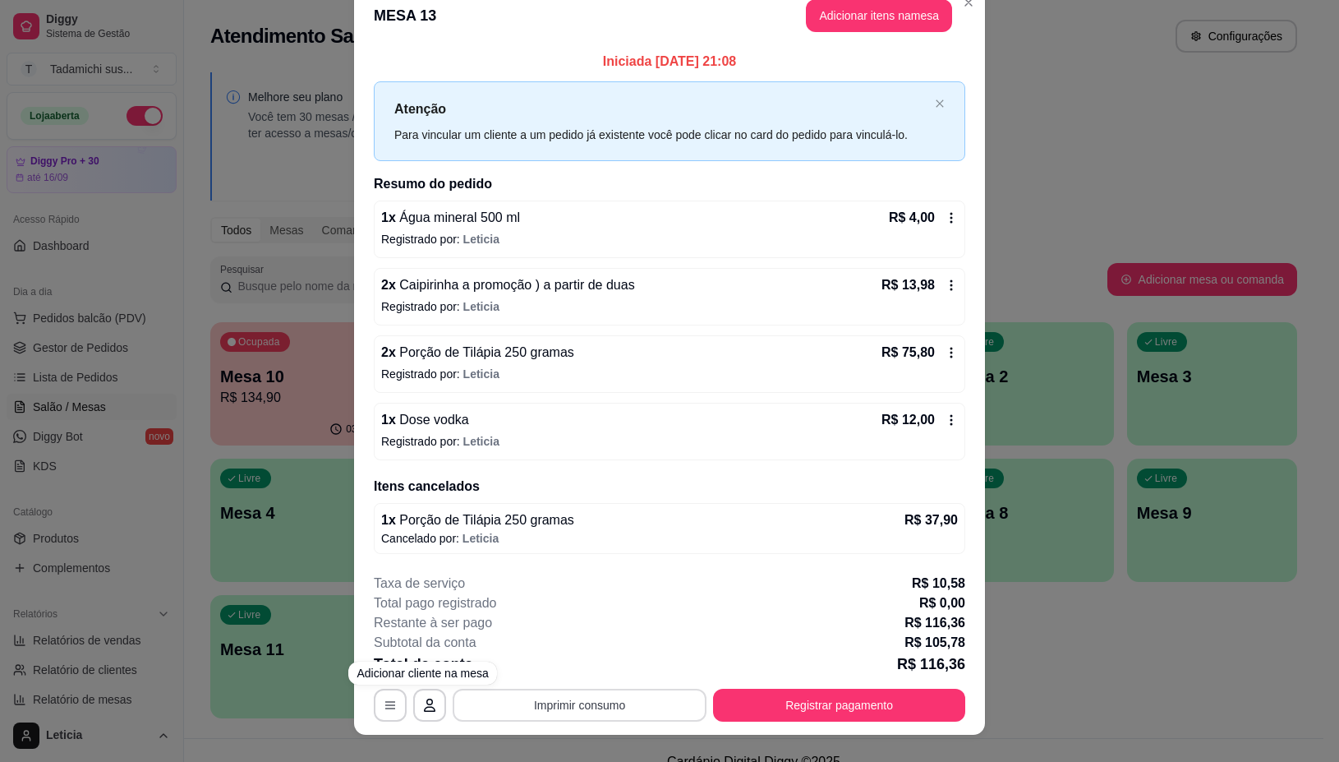
click at [471, 700] on button "Imprimir consumo" at bounding box center [580, 704] width 254 height 33
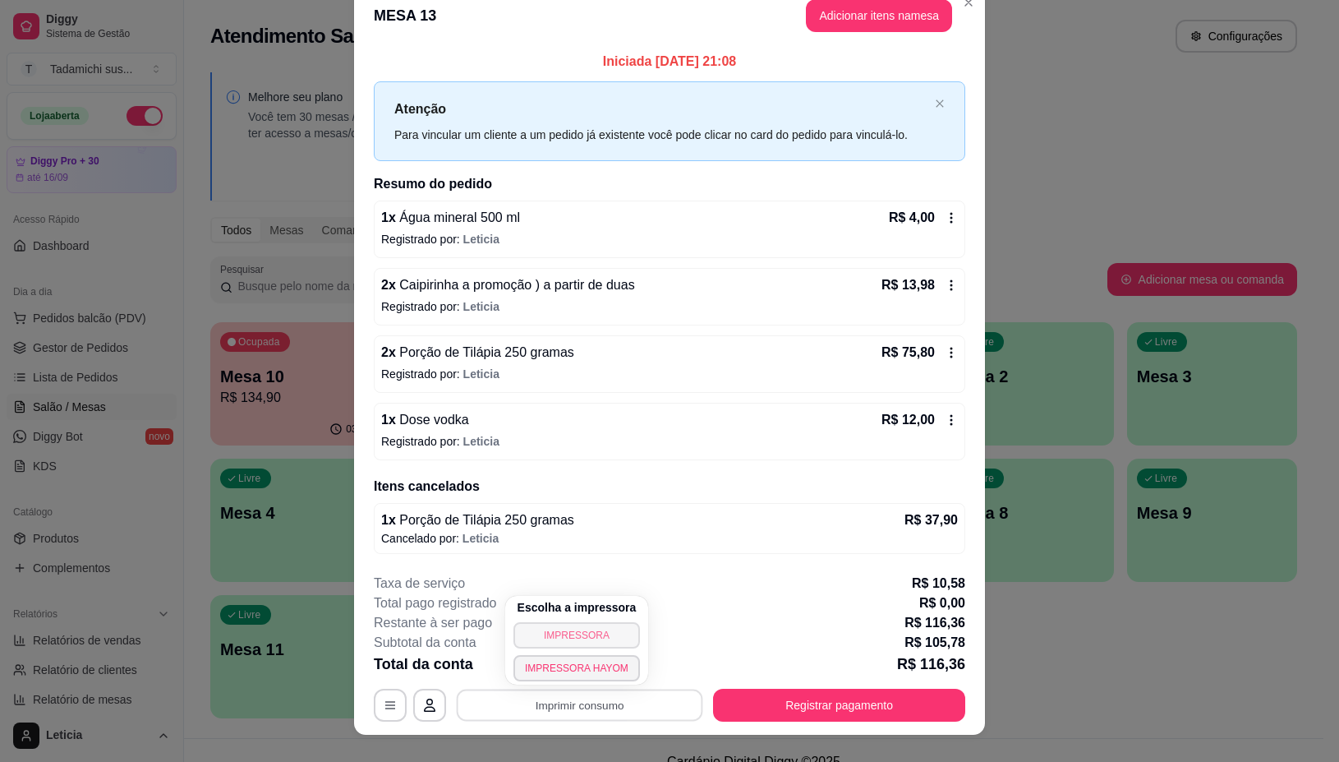
click at [524, 626] on button "IMPRESSORA" at bounding box center [576, 635] width 127 height 26
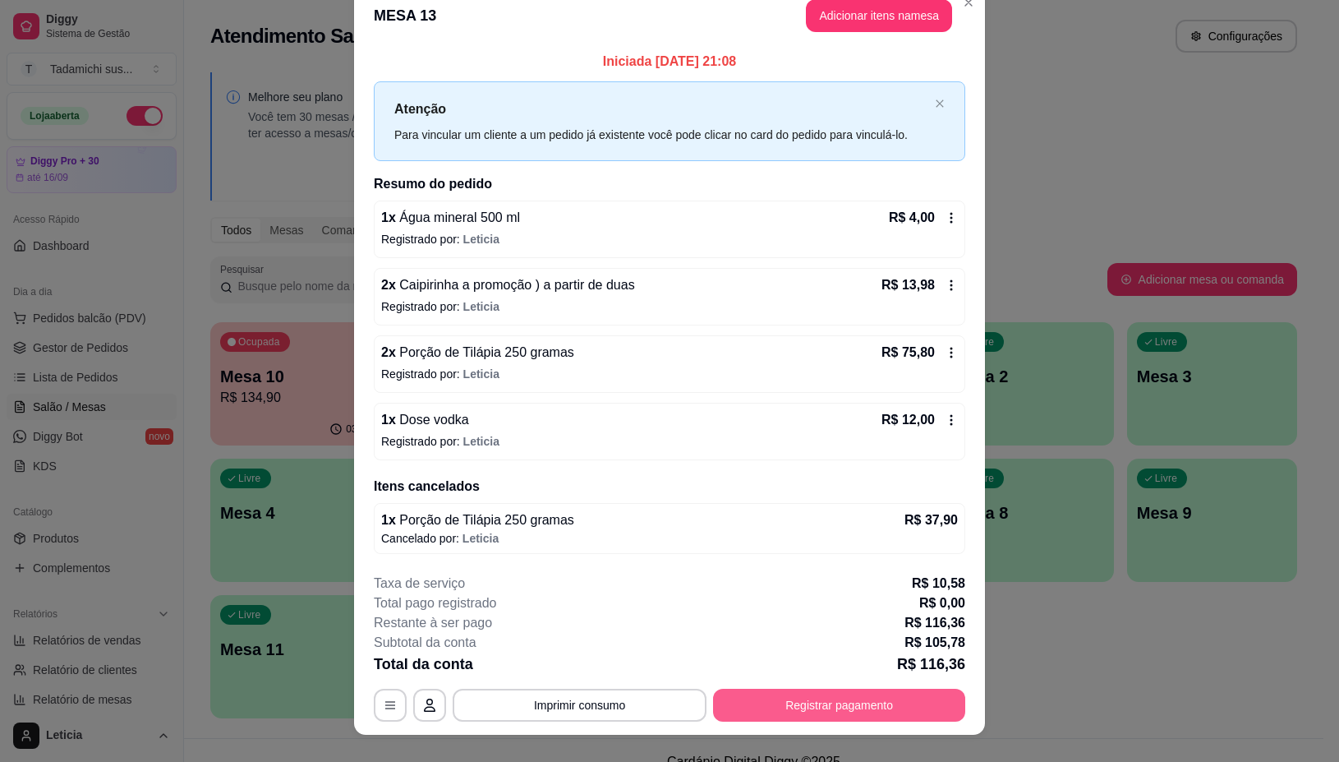
click at [739, 708] on button "Registrar pagamento" at bounding box center [839, 704] width 252 height 33
click at [801, 697] on button "Registrar pagamento" at bounding box center [839, 704] width 252 height 33
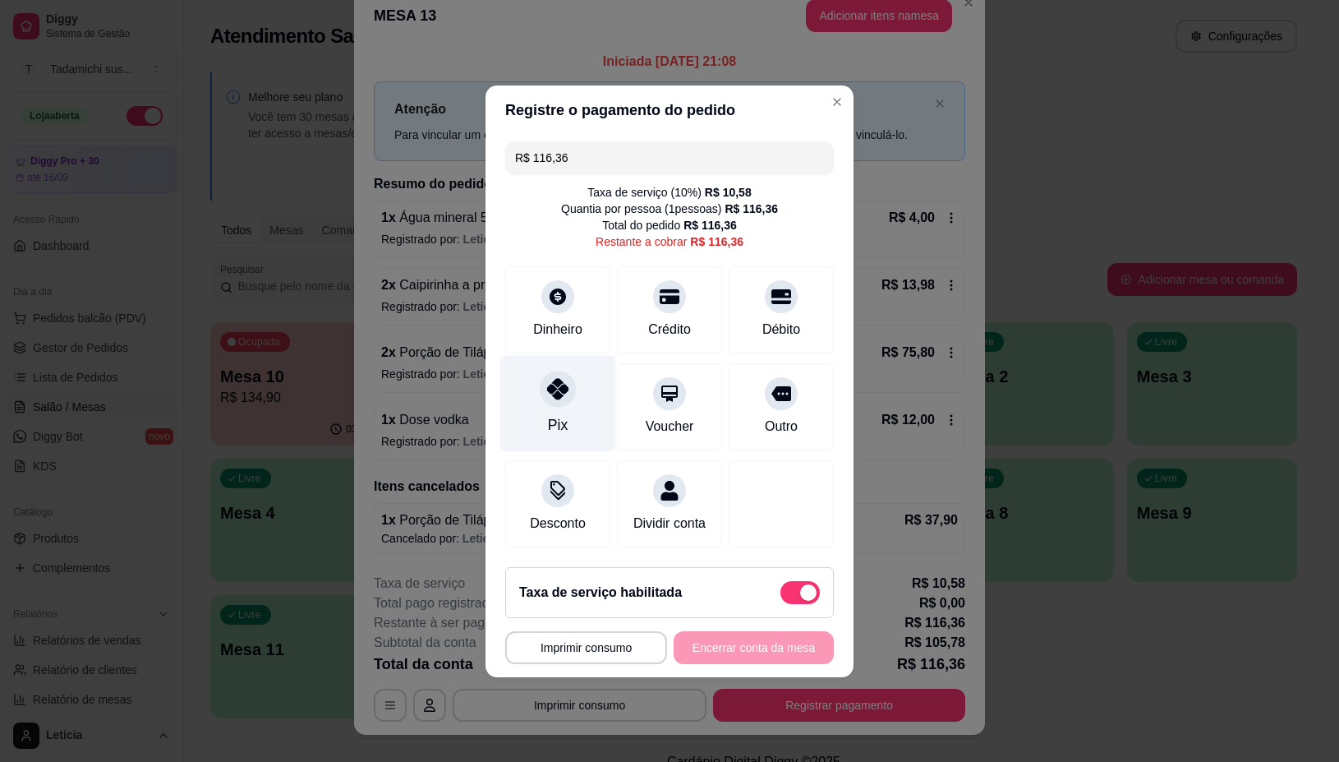
click at [555, 392] on div at bounding box center [558, 389] width 36 height 36
type input "R$ 0,00"
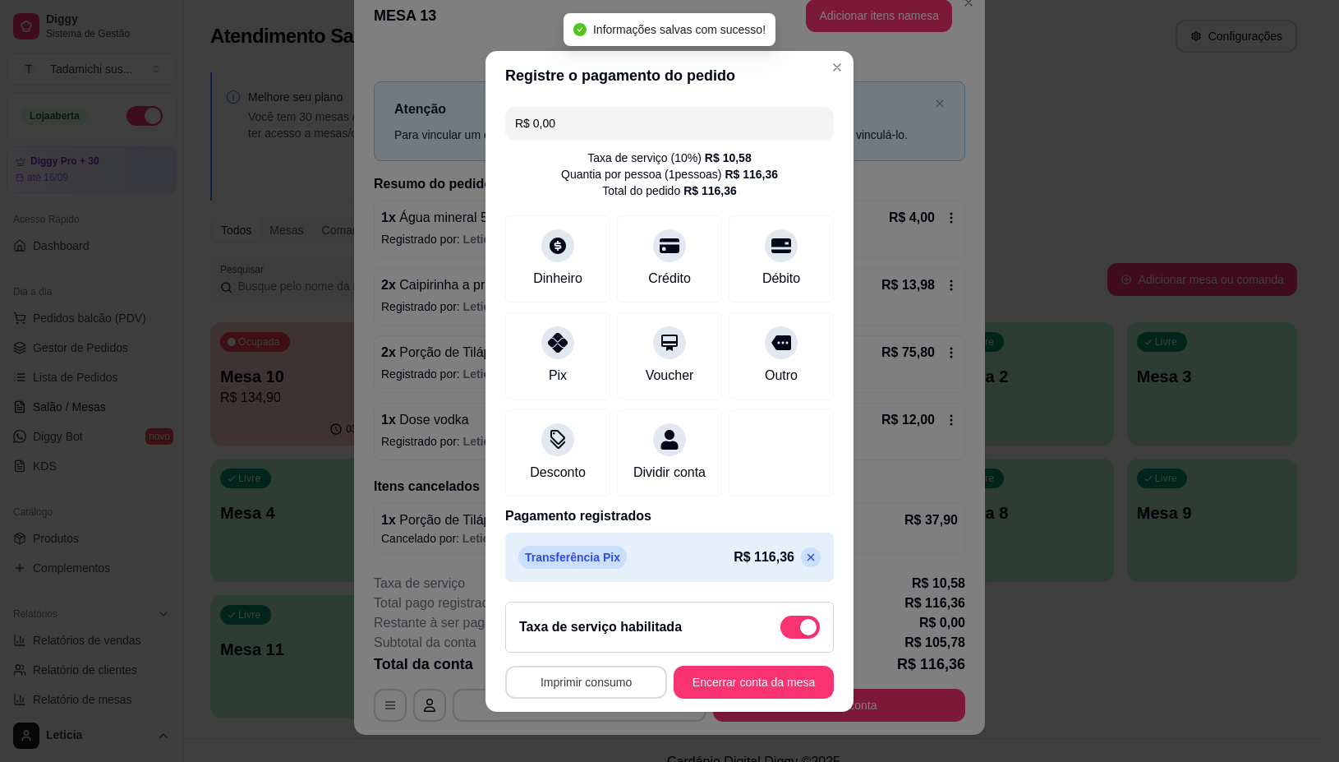
click at [601, 688] on button "Imprimir consumo" at bounding box center [586, 681] width 162 height 33
click at [601, 688] on button "Imprimir consumo" at bounding box center [586, 681] width 157 height 32
click at [583, 684] on button "Imprimir consumo" at bounding box center [586, 681] width 162 height 33
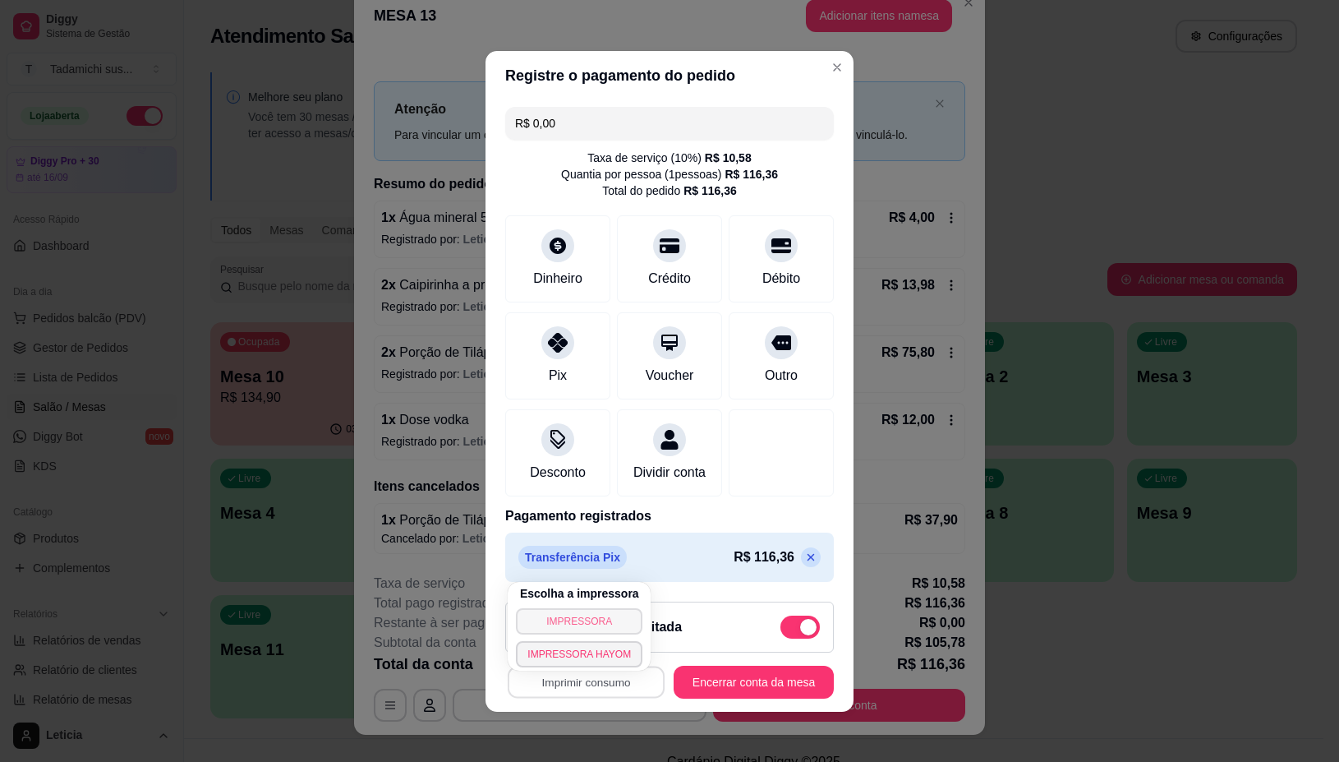
click at [579, 618] on button "IMPRESSORA" at bounding box center [579, 621] width 127 height 26
click at [800, 631] on span at bounding box center [808, 627] width 16 height 16
click at [787, 631] on input "checkbox" at bounding box center [785, 634] width 11 height 11
checkbox input "true"
type input "-R$ 10,58"
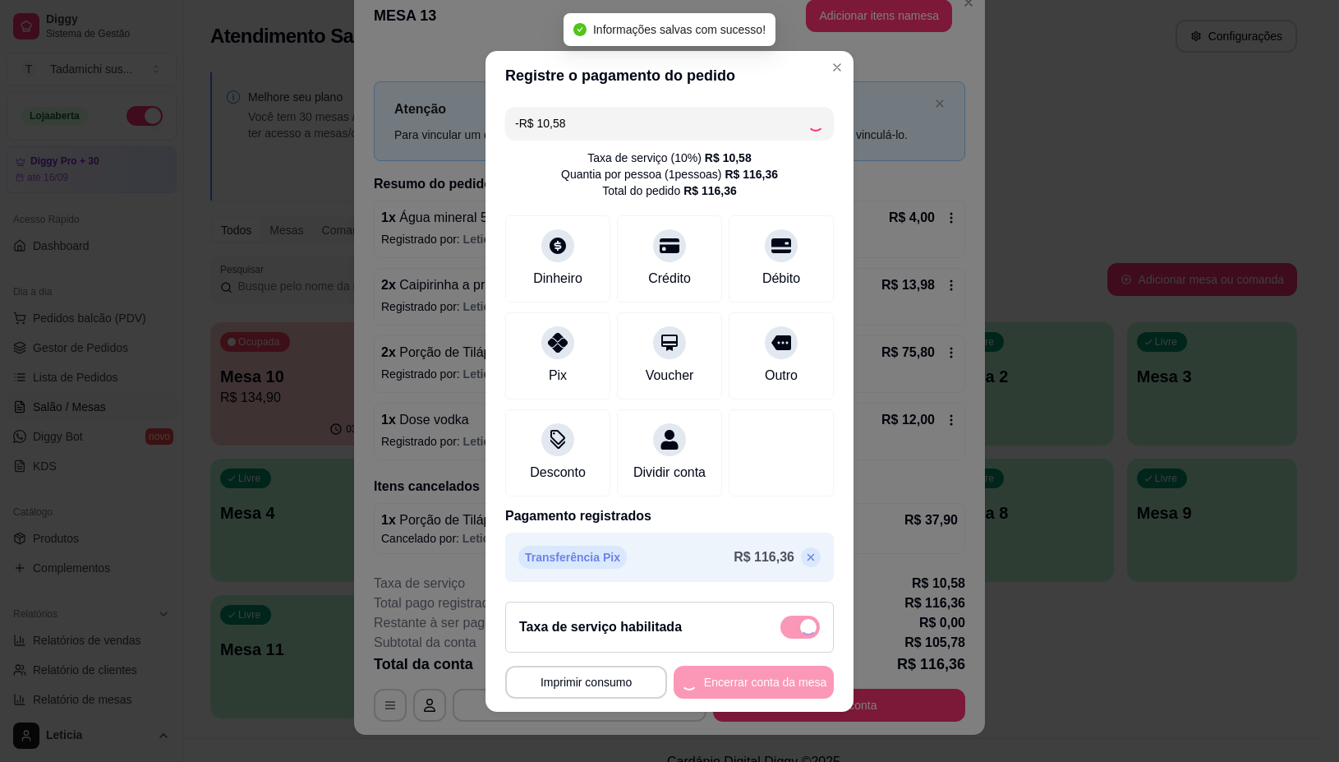
checkbox input "false"
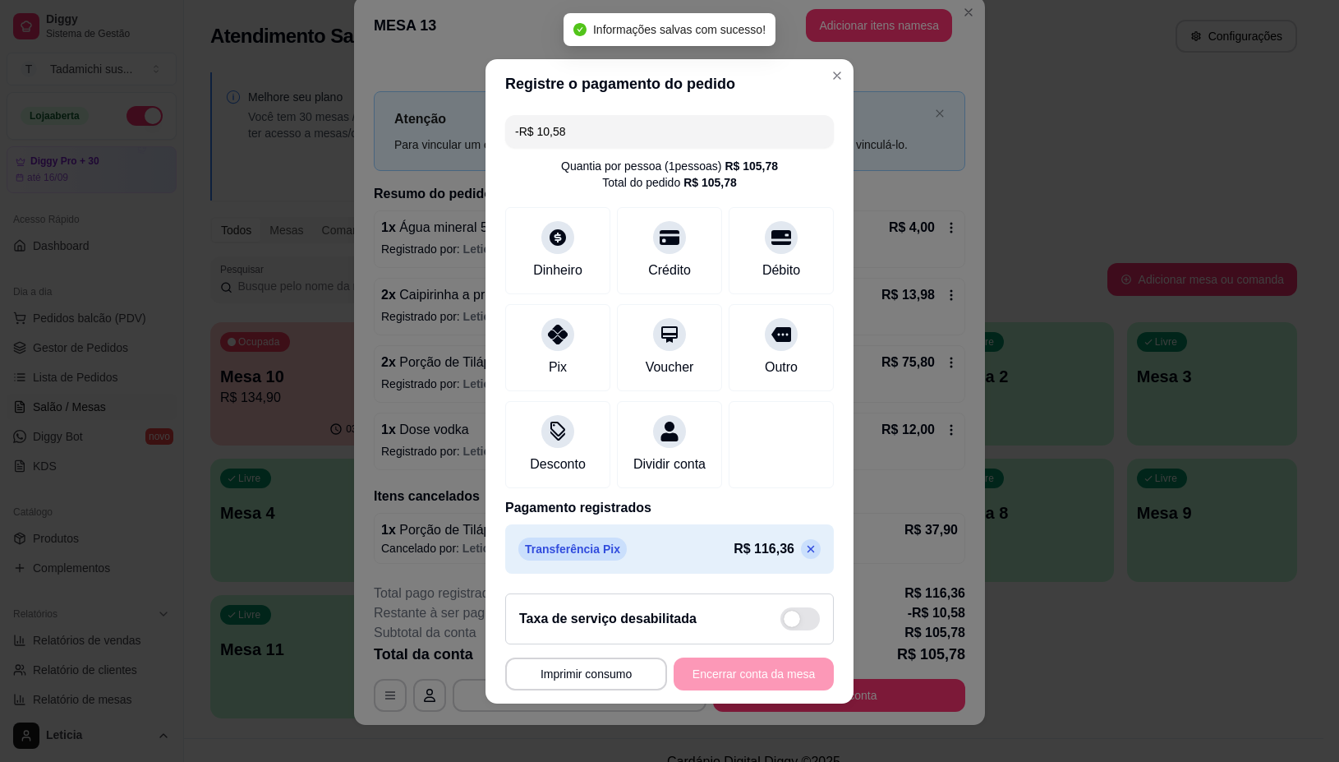
scroll to position [30, 0]
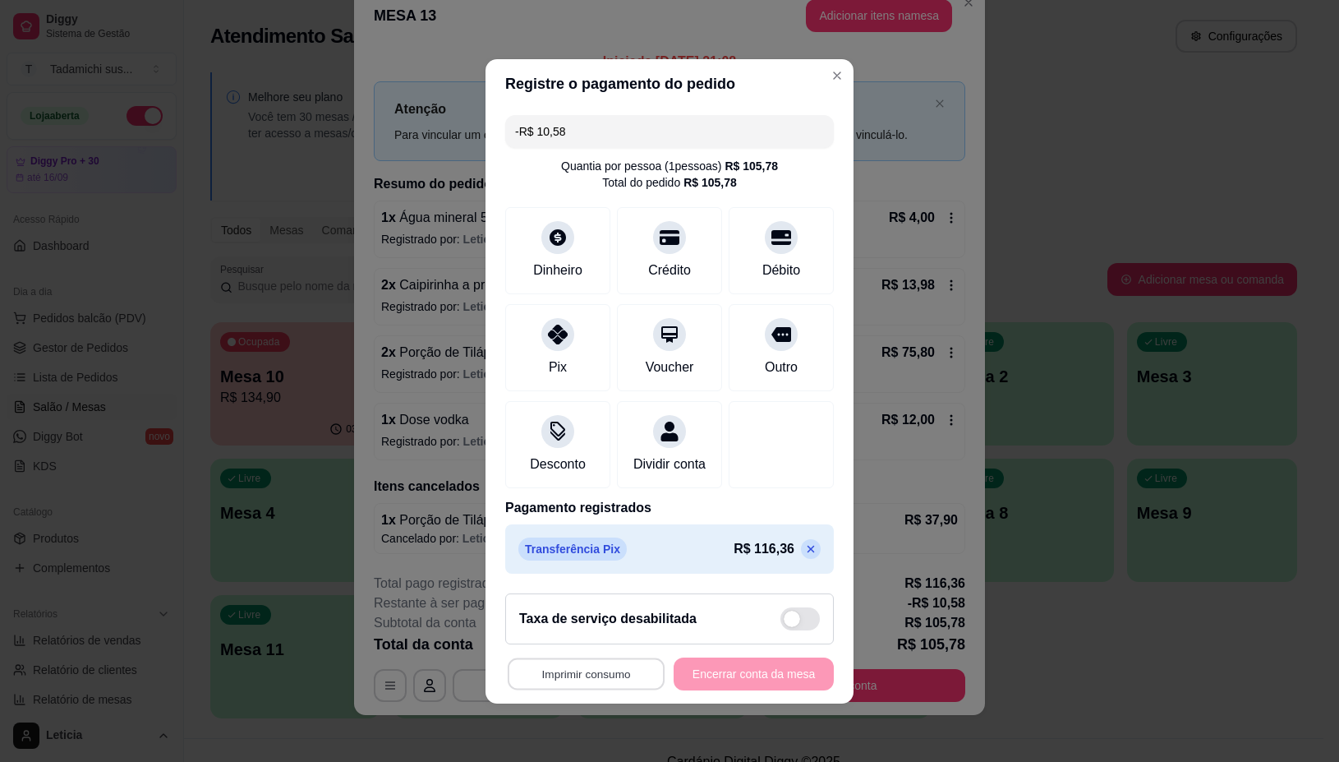
click at [553, 675] on button "Imprimir consumo" at bounding box center [586, 673] width 157 height 32
click at [734, 532] on div "Pagamento registrados Transferência Pix R$ 116,36" at bounding box center [669, 536] width 329 height 76
click at [804, 555] on icon at bounding box center [810, 548] width 13 height 13
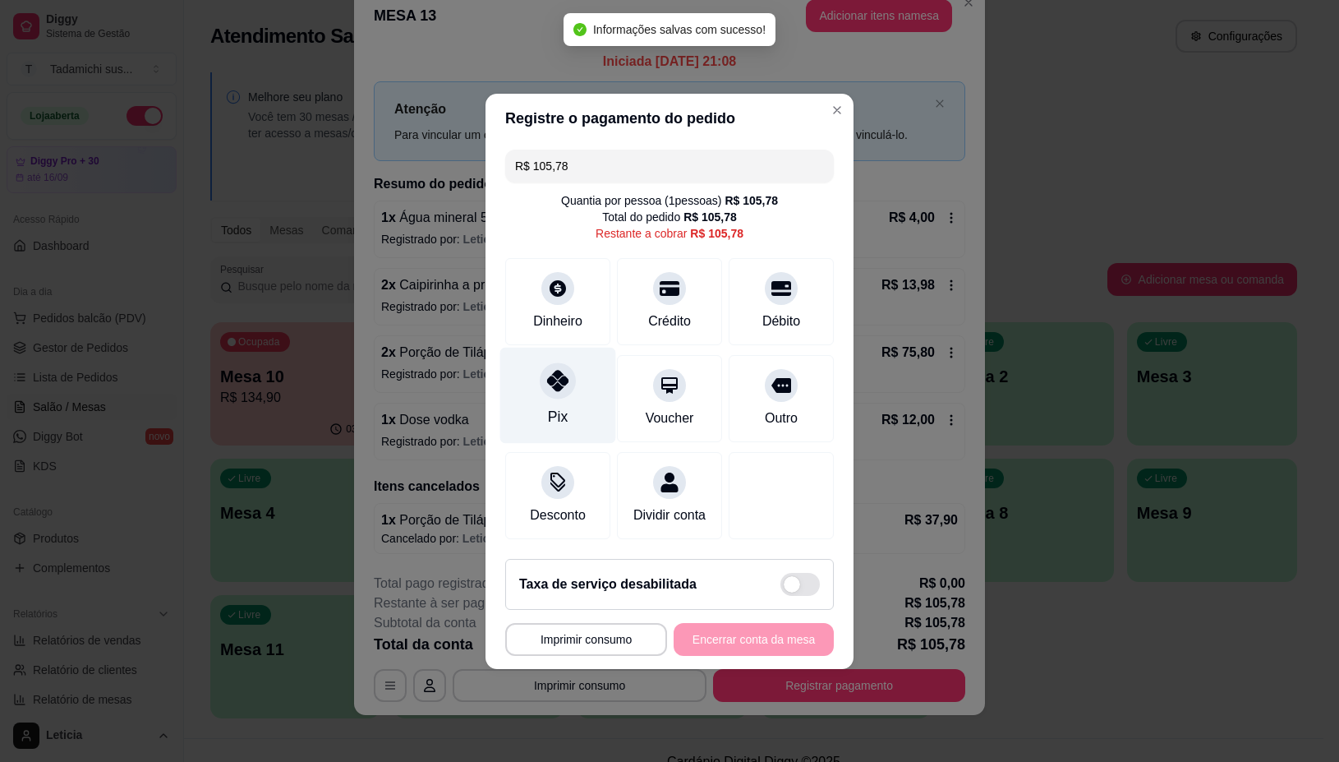
click at [547, 376] on icon at bounding box center [557, 380] width 21 height 21
type input "R$ 0,00"
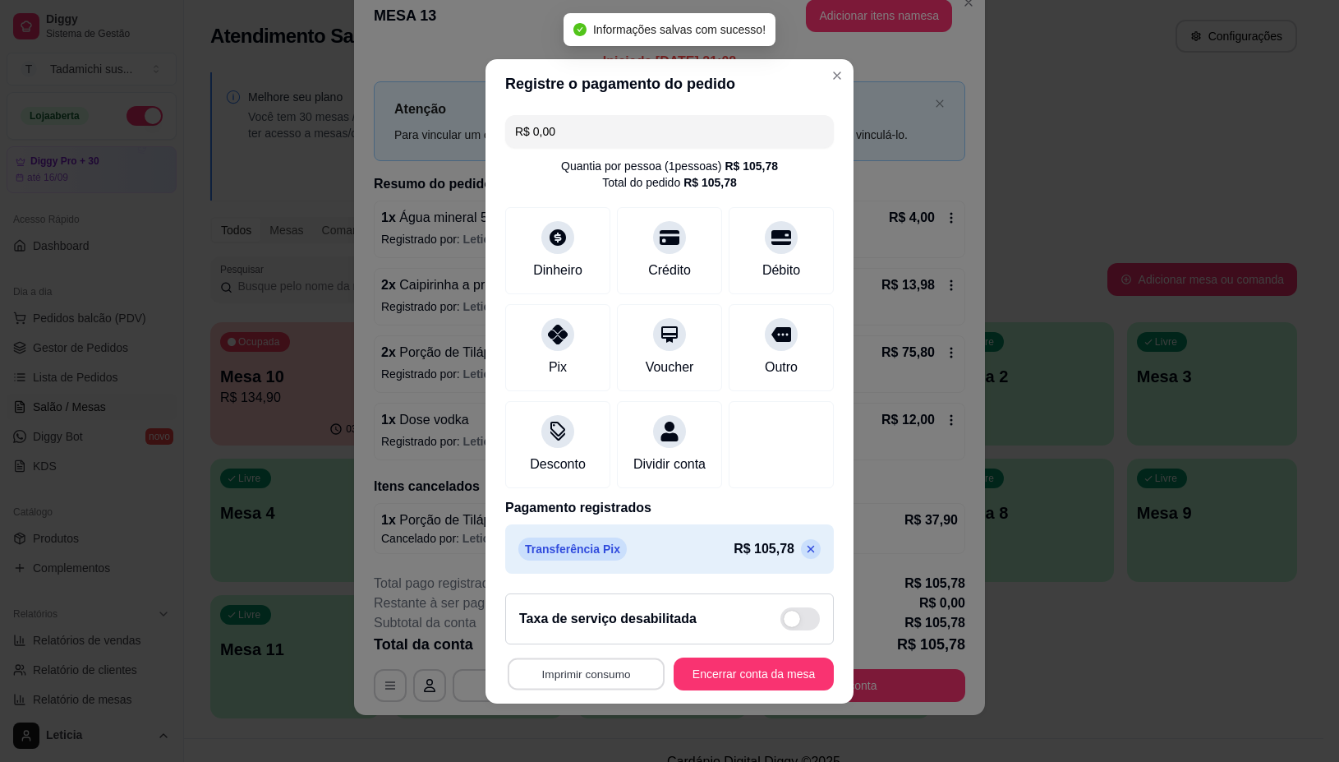
click at [582, 675] on button "Imprimir consumo" at bounding box center [586, 673] width 157 height 32
click at [589, 615] on button "IMPRESSORA" at bounding box center [579, 614] width 127 height 26
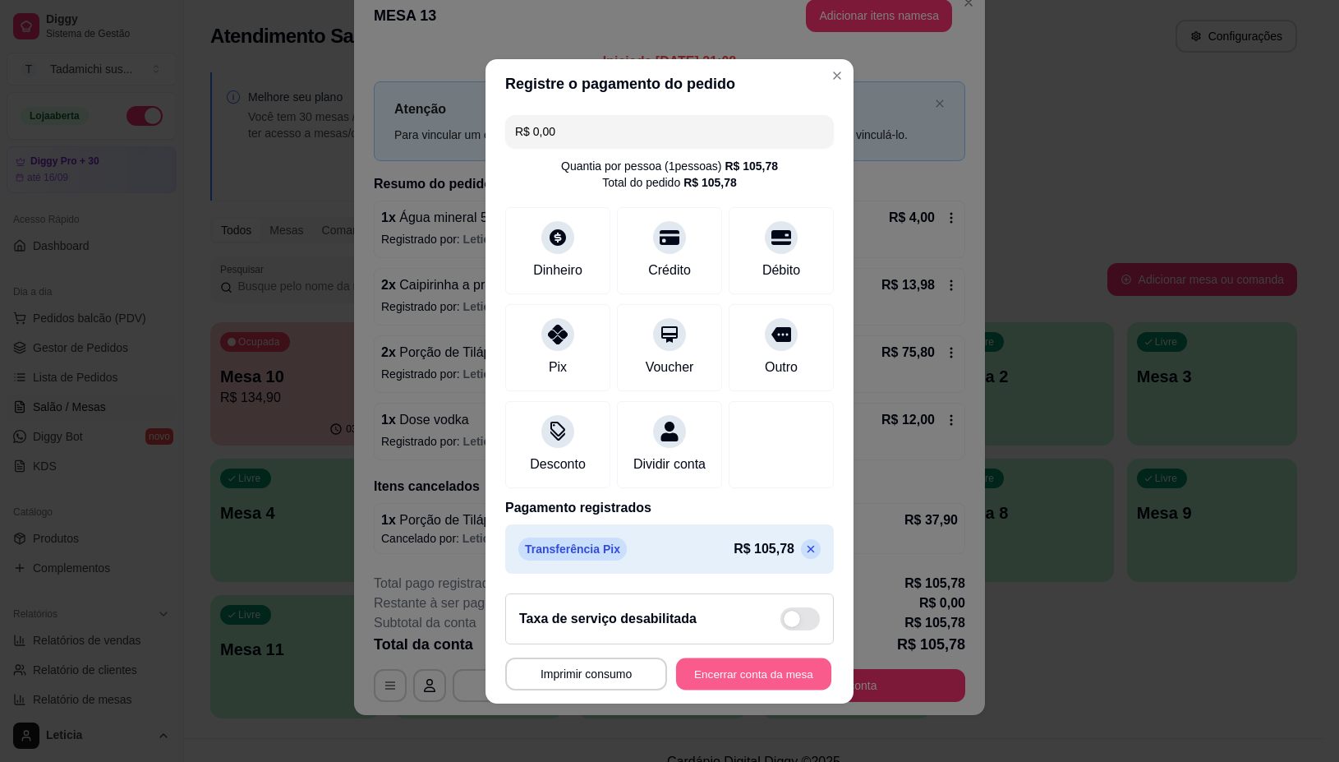
click at [699, 679] on button "Encerrar conta da mesa" at bounding box center [753, 673] width 155 height 32
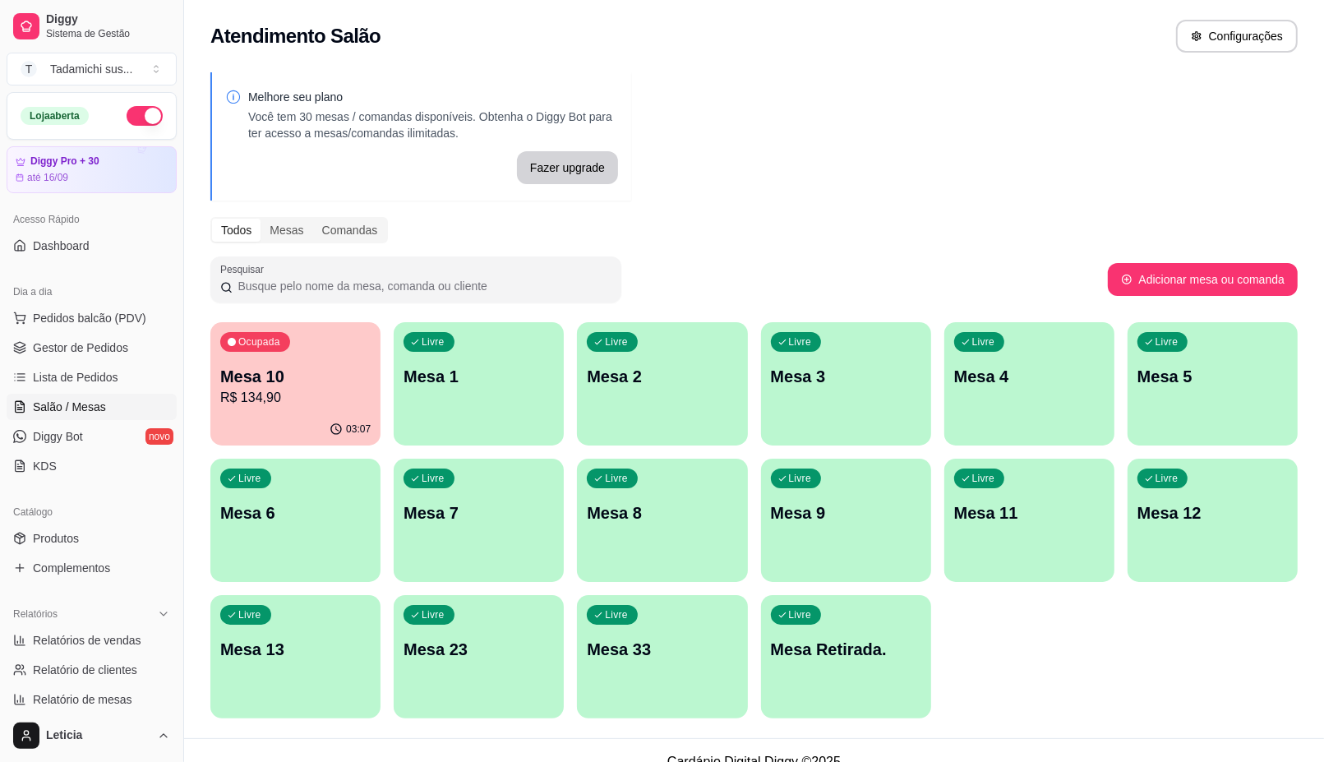
click at [333, 384] on p "Mesa 10" at bounding box center [295, 376] width 150 height 23
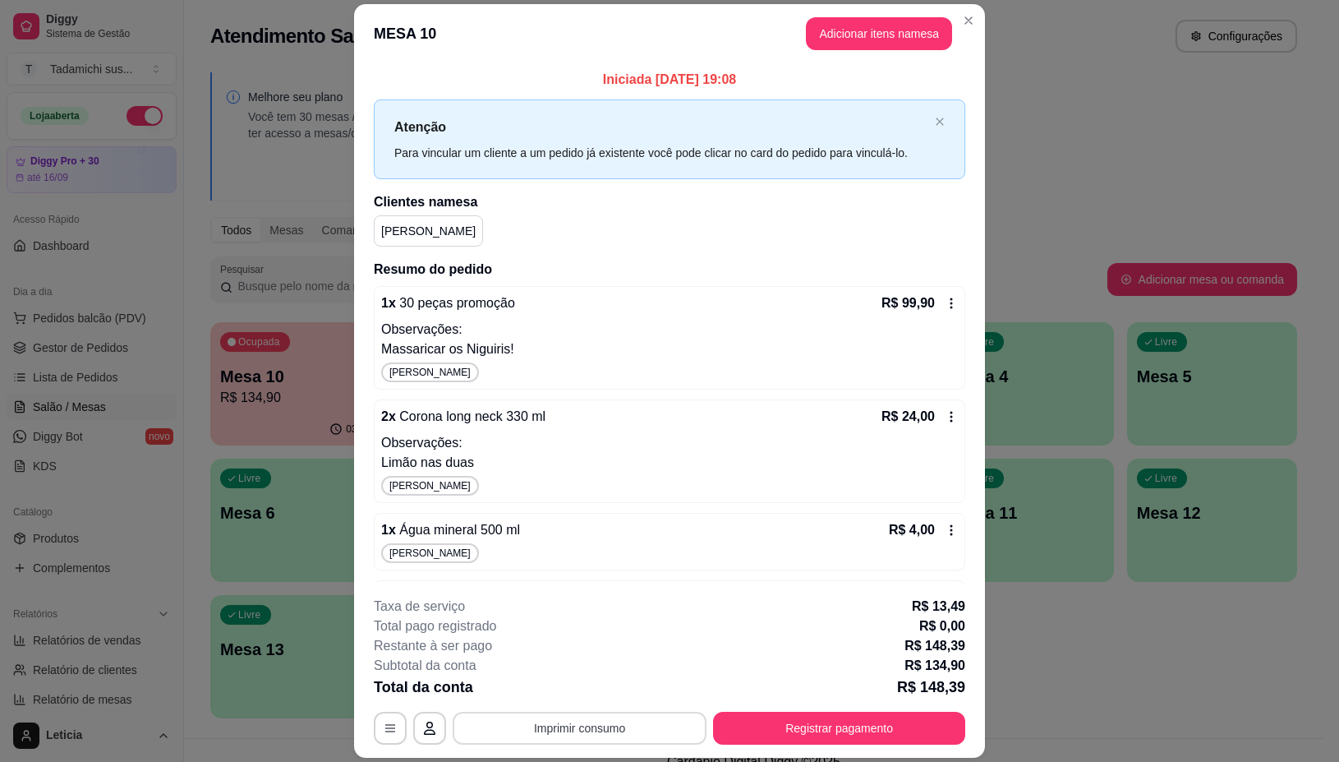
click at [518, 729] on button "Imprimir consumo" at bounding box center [580, 727] width 254 height 33
click at [542, 656] on button "IMPRESSORA" at bounding box center [576, 657] width 122 height 25
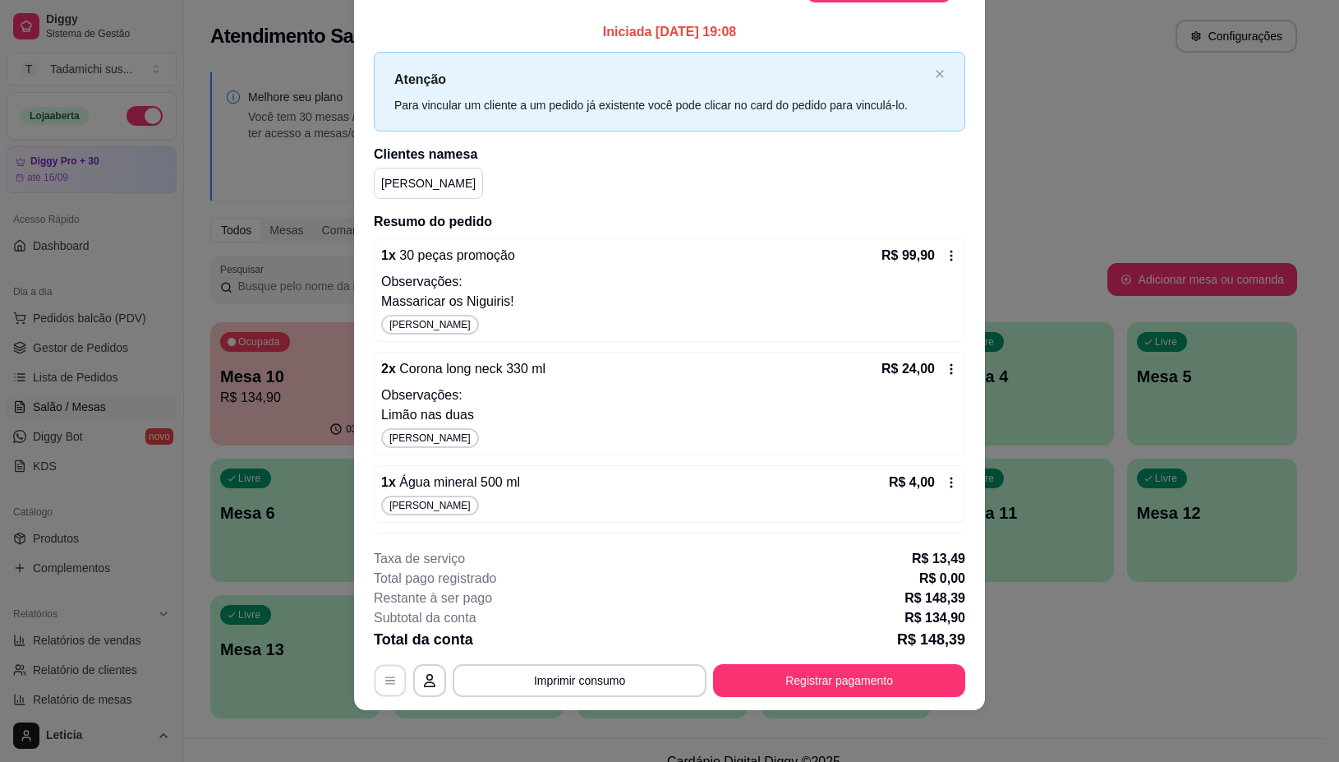
click at [375, 679] on button "button" at bounding box center [391, 681] width 32 height 32
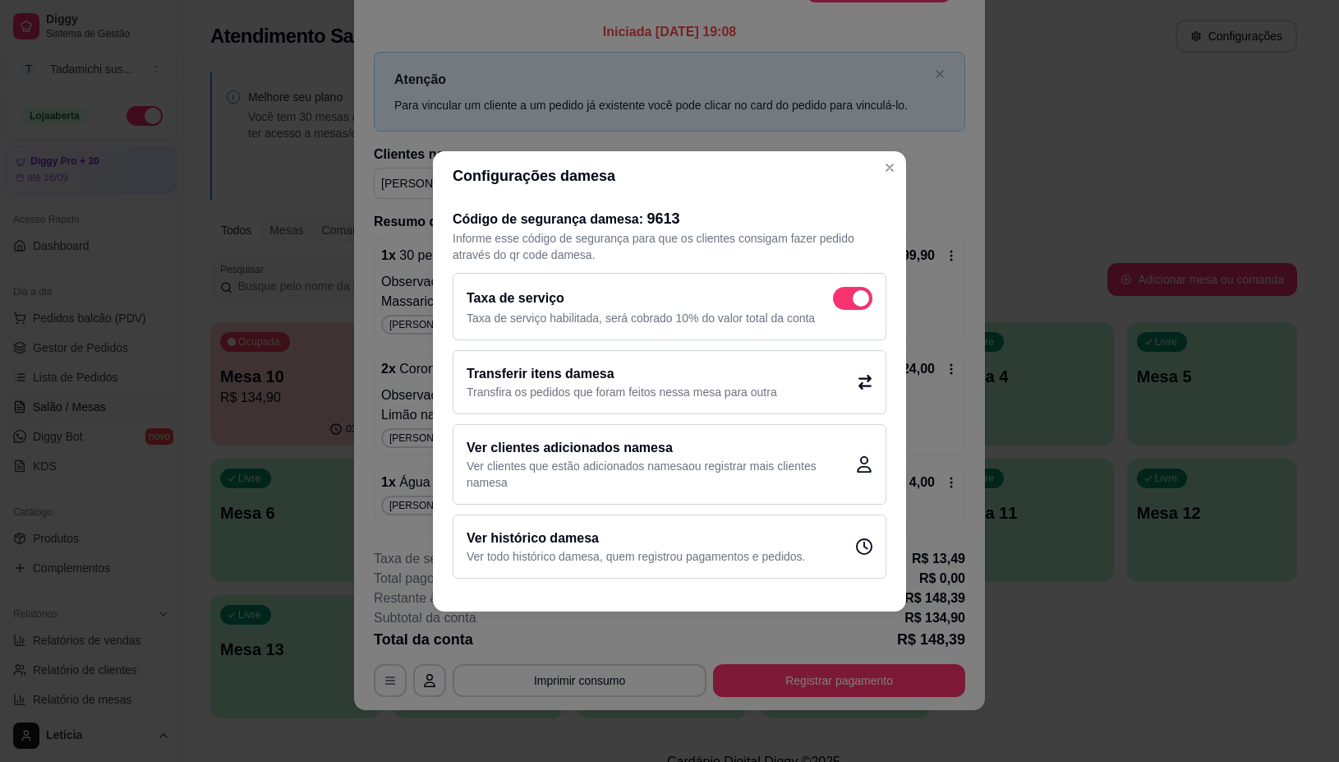
click at [844, 297] on span at bounding box center [852, 298] width 39 height 23
click at [843, 301] on input "checkbox" at bounding box center [837, 306] width 11 height 11
checkbox input "false"
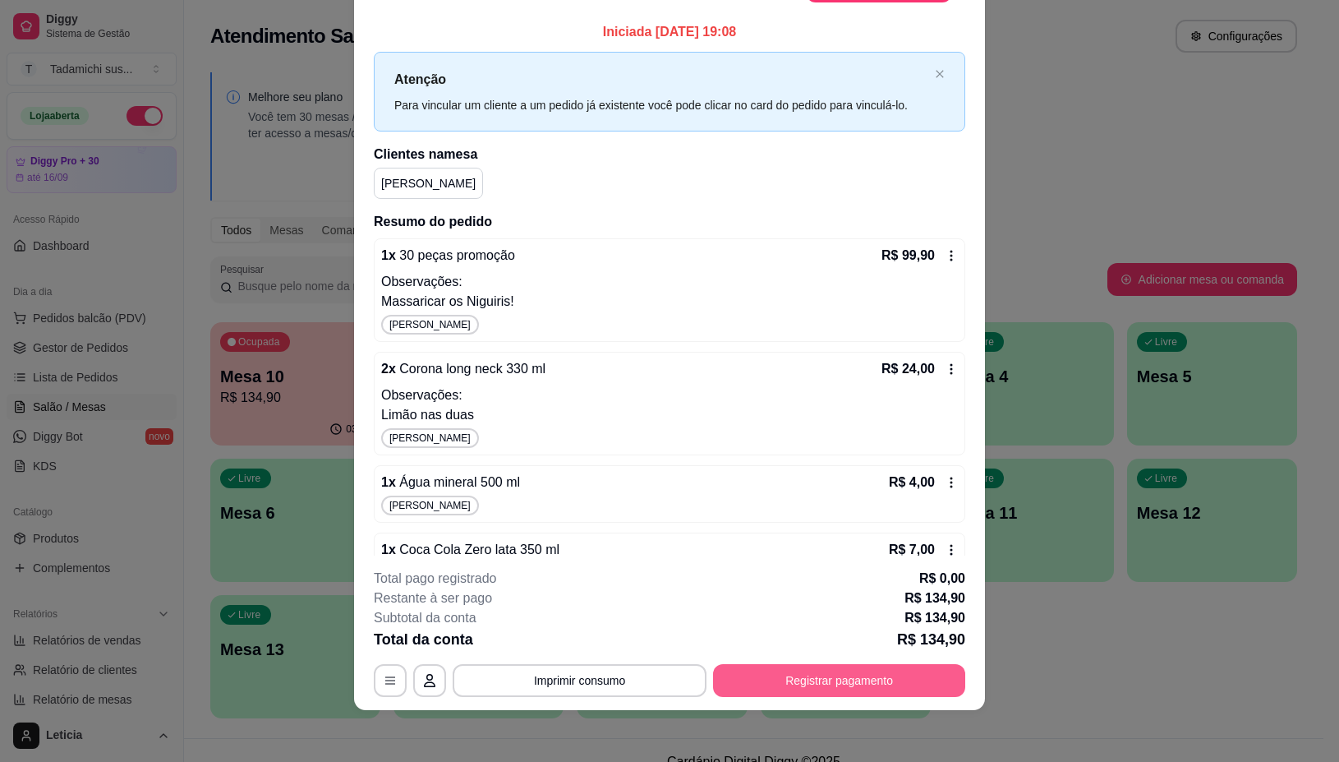
click at [725, 682] on button "Registrar pagamento" at bounding box center [839, 680] width 252 height 33
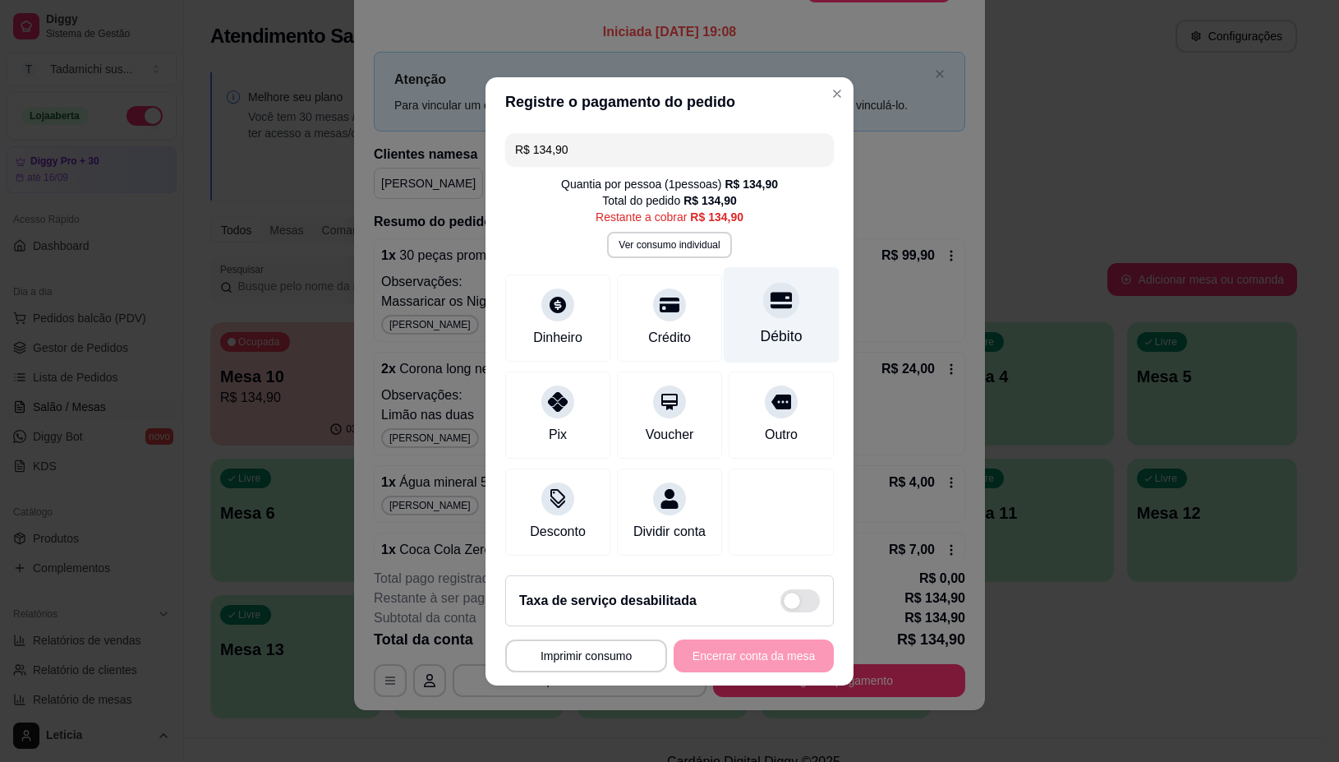
click at [763, 285] on div at bounding box center [781, 300] width 36 height 36
type input "R$ 0,00"
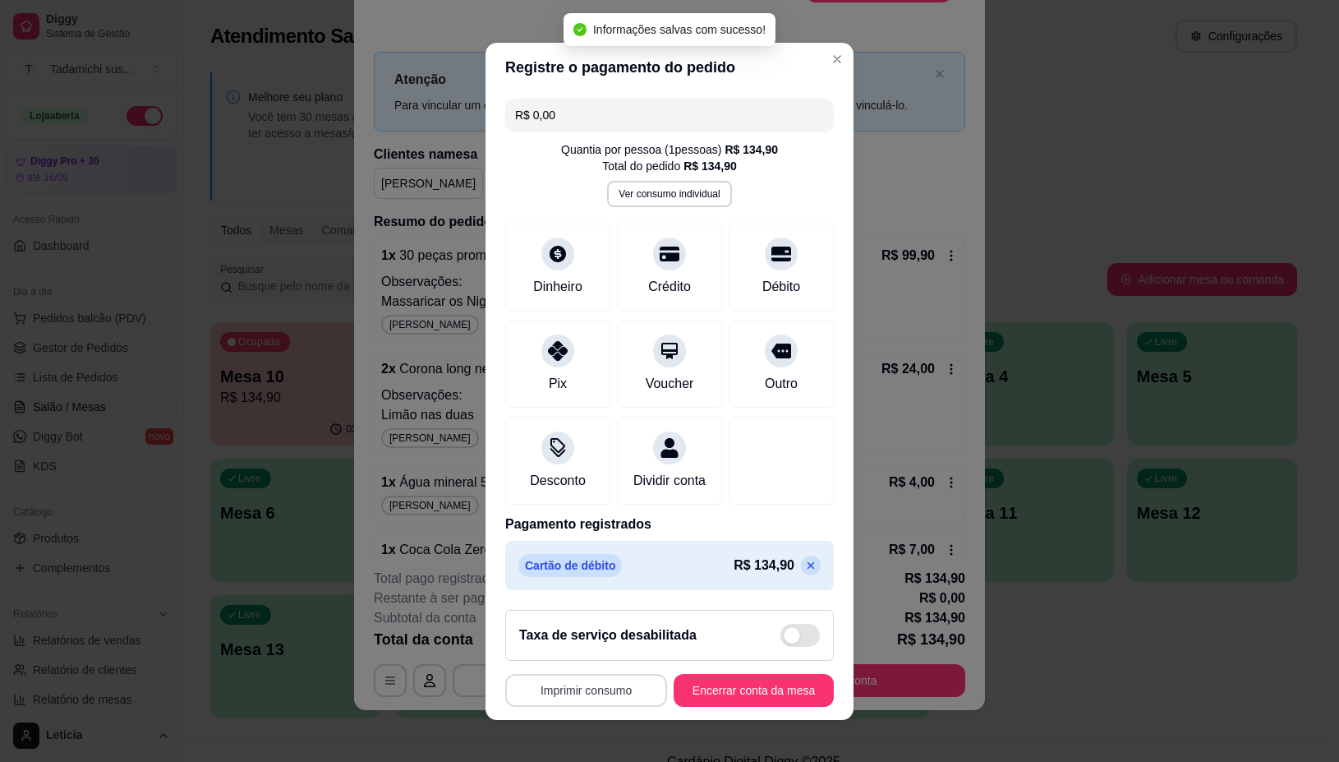
click at [604, 695] on button "Imprimir consumo" at bounding box center [586, 690] width 162 height 33
click at [593, 610] on button "IMPRESSORA" at bounding box center [579, 623] width 127 height 26
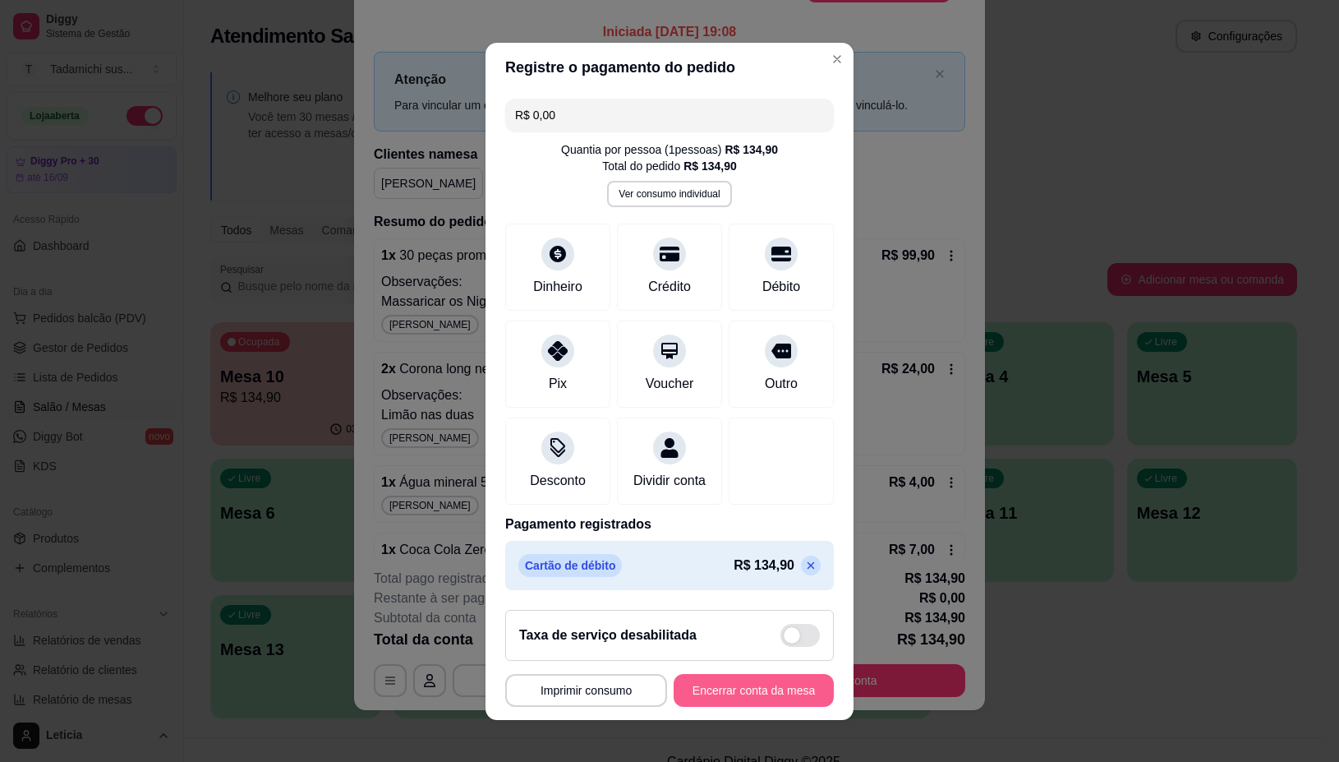
click at [709, 687] on button "Encerrar conta da mesa" at bounding box center [754, 690] width 160 height 33
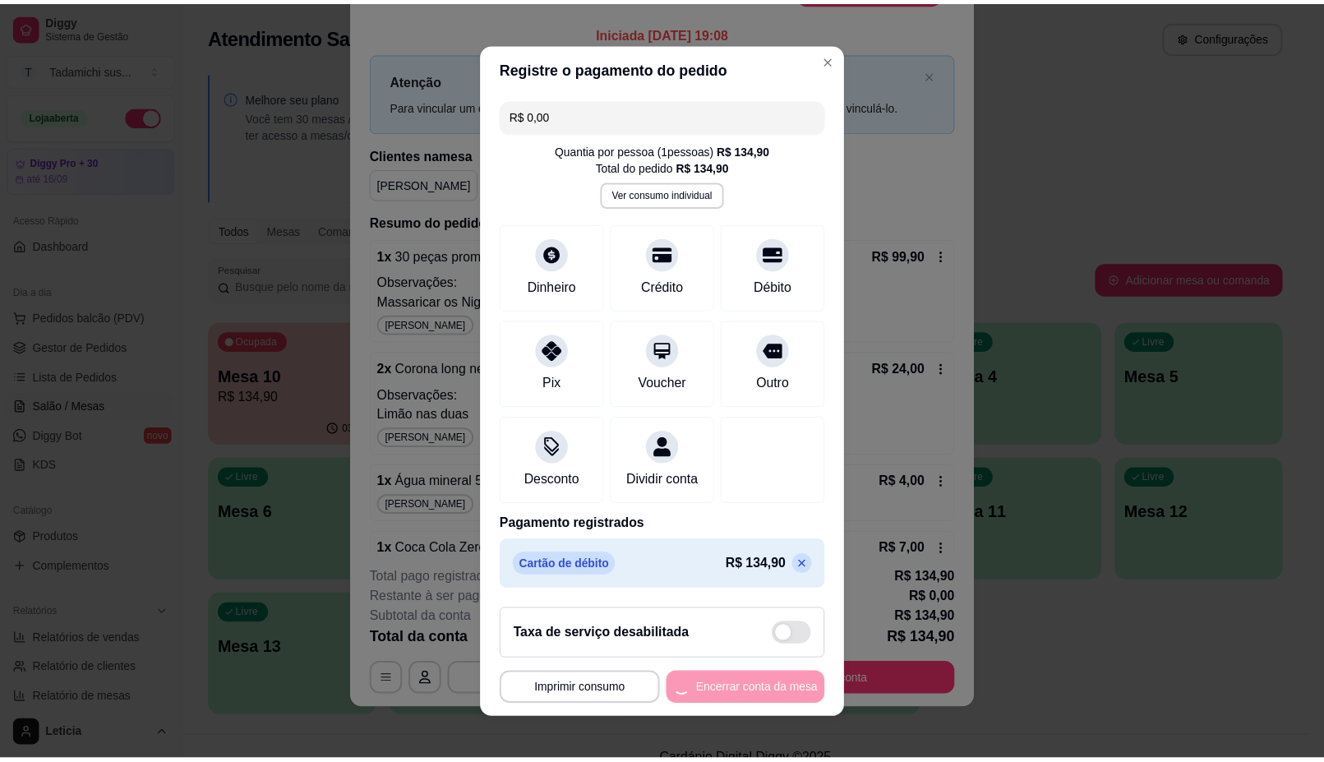
scroll to position [0, 0]
